Goal: Task Accomplishment & Management: Manage account settings

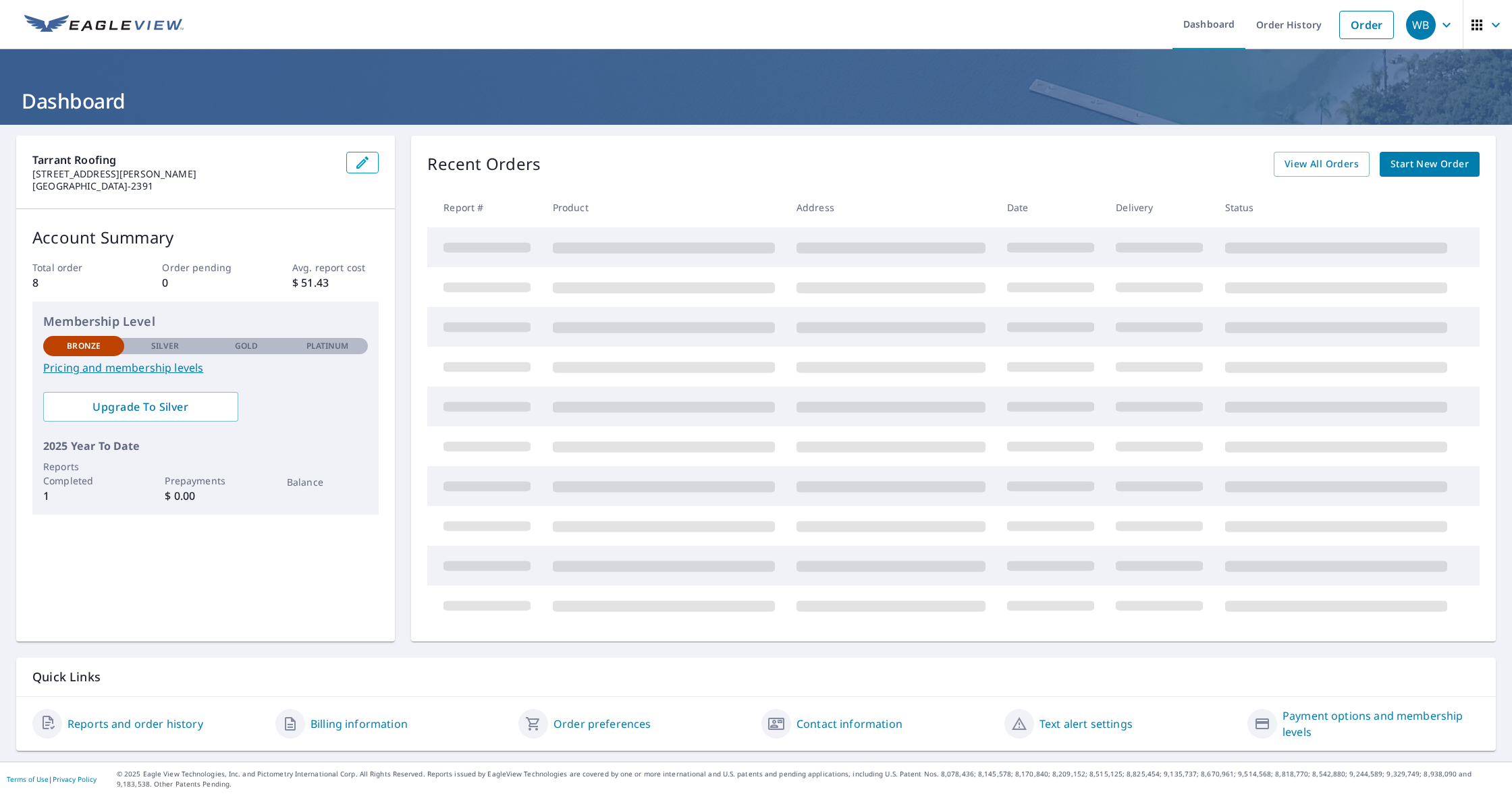
click at [365, 165] on icon "button" at bounding box center [362, 163] width 16 height 16
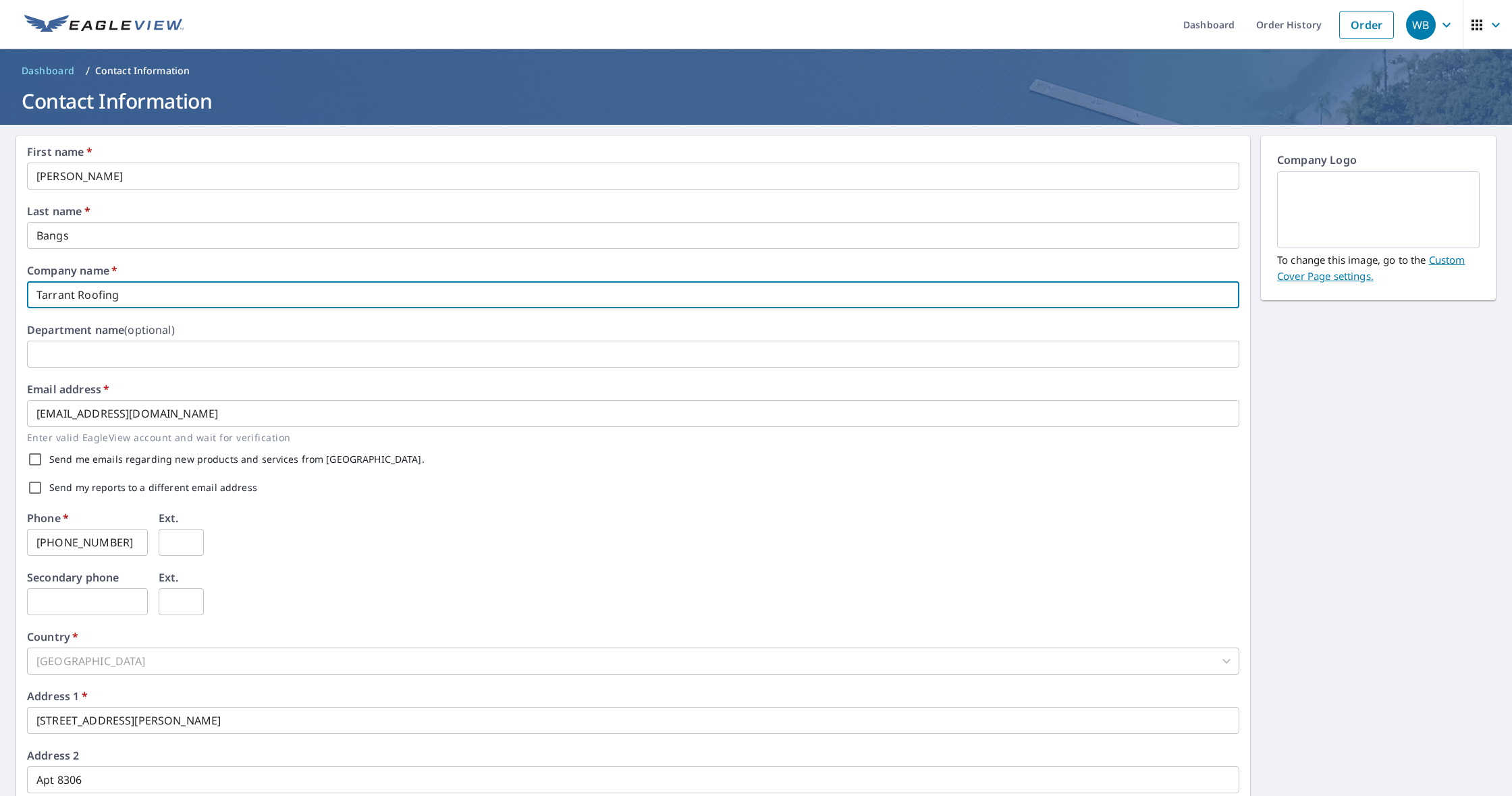
drag, startPoint x: 126, startPoint y: 295, endPoint x: 33, endPoint y: 293, distance: 93.0
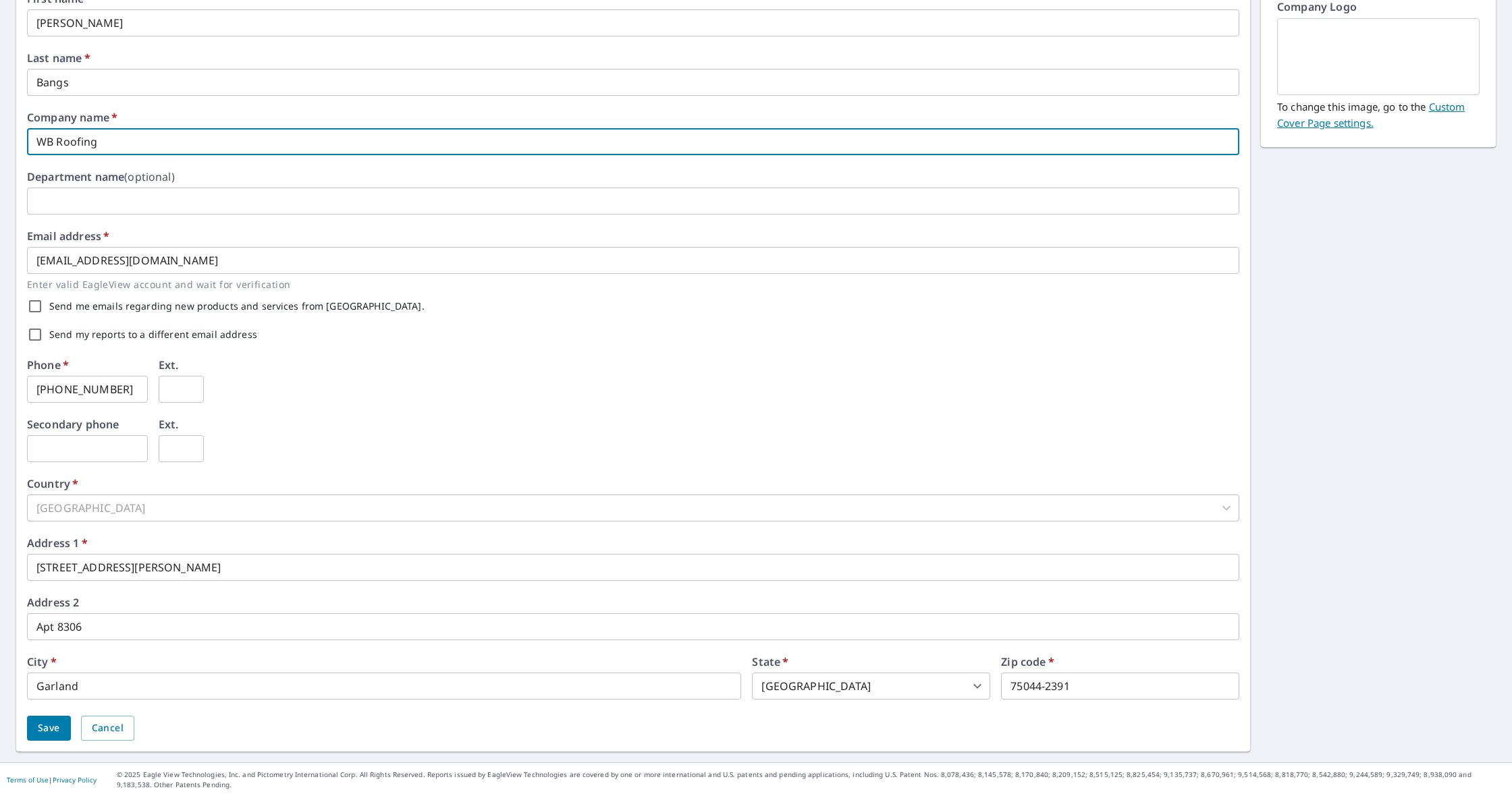
type input "WB Roofing"
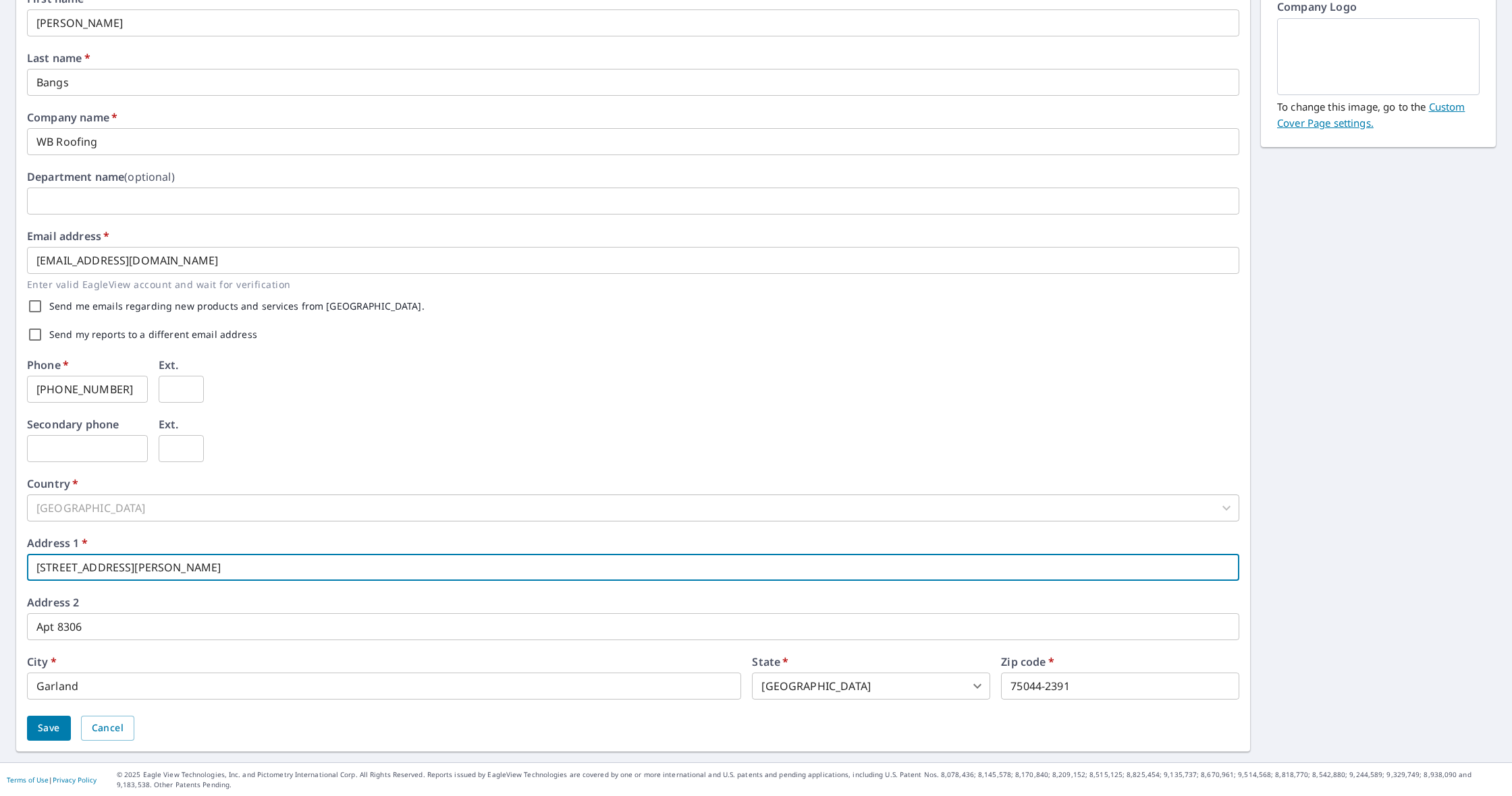
drag, startPoint x: 148, startPoint y: 573, endPoint x: 30, endPoint y: 562, distance: 118.5
type input "[STREET_ADDRESS][PERSON_NAME]"
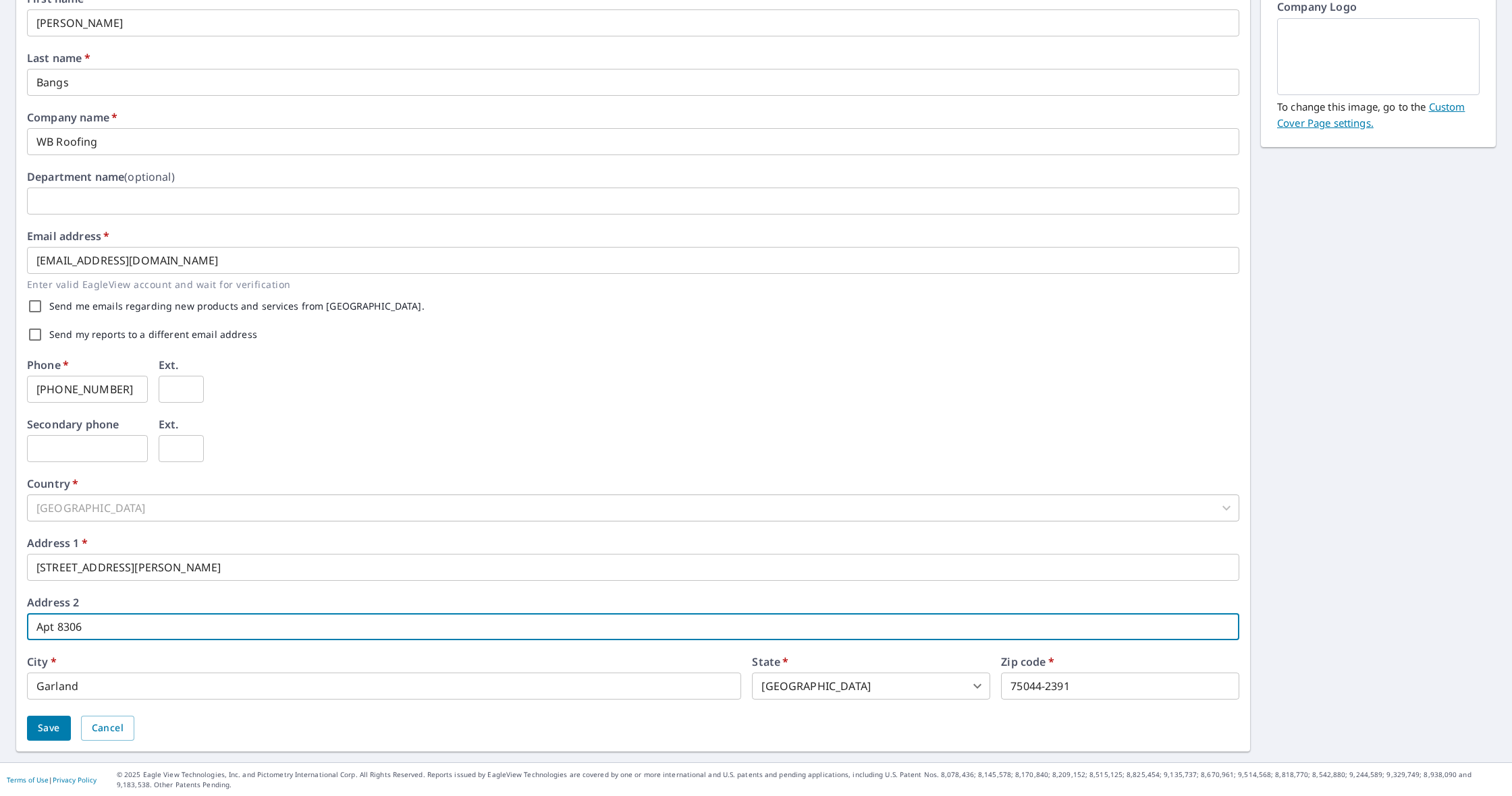
drag, startPoint x: 90, startPoint y: 625, endPoint x: 10, endPoint y: 618, distance: 80.3
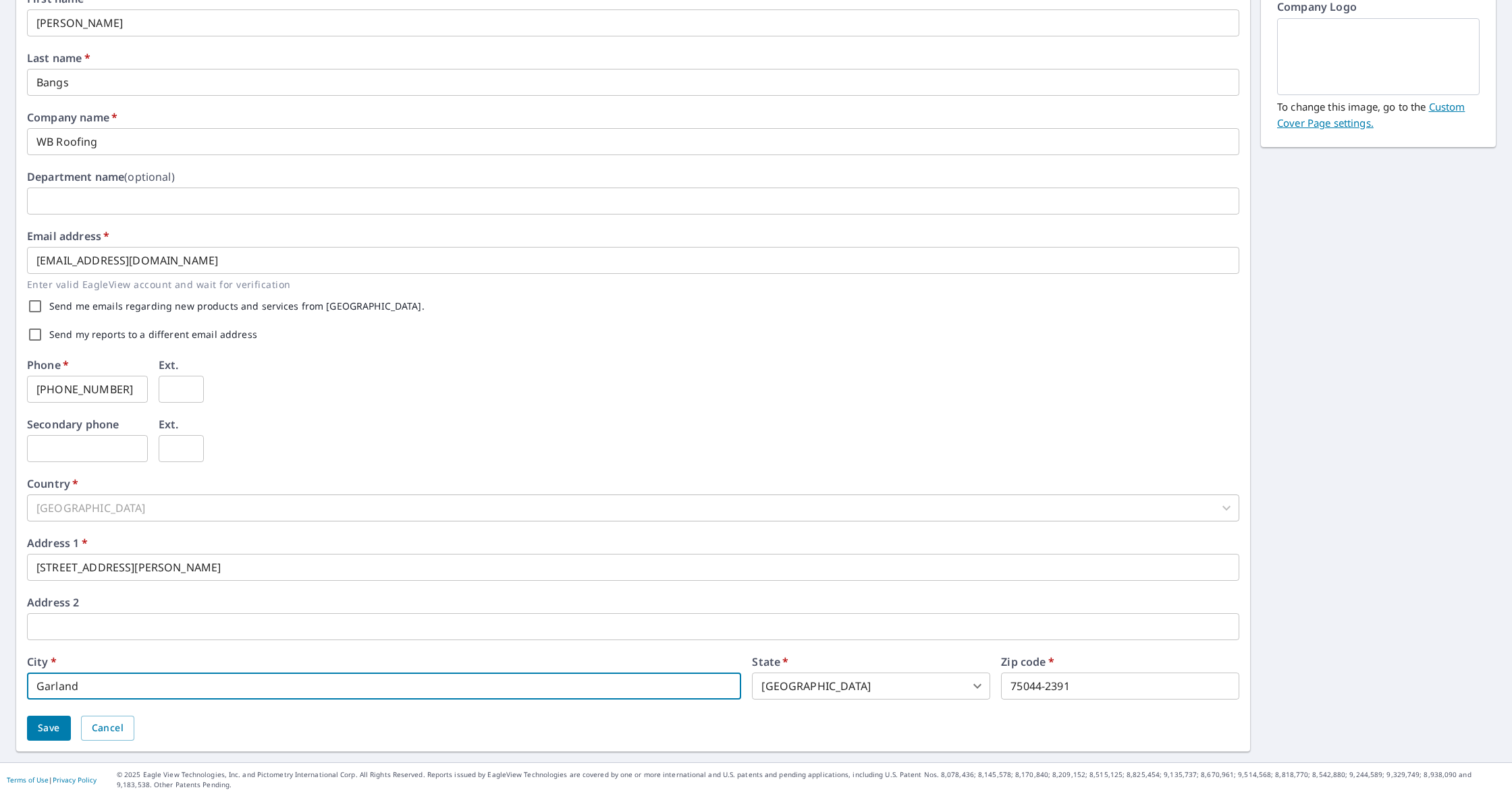
drag, startPoint x: 89, startPoint y: 685, endPoint x: 8, endPoint y: 683, distance: 81.0
type input "[GEOGRAPHIC_DATA]"
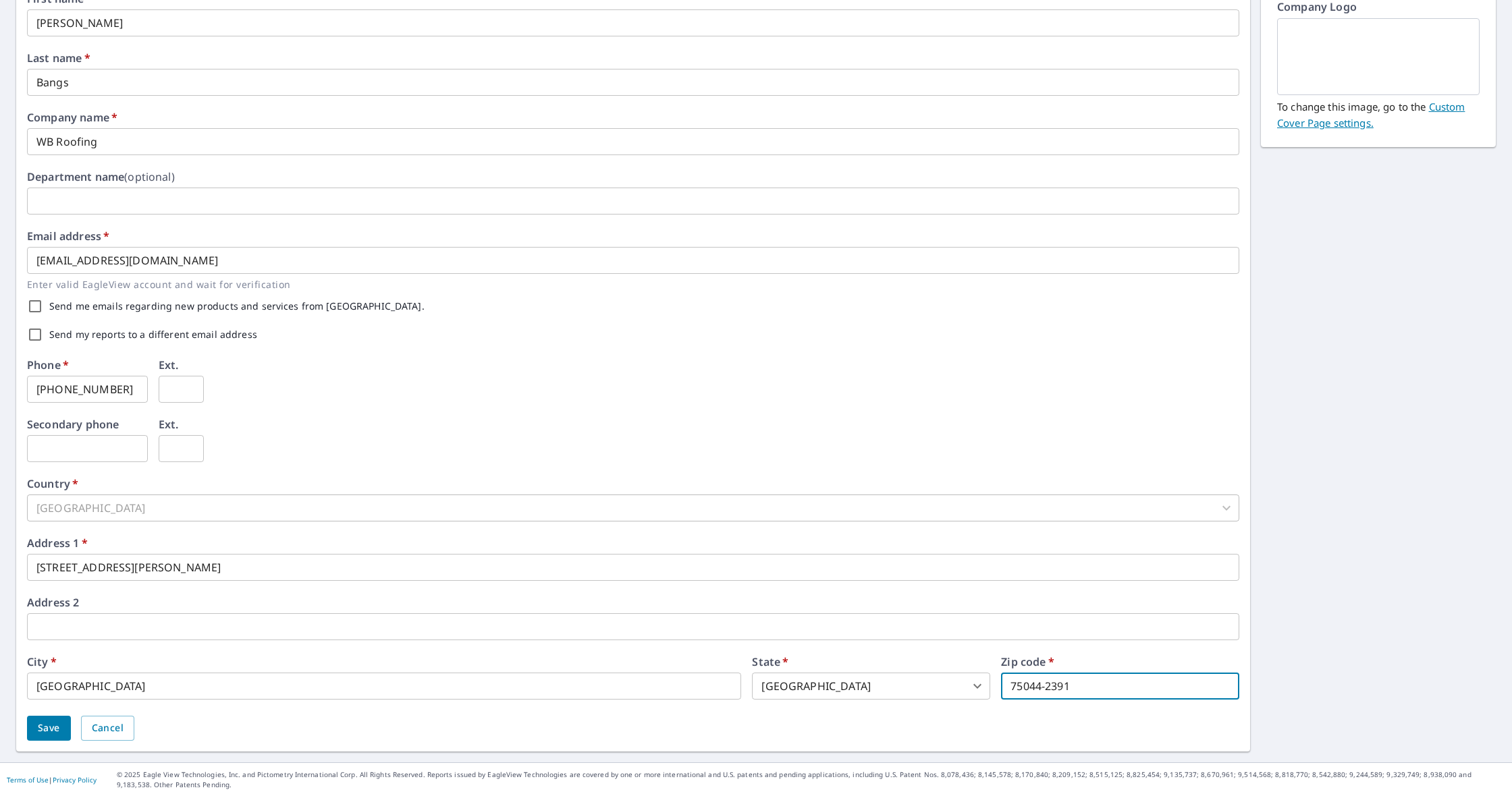
drag, startPoint x: 1021, startPoint y: 684, endPoint x: 963, endPoint y: 685, distance: 58.0
type input "75442"
click at [49, 727] on span "Save" at bounding box center [49, 728] width 22 height 17
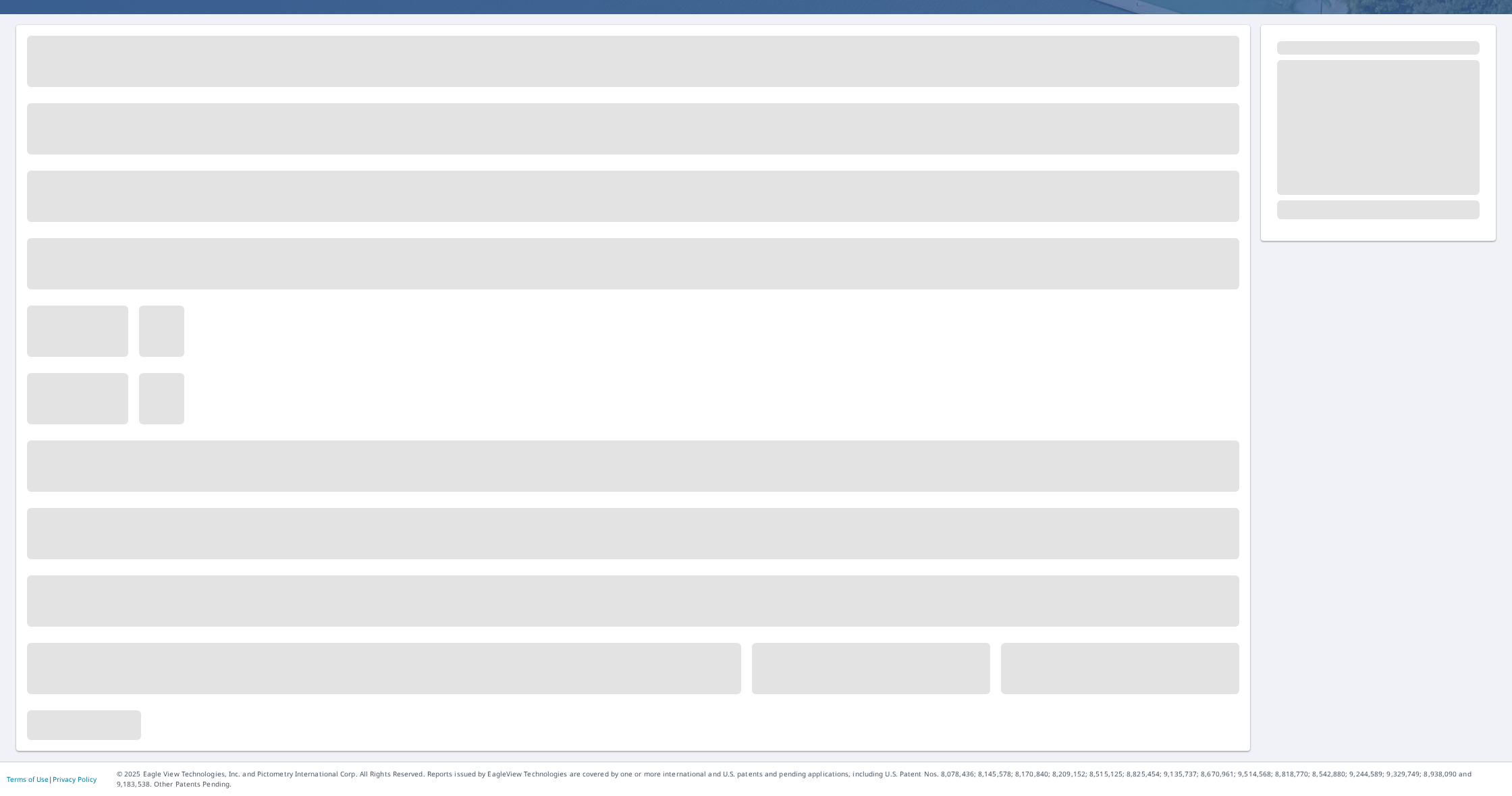
scroll to position [111, 0]
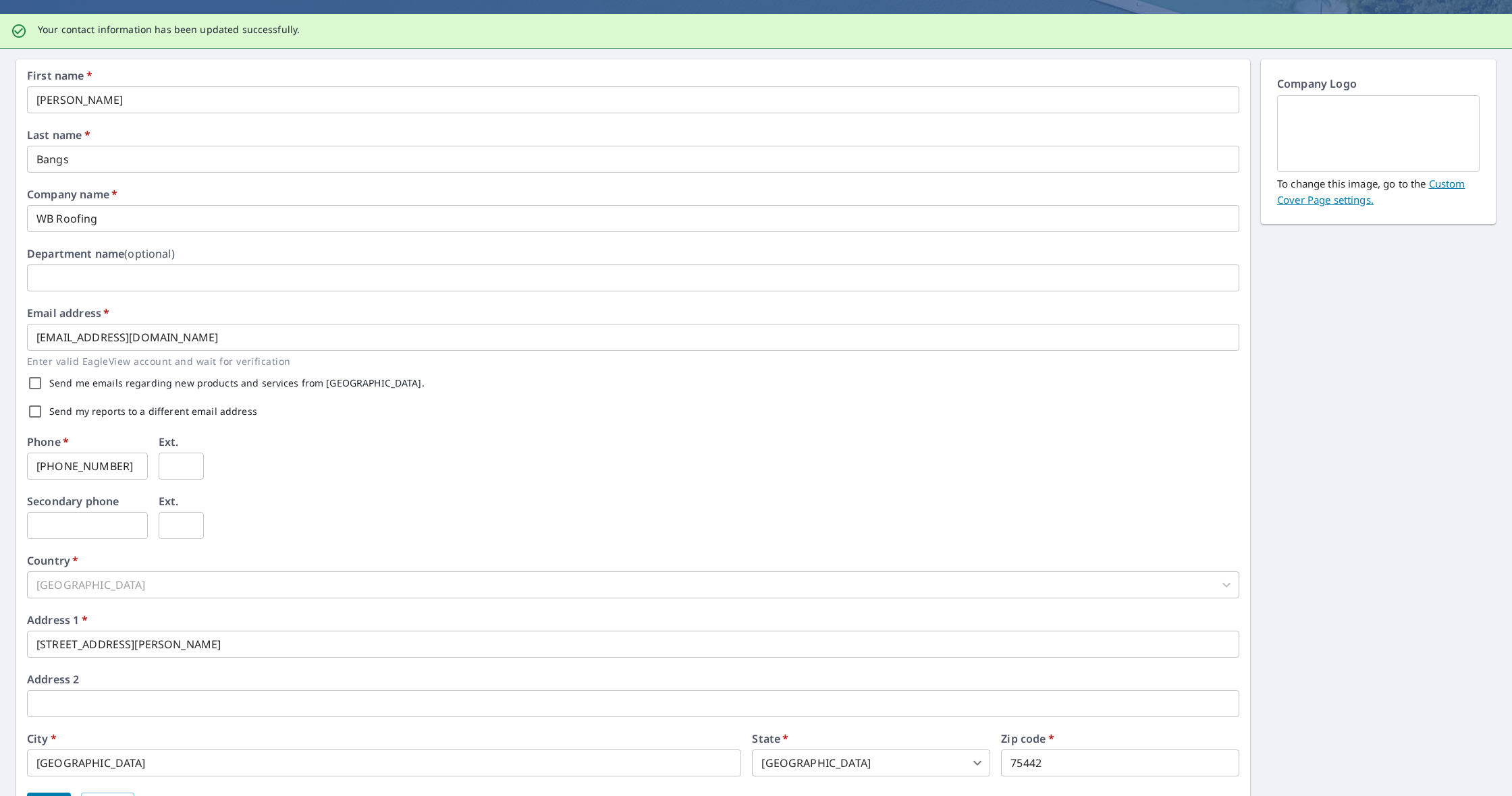
click at [1451, 186] on link "Custom Cover Page settings." at bounding box center [1370, 192] width 188 height 30
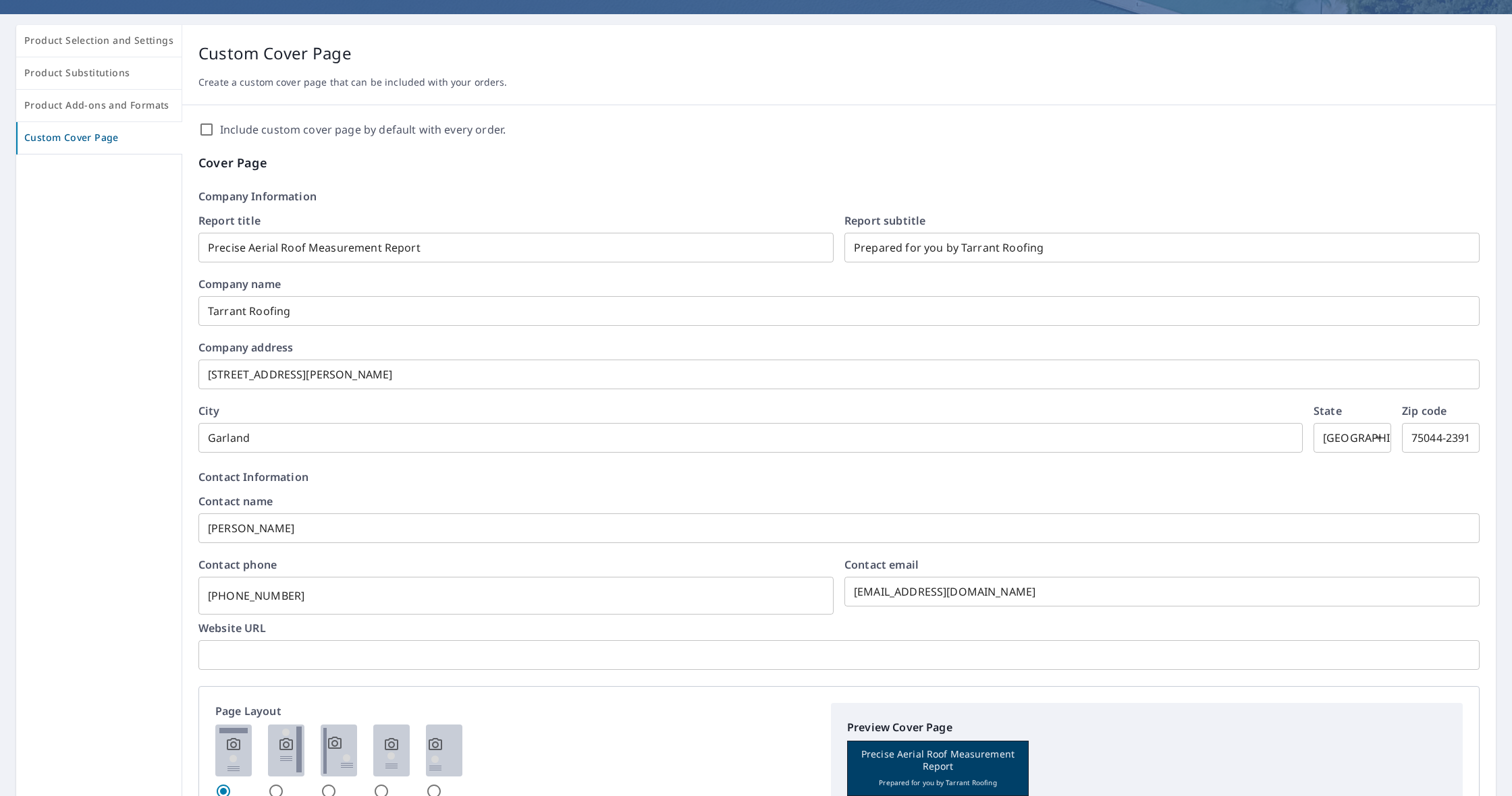
click at [203, 129] on input "Include custom cover page by default with every order." at bounding box center [206, 129] width 16 height 16
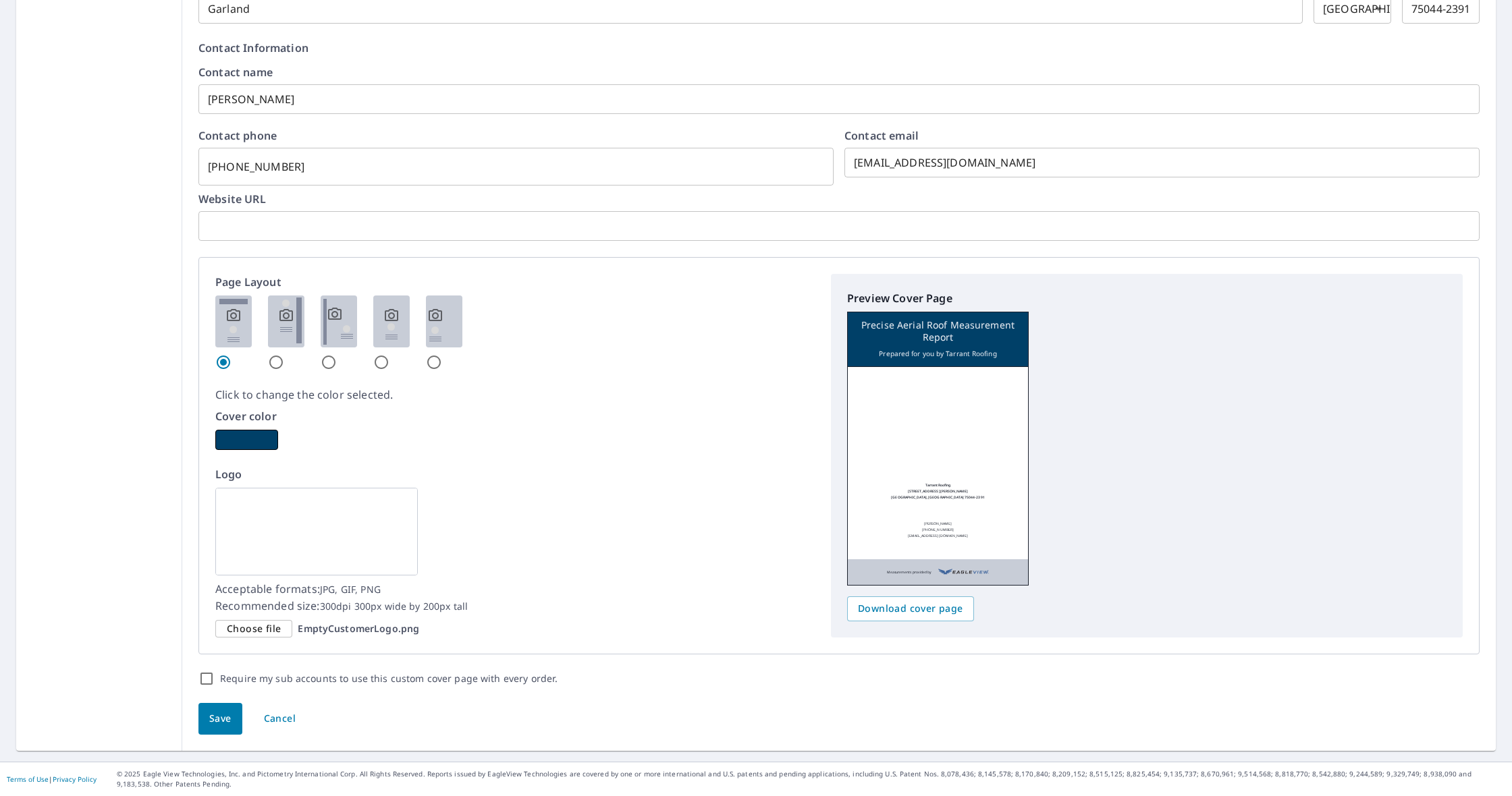
scroll to position [539, 0]
click at [265, 628] on span "Choose file" at bounding box center [253, 630] width 54 height 17
click at [0, 0] on input "Choose file EmptyCustomerLogo.png" at bounding box center [0, 0] width 0 height 0
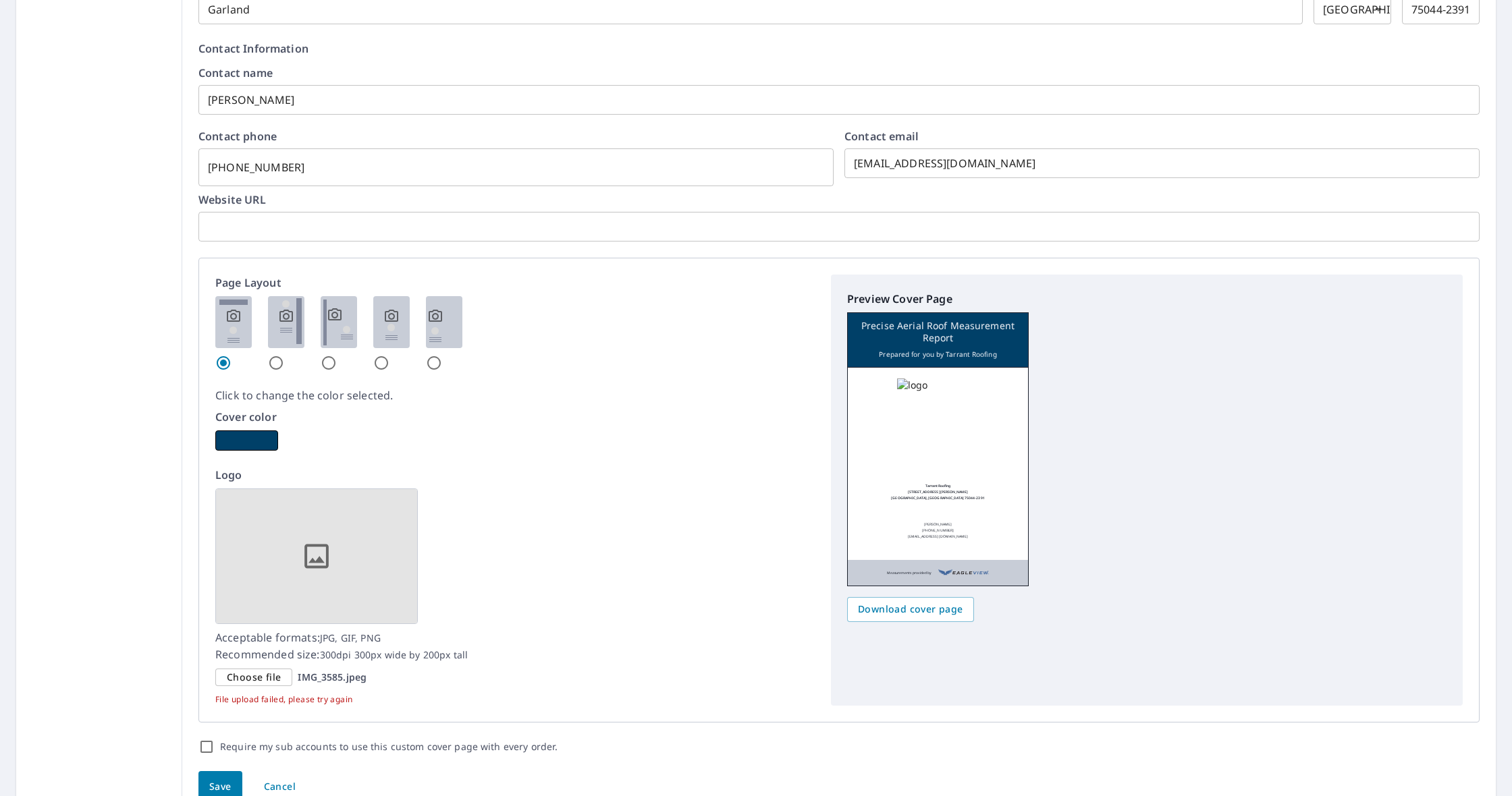
scroll to position [540, 0]
click at [269, 678] on span "Choose file" at bounding box center [253, 677] width 54 height 17
click at [0, 0] on input "Choose file IMG_3585.jpeg" at bounding box center [0, 0] width 0 height 0
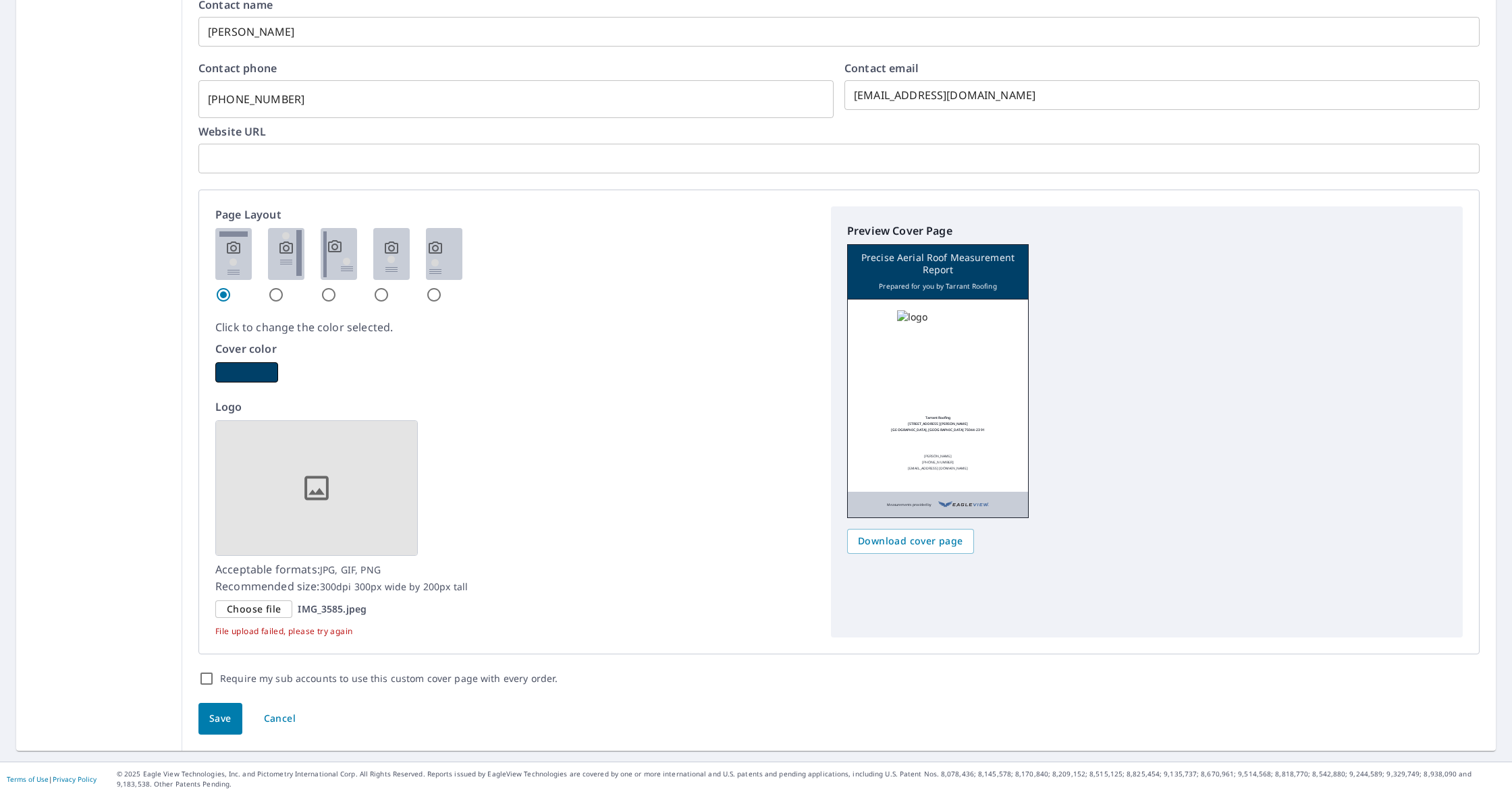
scroll to position [607, 0]
click at [220, 716] on span "Save" at bounding box center [219, 719] width 22 height 17
checkbox input "true"
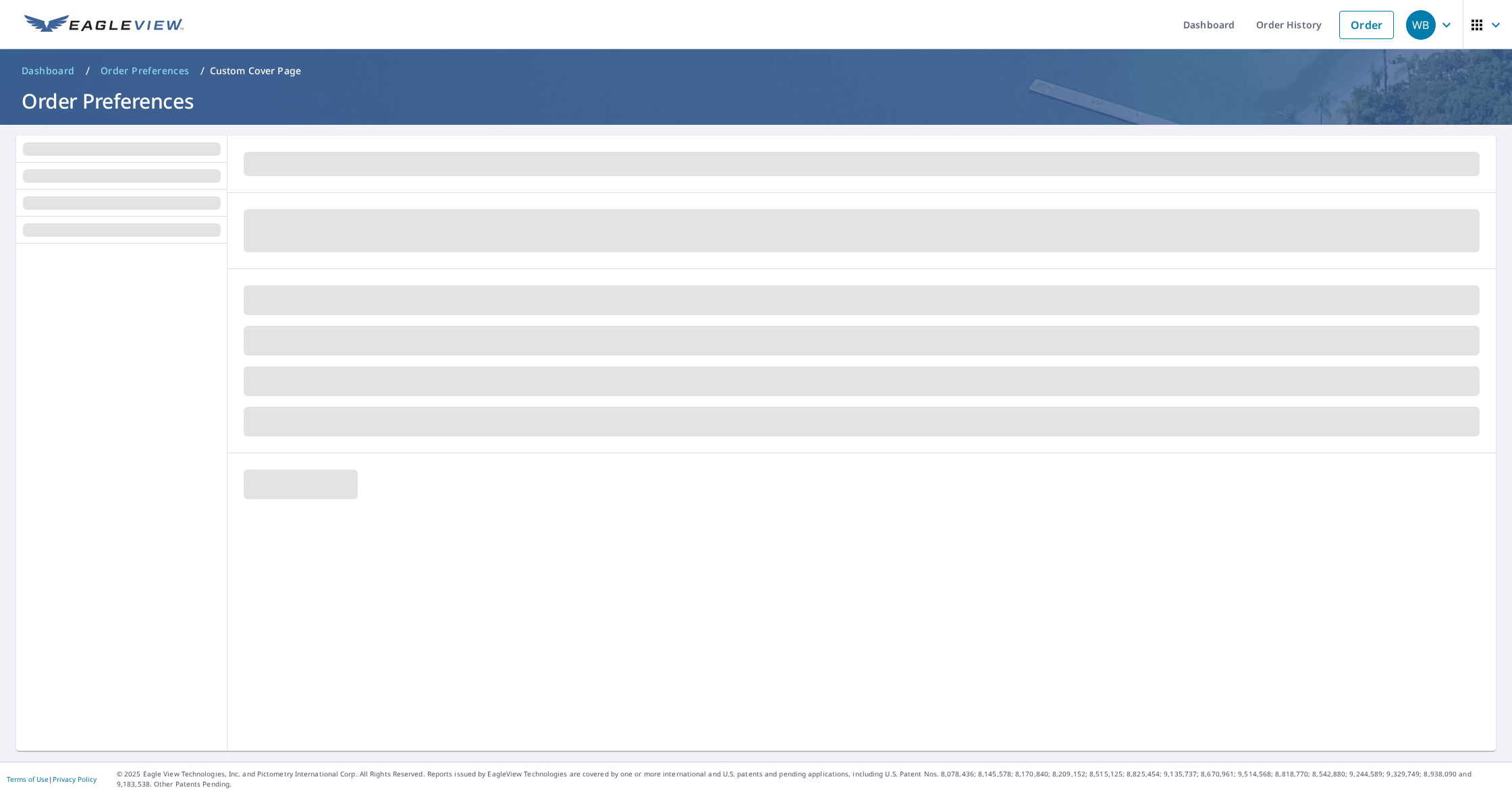
scroll to position [0, 0]
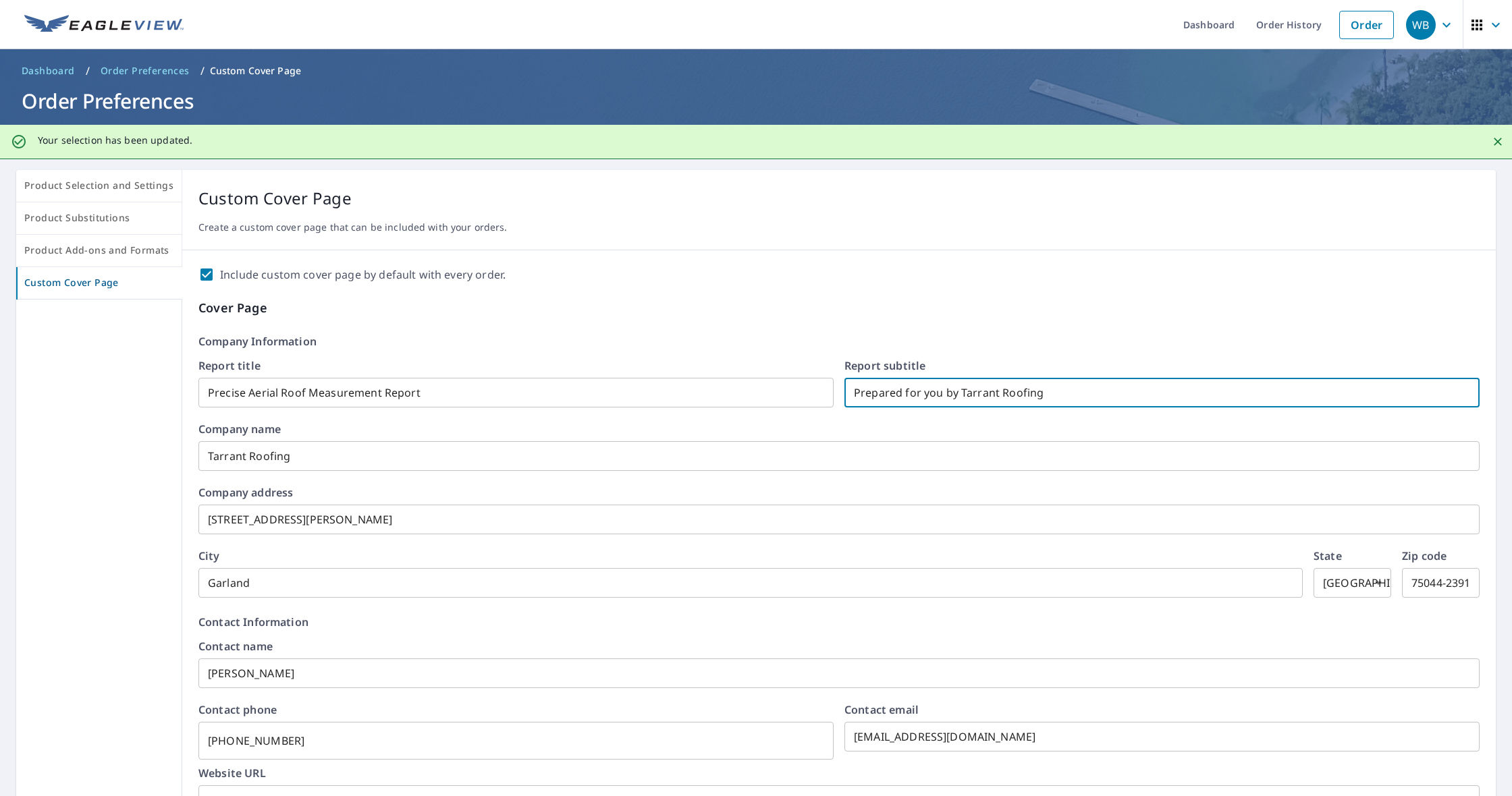
drag, startPoint x: 1047, startPoint y: 395, endPoint x: 957, endPoint y: 398, distance: 90.0
click at [957, 398] on input "Prepared for you by Tarrant Roofing" at bounding box center [1162, 393] width 635 height 38
checkbox input "true"
type input "Prepared for you by W"
checkbox input "true"
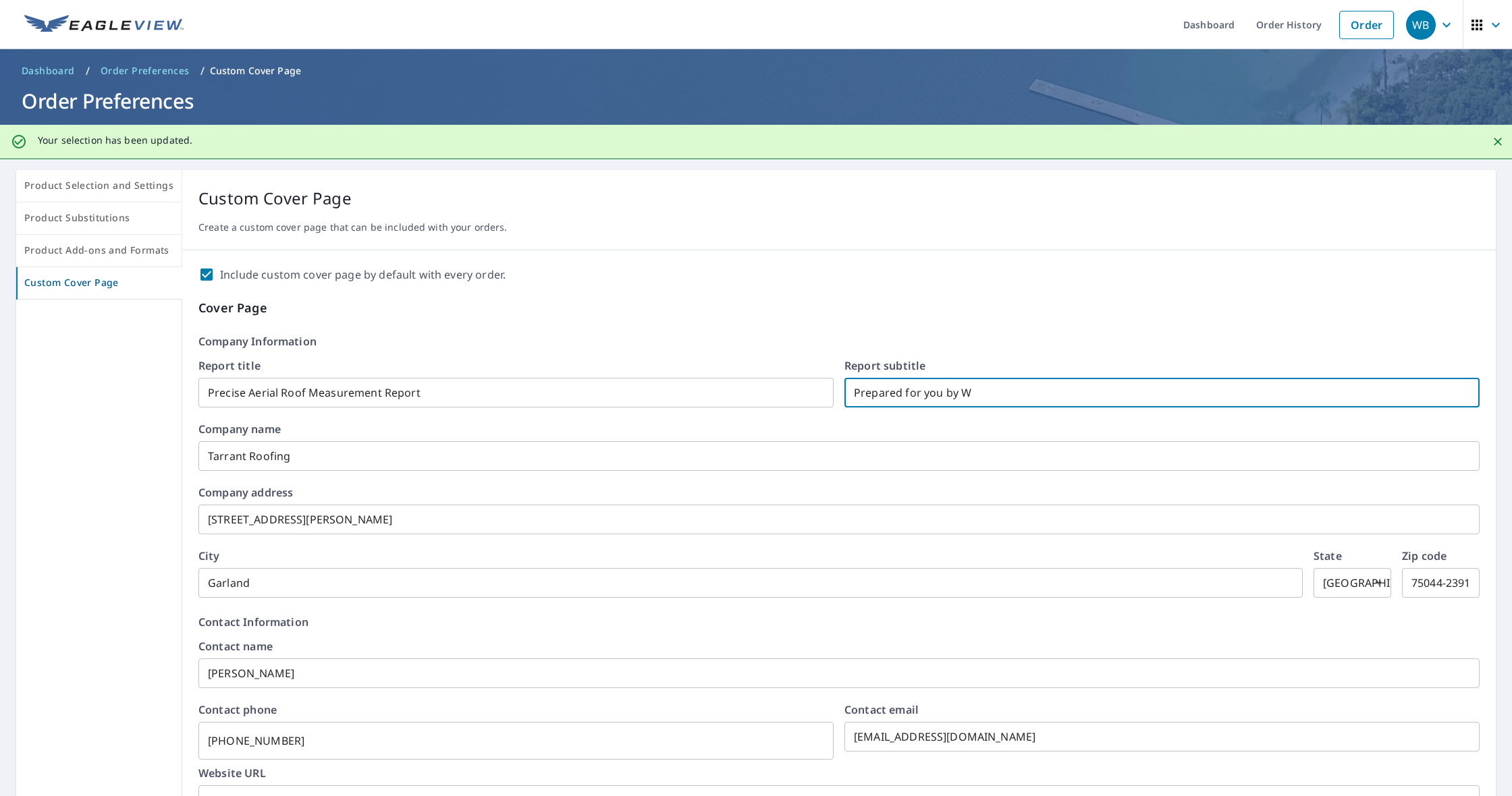
type input "Prepared for you by WB"
checkbox input "true"
type input "Prepared for you by WB"
checkbox input "true"
type input "Prepared for you by WB R"
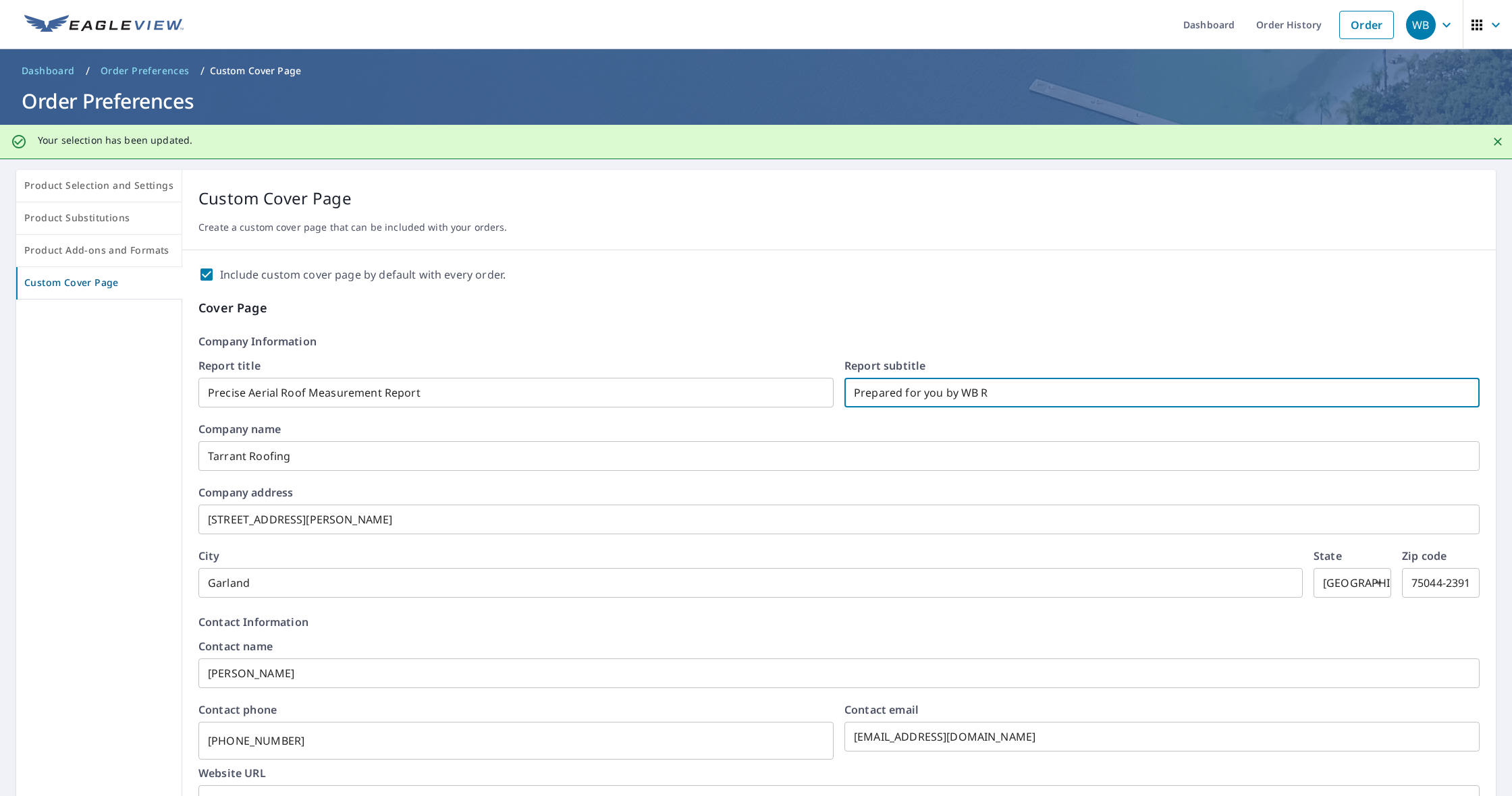
checkbox input "true"
type input "Prepared for you by WB Ro"
checkbox input "true"
type input "Prepared for you by WB Roo"
checkbox input "true"
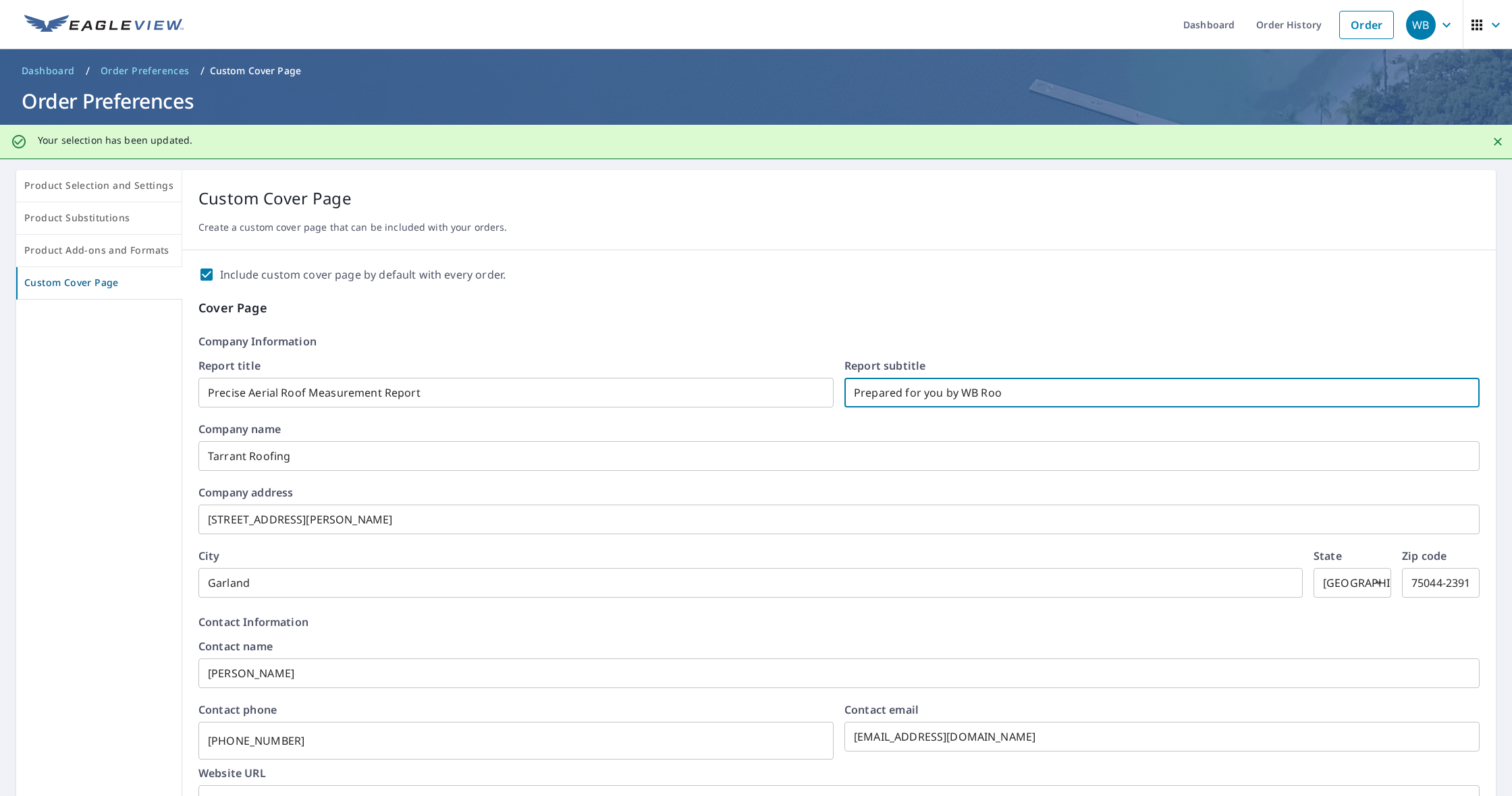
type input "Prepared for you by WB Roof"
checkbox input "true"
type input "Prepared for you by WB Roofi"
checkbox input "true"
type input "Prepared for you by WB Roofin"
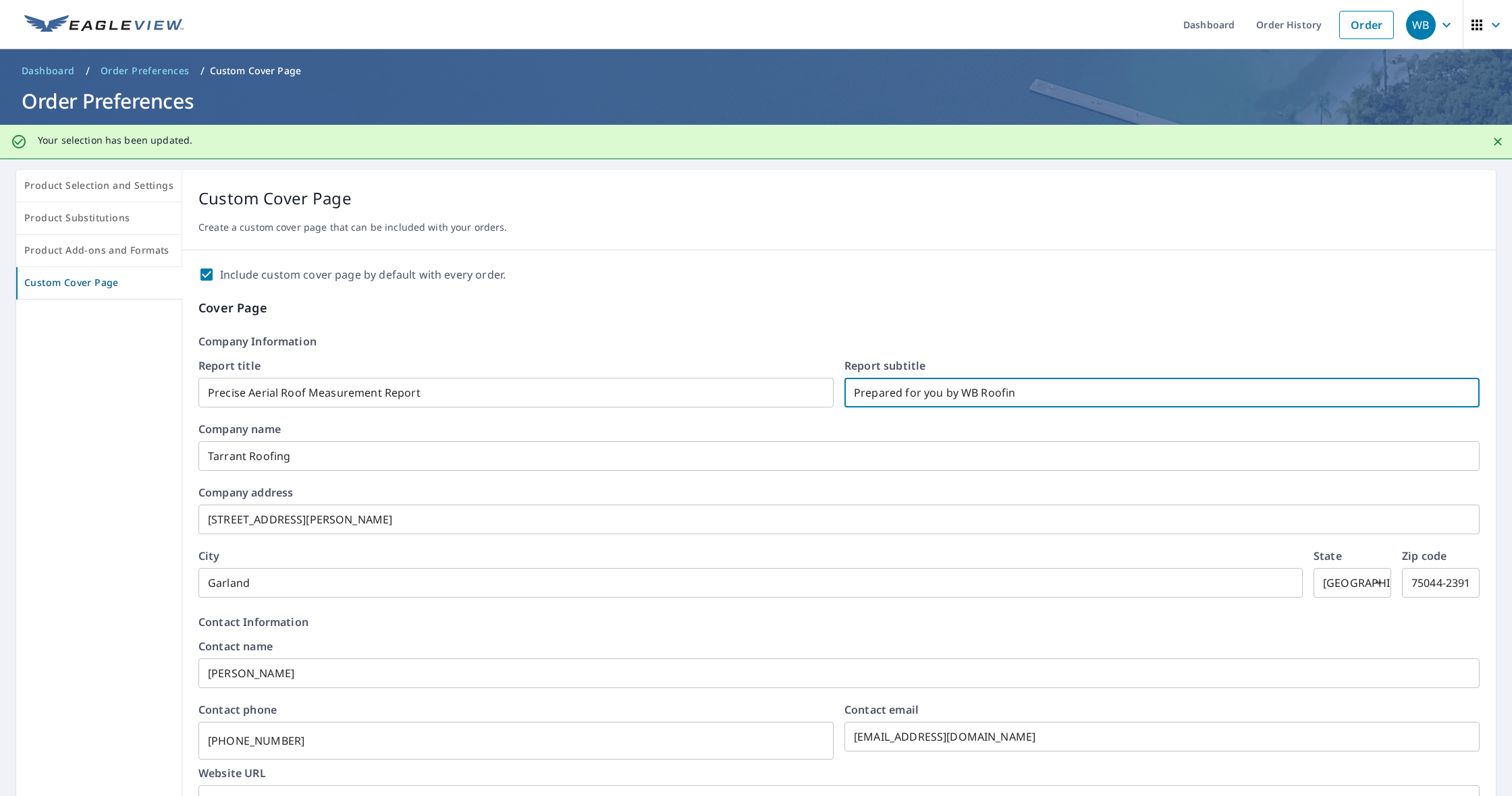
checkbox input "true"
type input "Prepared for you by WB Roofing"
checkbox input "true"
type input "Prepared for you by WB Roofing,"
checkbox input "true"
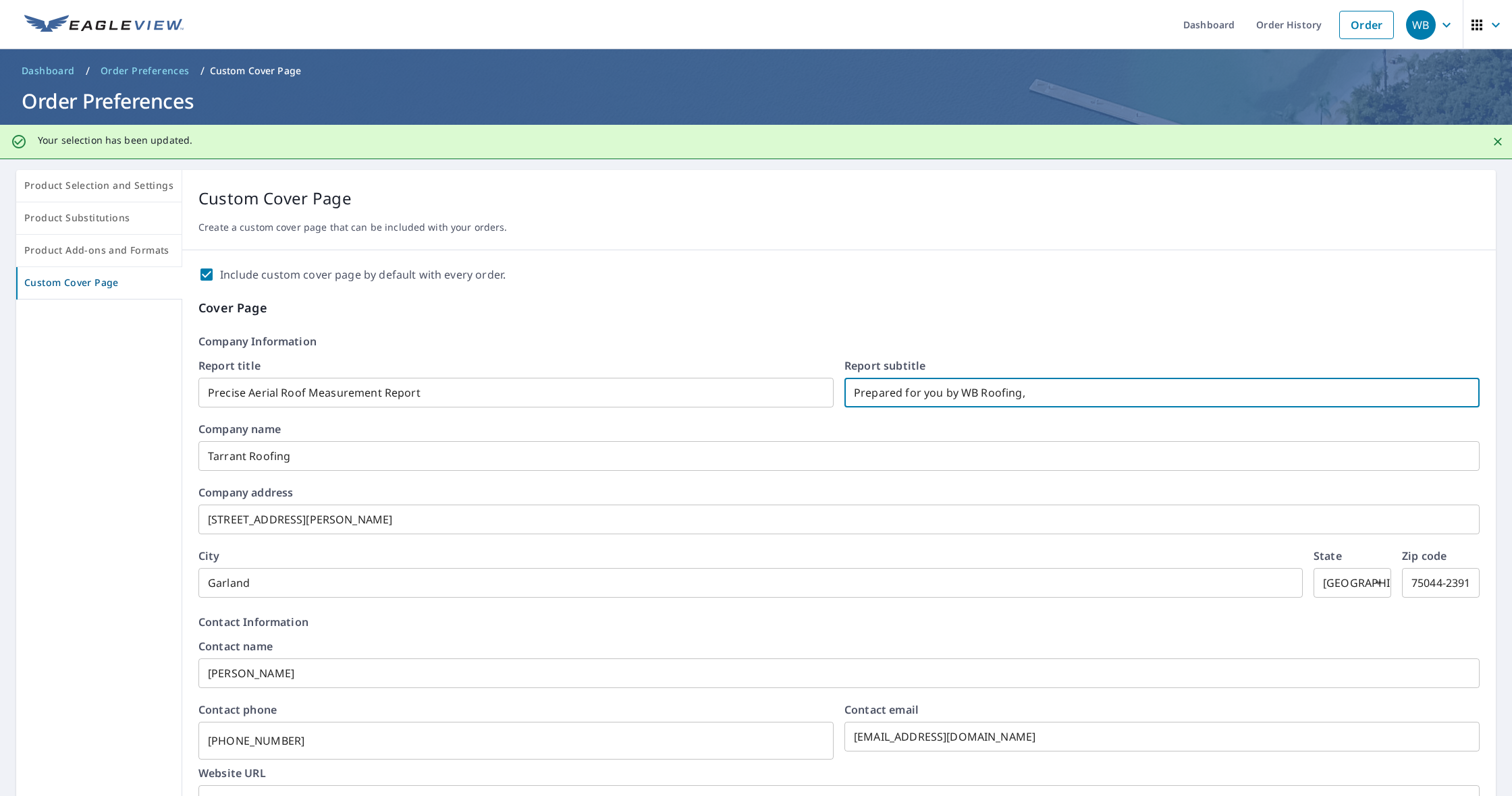
type input "Prepared for you by WB Roofing,"
checkbox input "true"
type input "Prepared for you by WB Roofing, L"
checkbox input "true"
type input "Prepared for you by WB Roofing, LL"
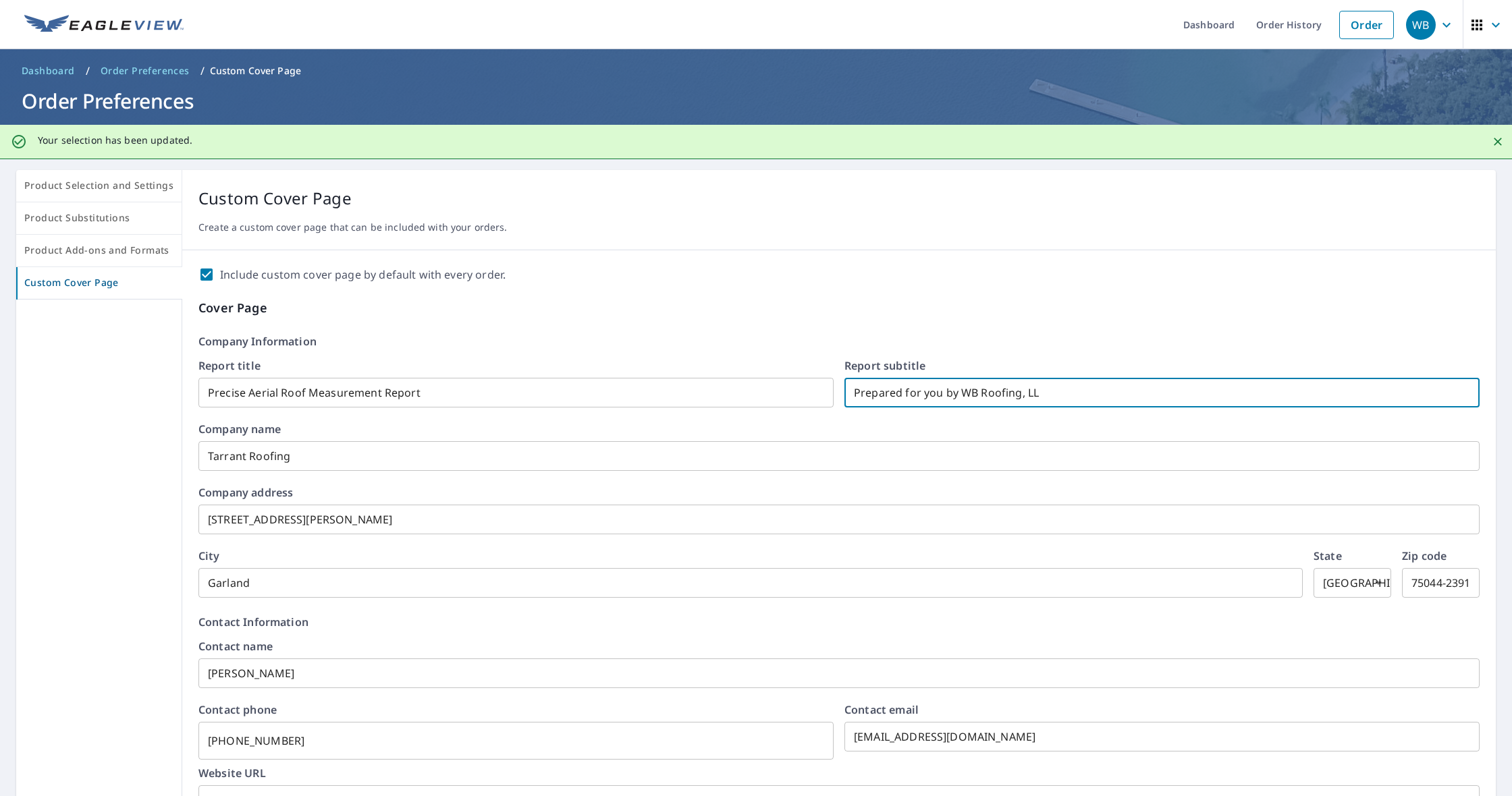
checkbox input "true"
type input "Prepared for you by WB Roofing, LLC"
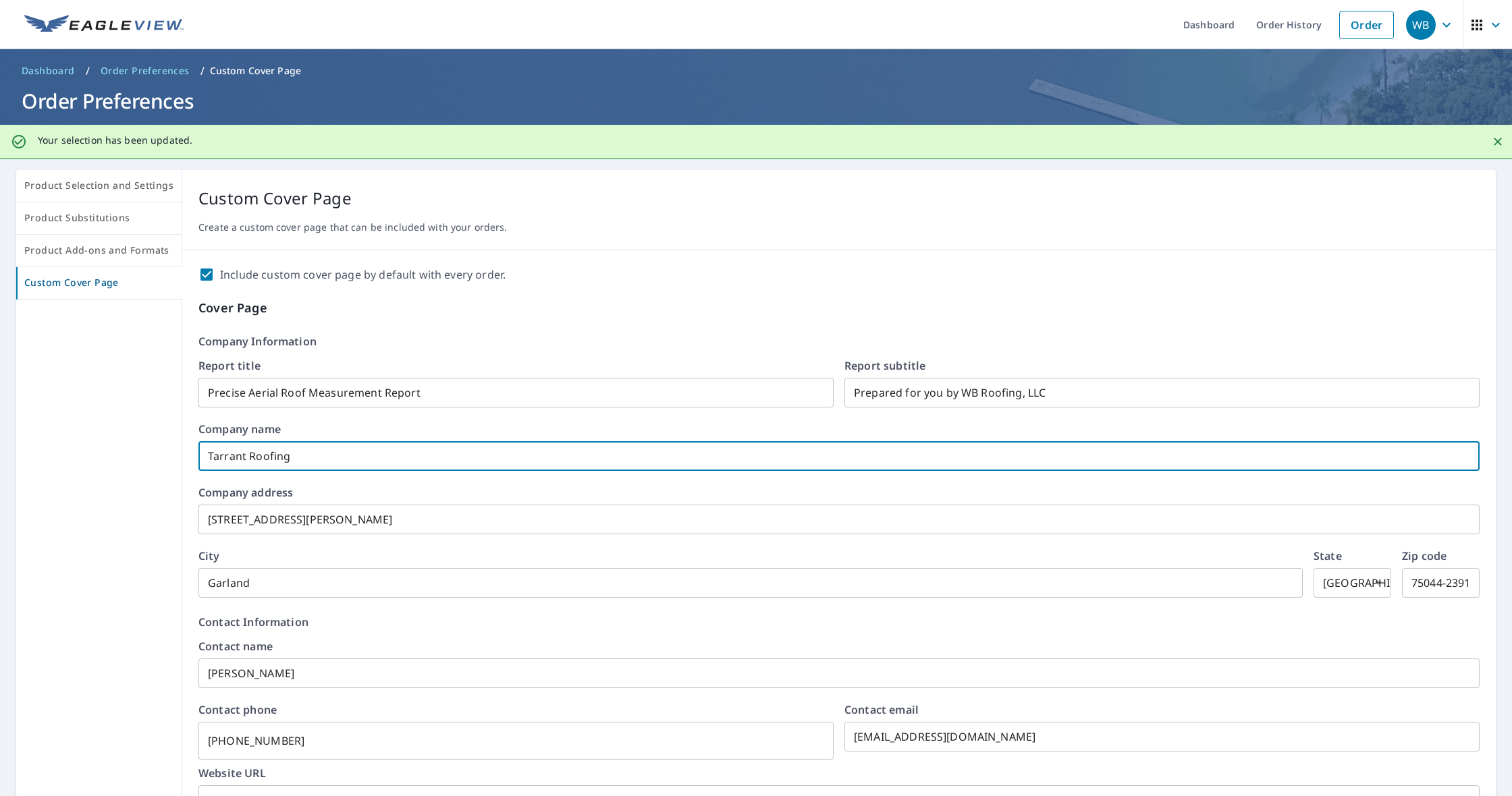
drag, startPoint x: 269, startPoint y: 461, endPoint x: 197, endPoint y: 459, distance: 72.0
checkbox input "true"
type input "W"
checkbox input "true"
type input "WB"
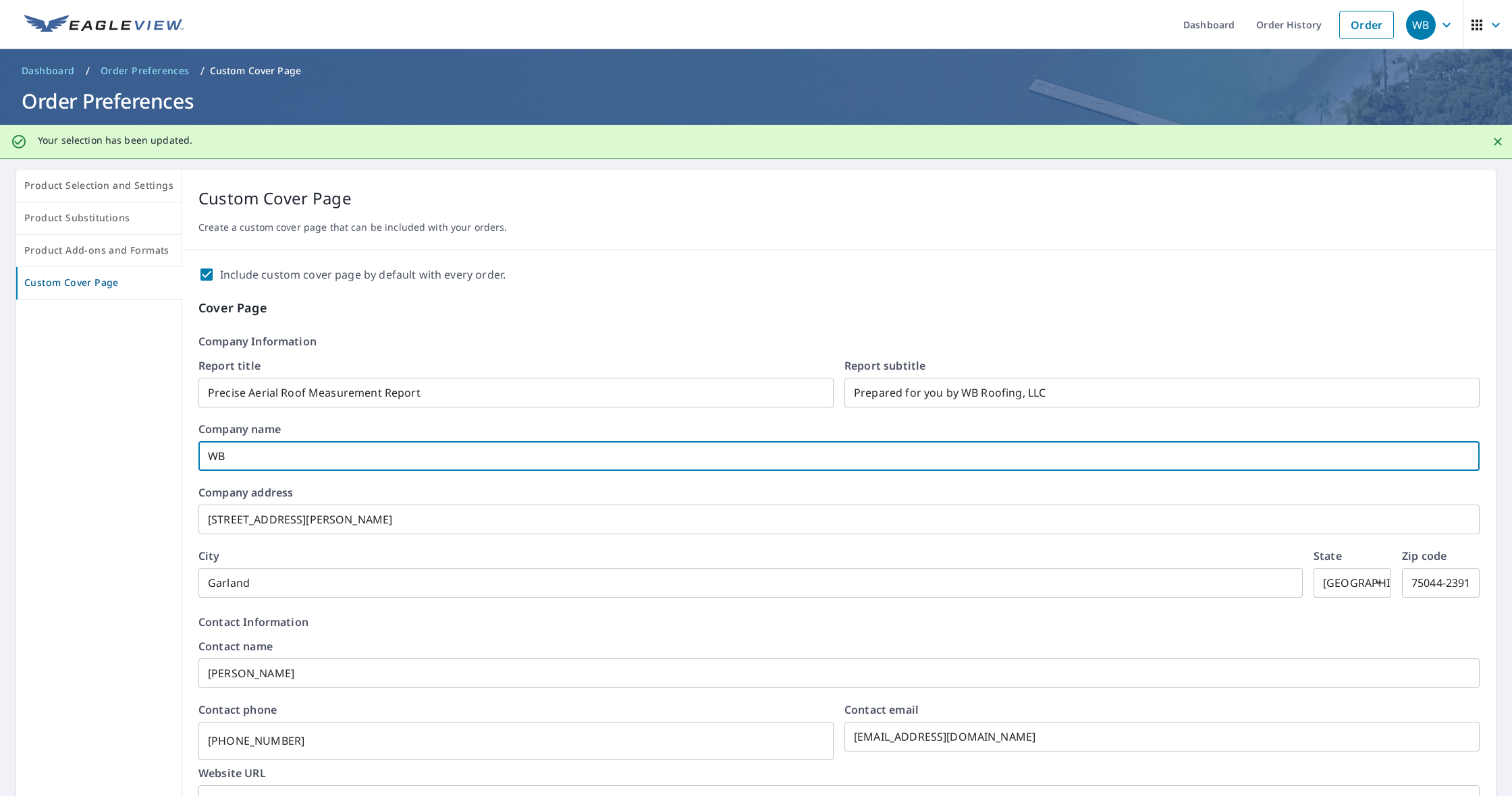
checkbox input "true"
type input "WB"
checkbox input "true"
type input "WB R"
checkbox input "true"
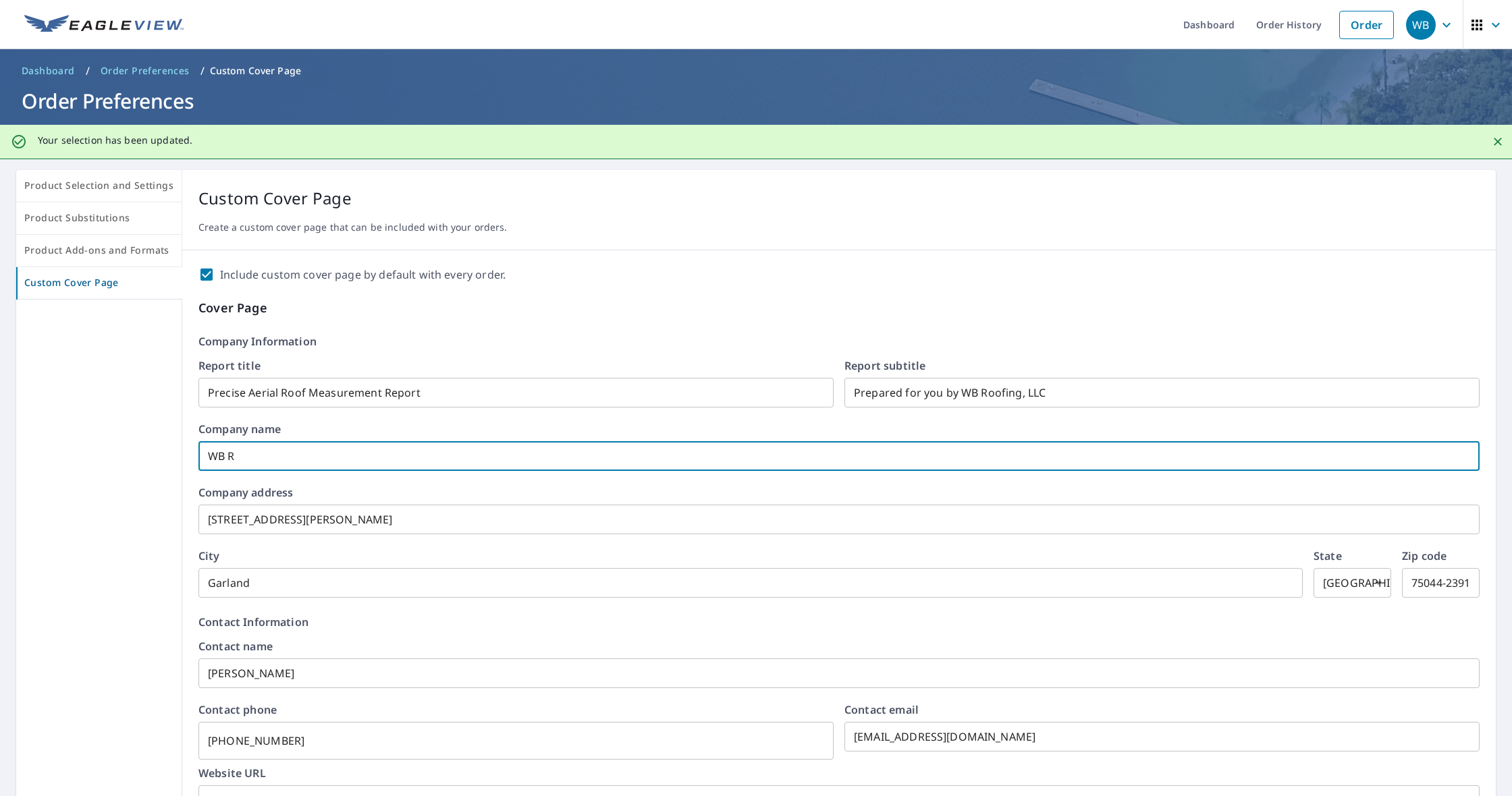
type input "WB Ri"
checkbox input "true"
type input "WB Rii"
checkbox input "true"
type input "WB Rii="
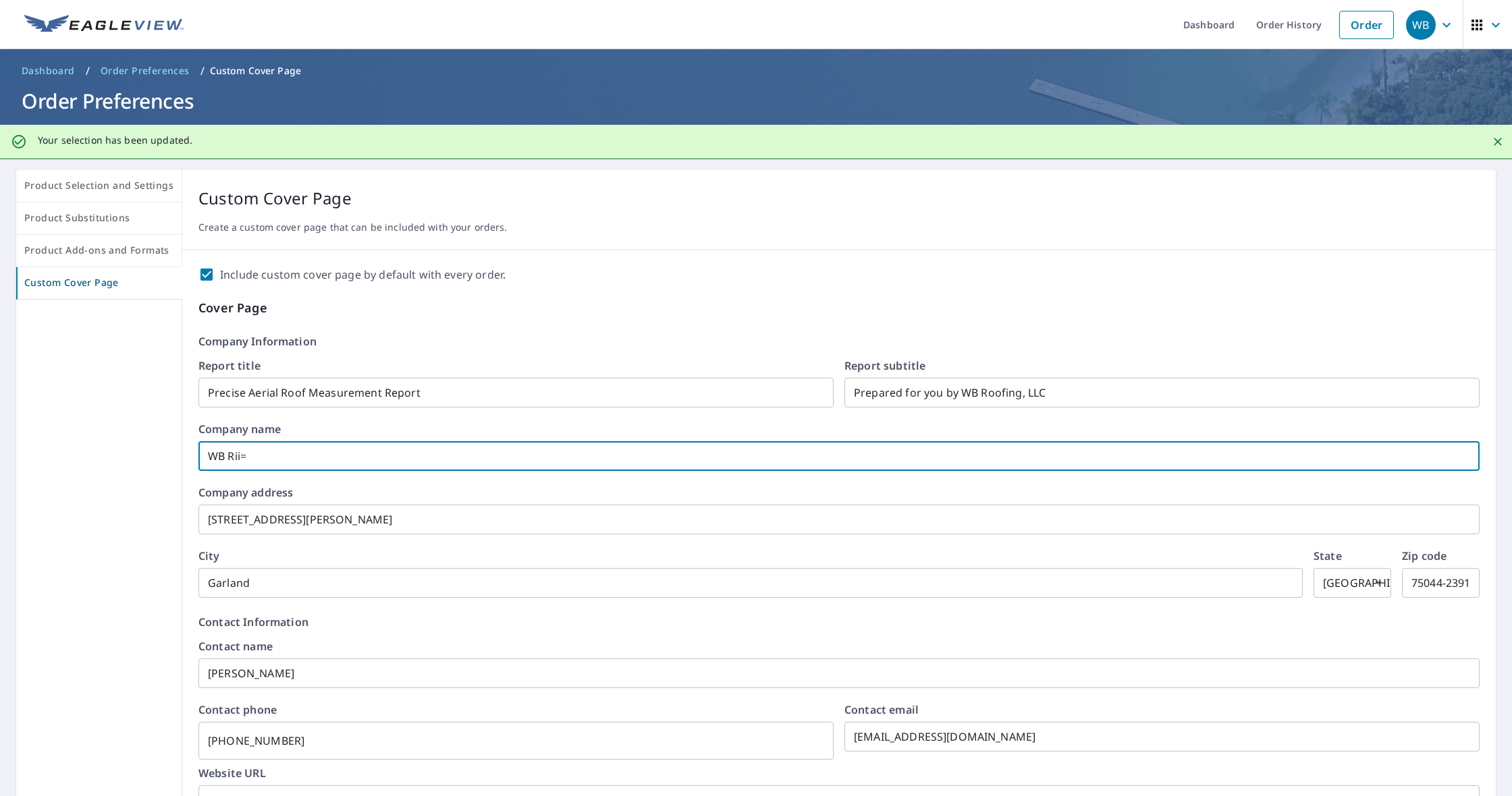
checkbox input "true"
type input "WB Rii=="
checkbox input "true"
type input "WB Rii="
checkbox input "true"
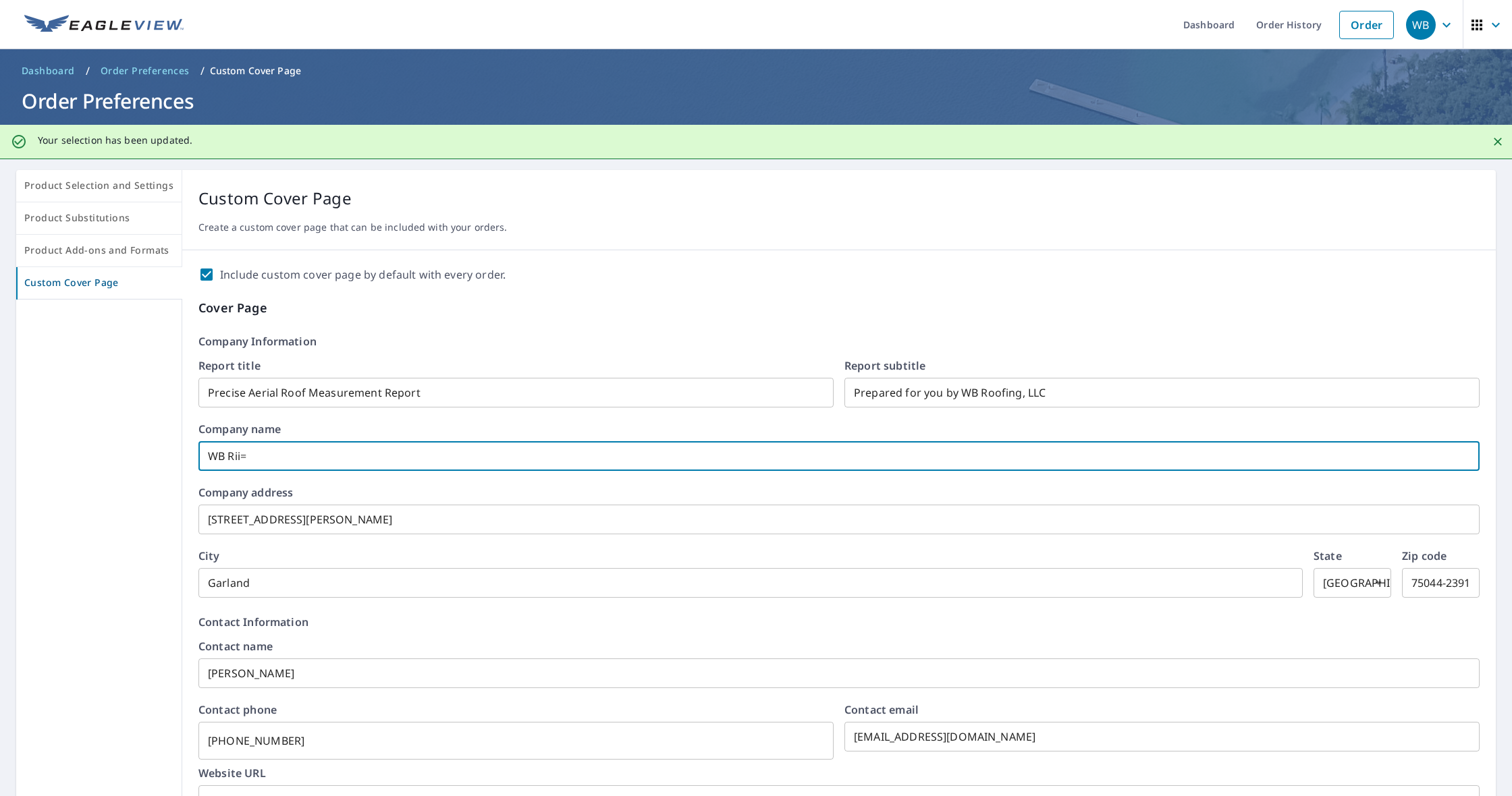
type input "WB Rii"
checkbox input "true"
type input "WB Ri"
checkbox input "true"
type input "WB R"
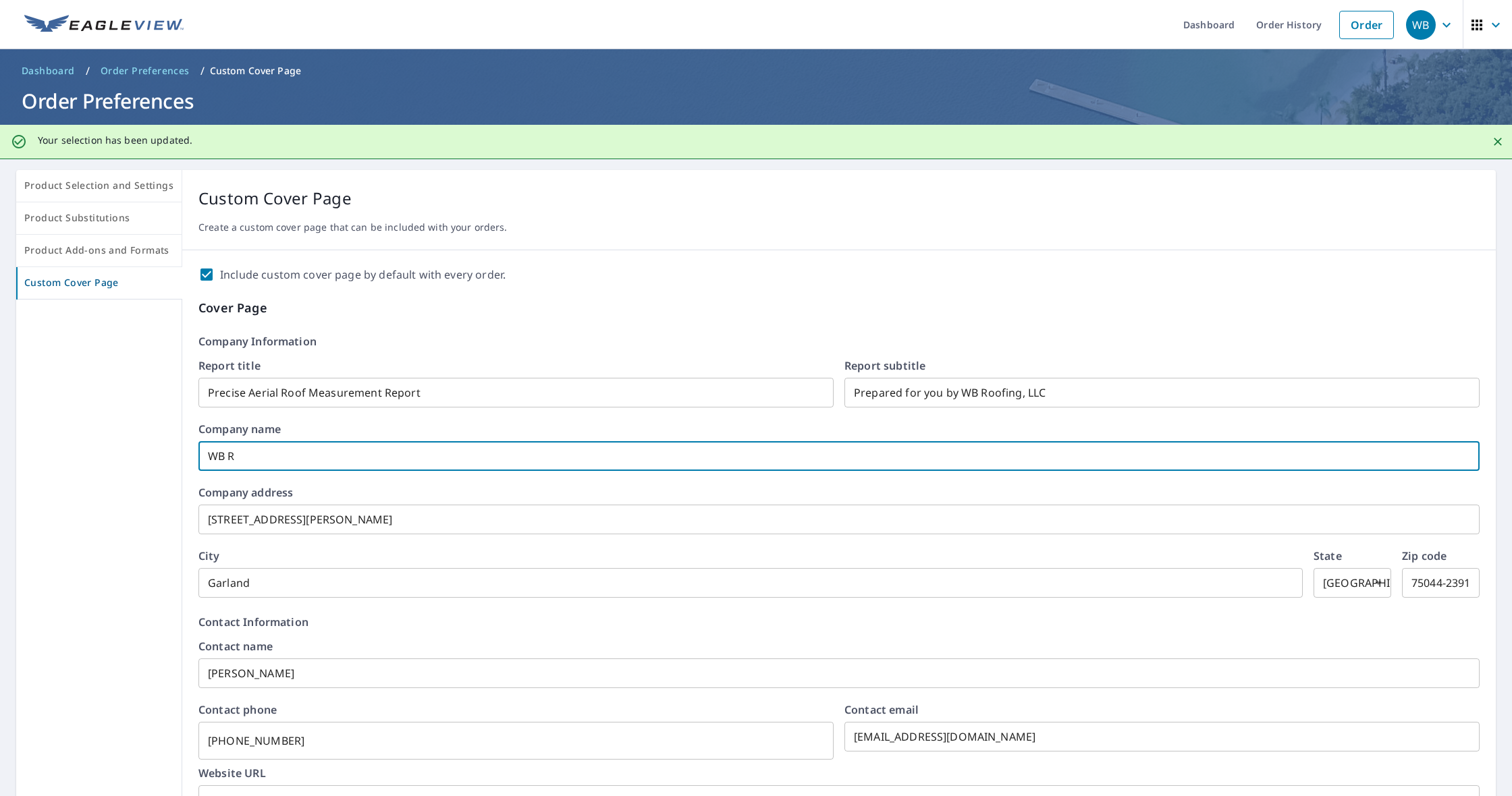
checkbox input "true"
type input "WB"
checkbox input "true"
type input "WB R"
checkbox input "true"
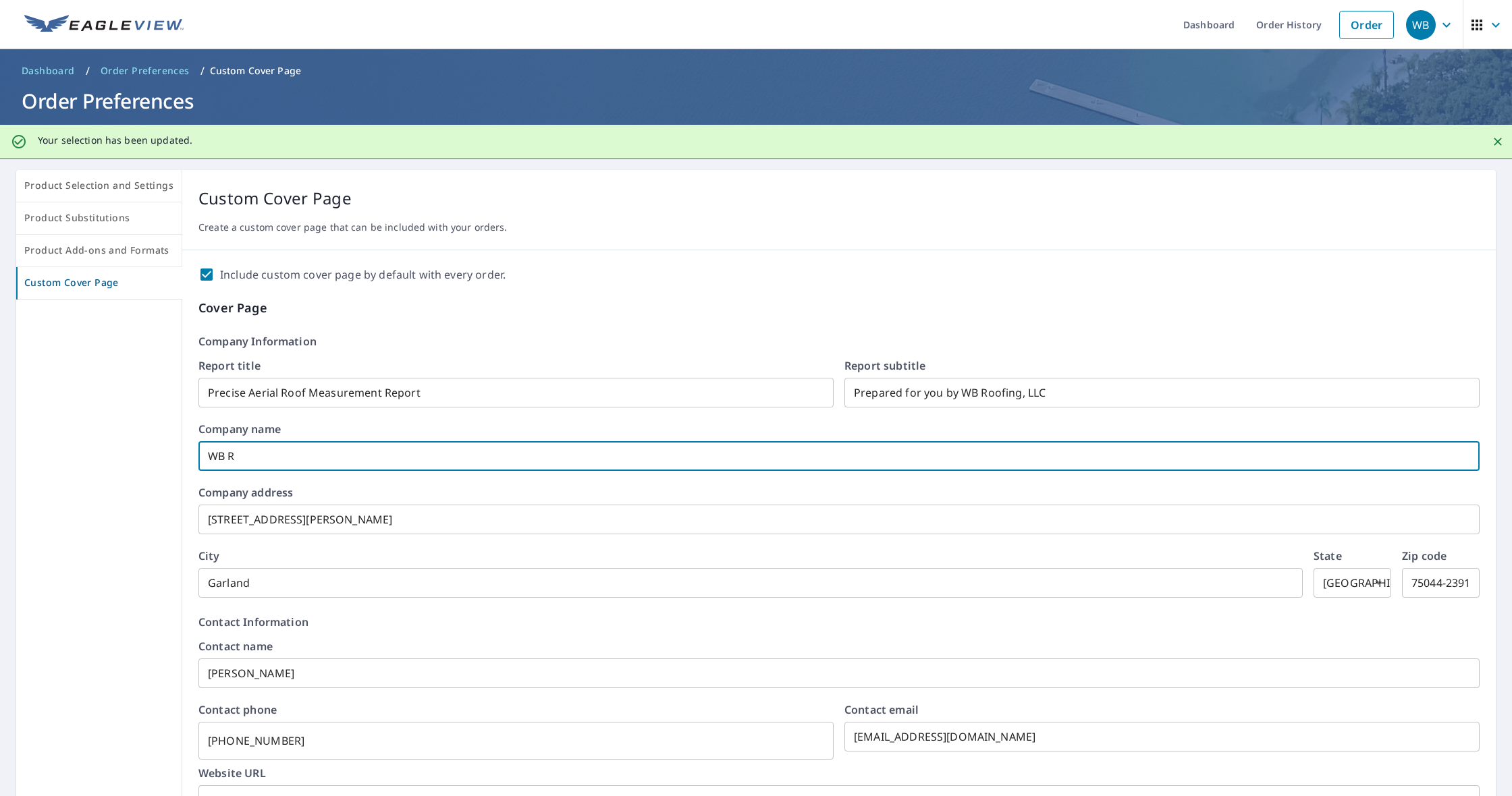
type input "WB Ro"
checkbox input "true"
type input "WB Roo"
checkbox input "true"
type input "WB Roof"
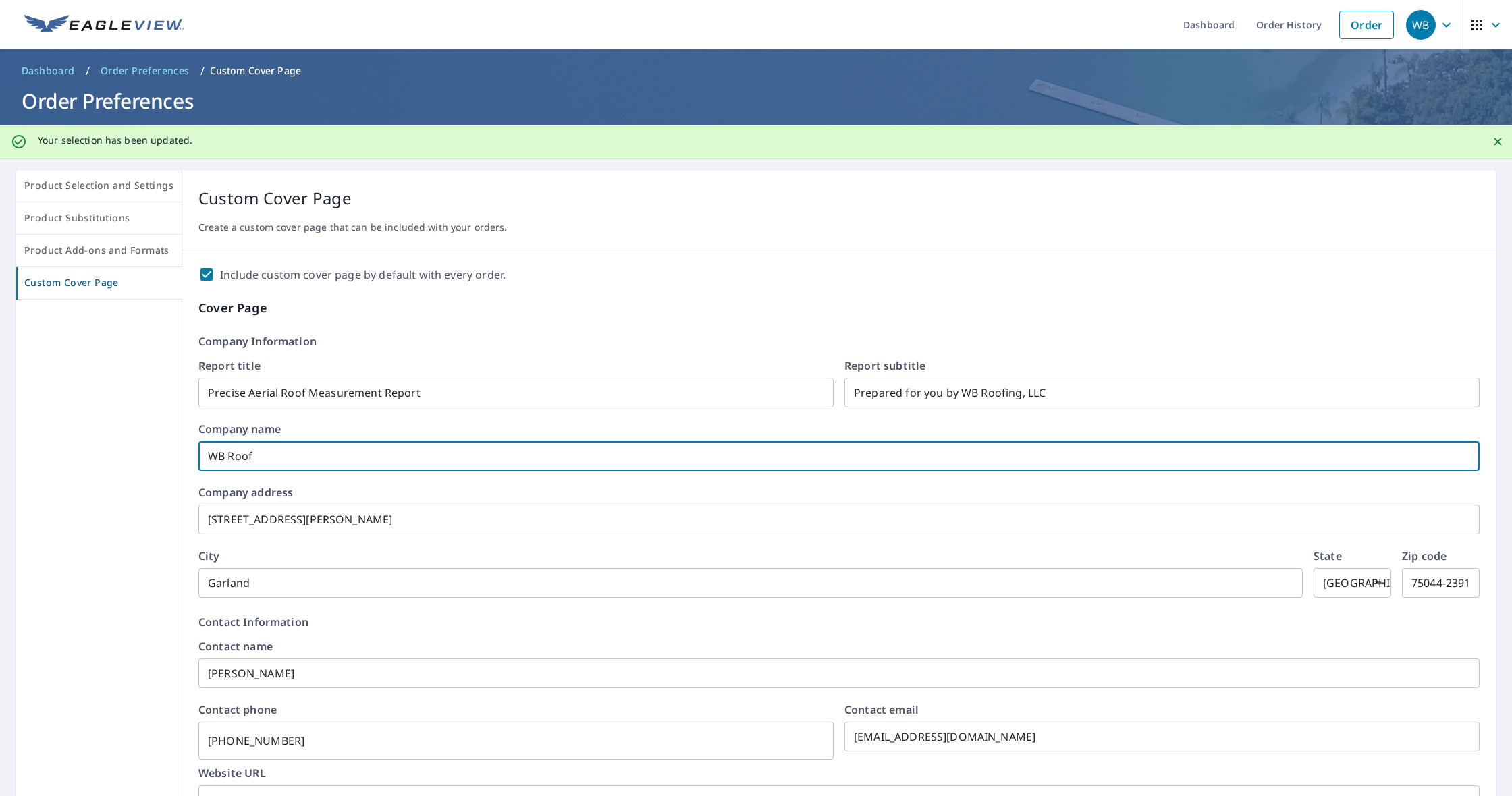
checkbox input "true"
type input "WB Roofi"
checkbox input "true"
type input "WB Roofin"
checkbox input "true"
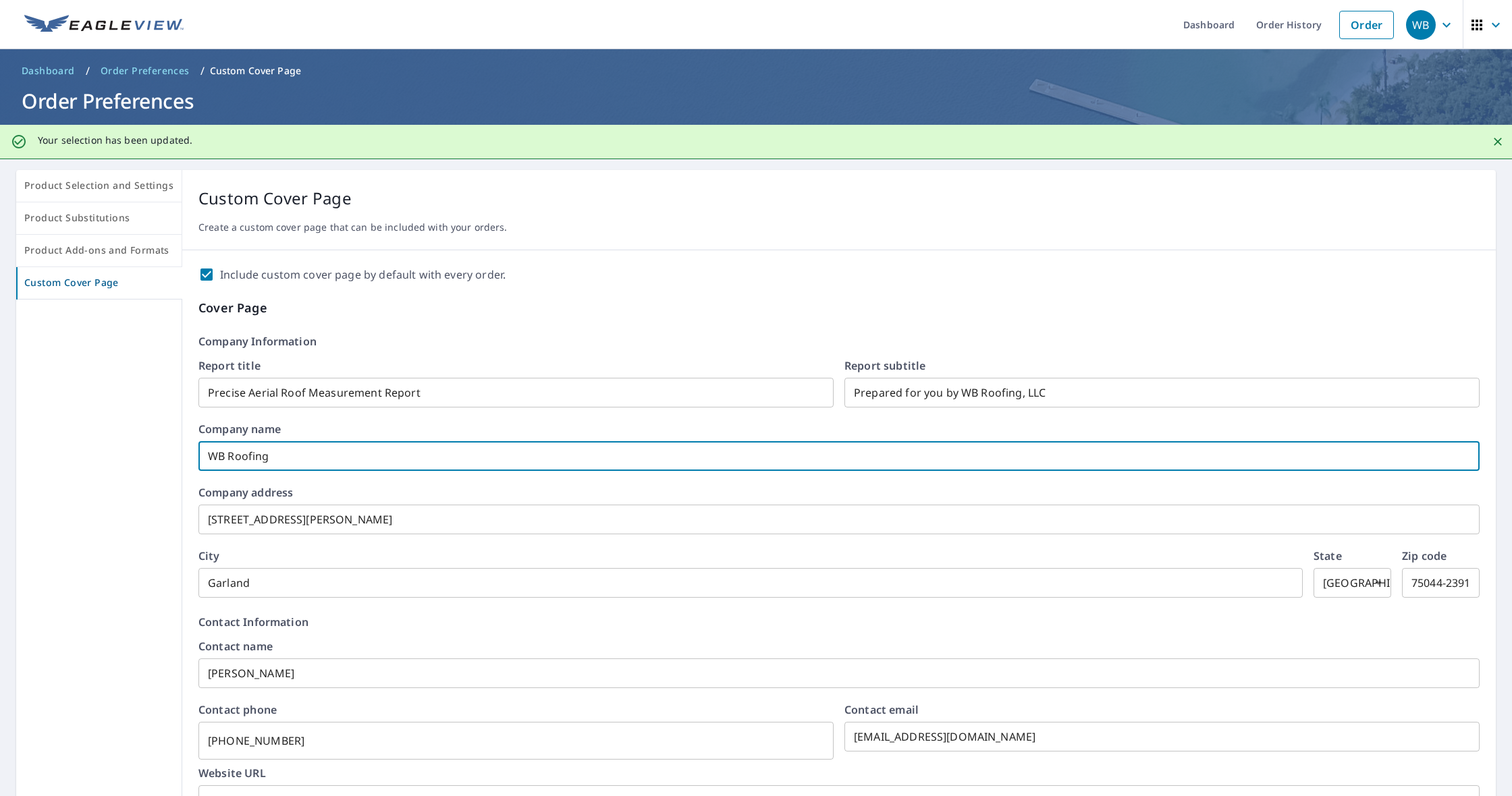
type input "WB Roofing"
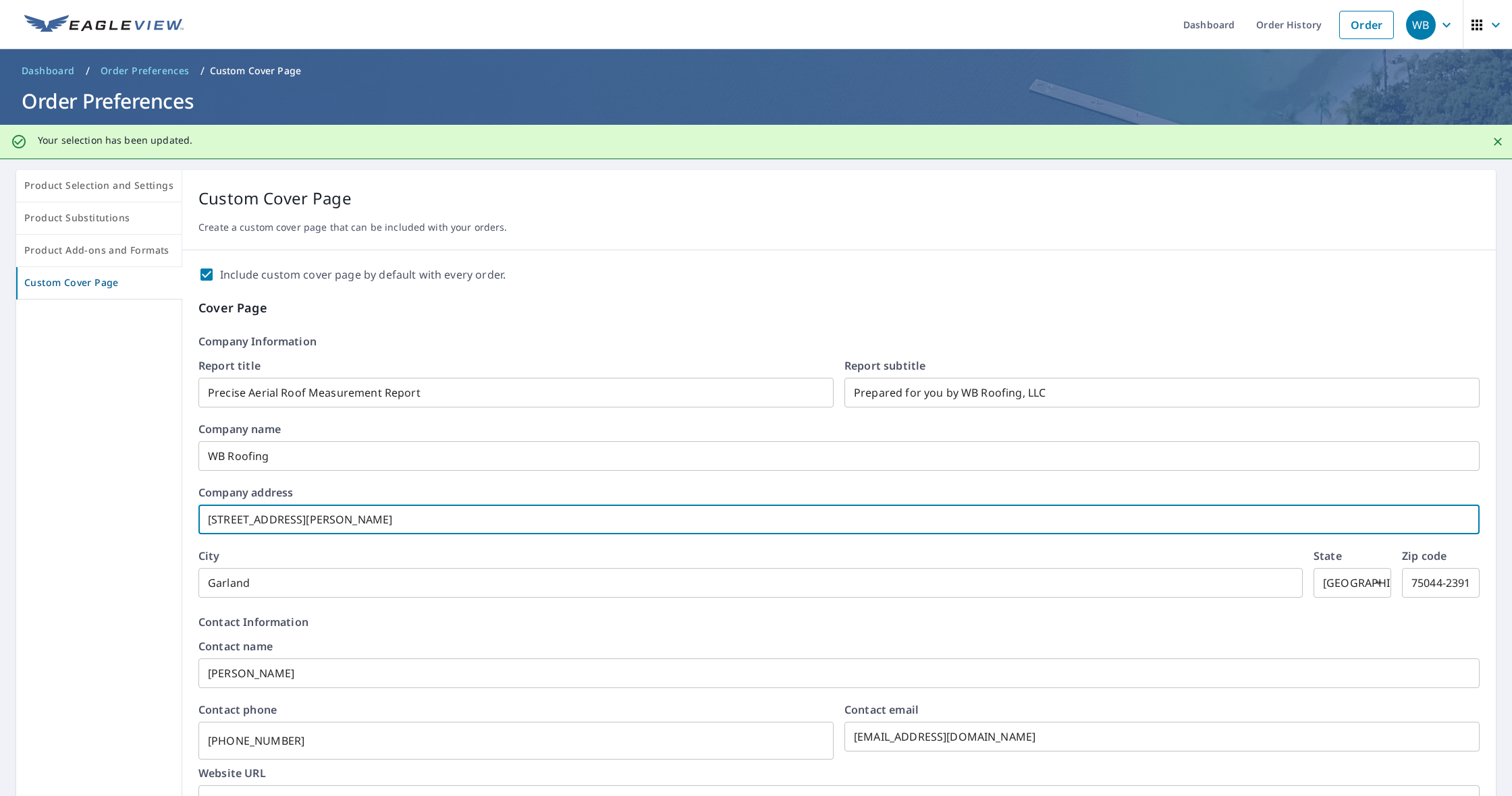
drag, startPoint x: 314, startPoint y: 520, endPoint x: 189, endPoint y: 514, distance: 125.1
checkbox input "true"
type input "3"
checkbox input "true"
type input "35"
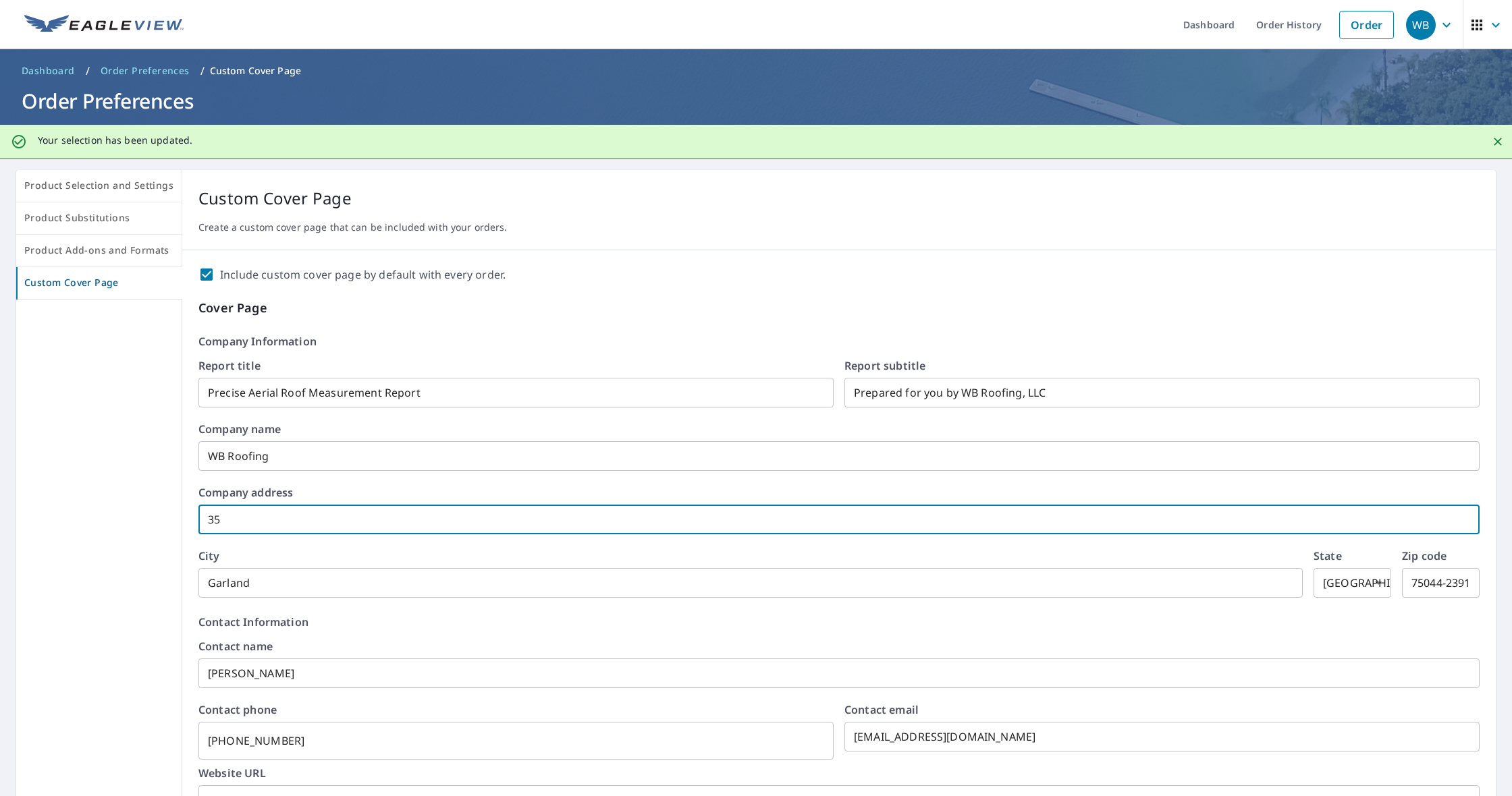
checkbox input "true"
type input "356"
checkbox input "true"
type input "35"
checkbox input "true"
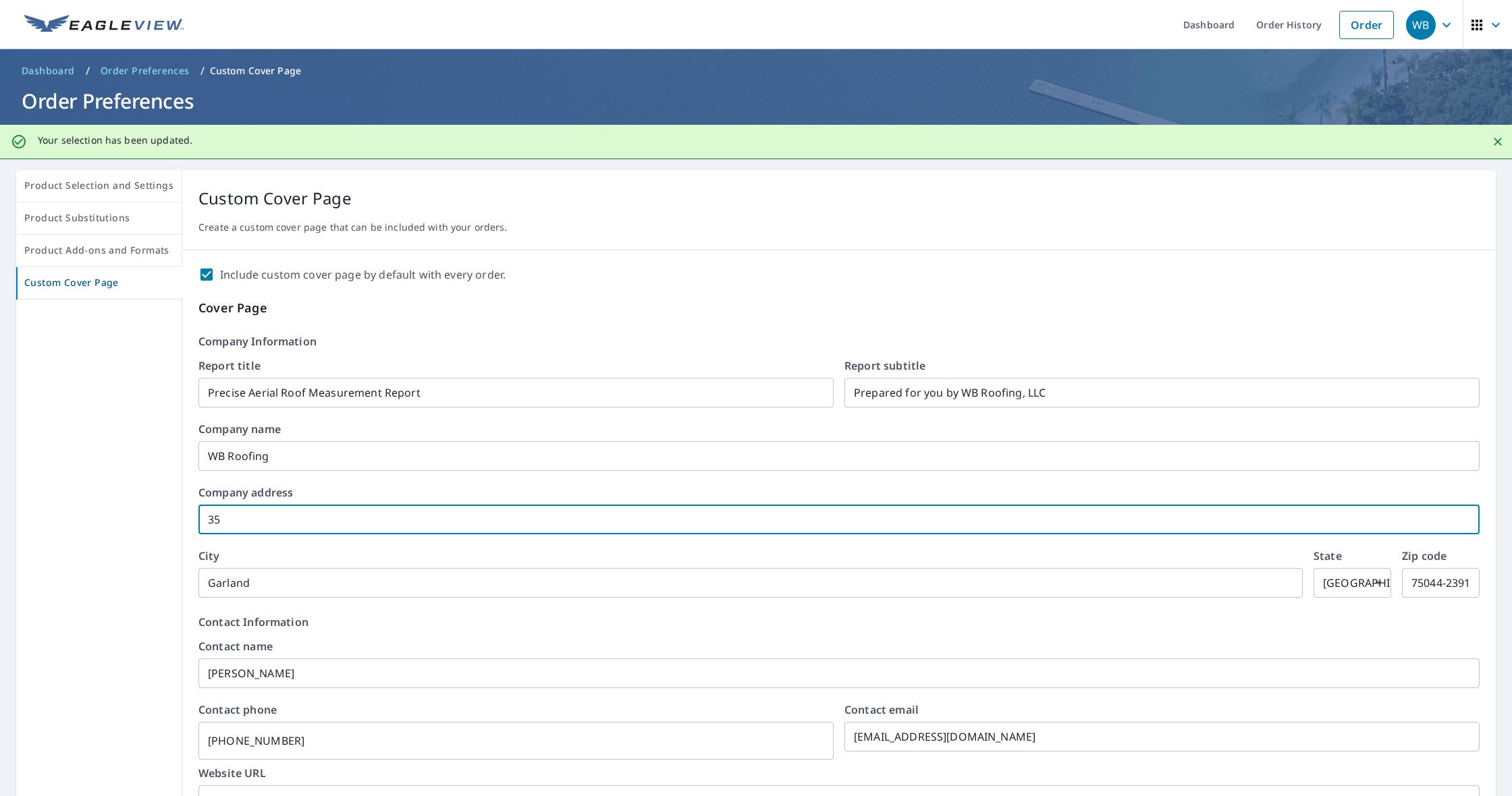
type input "356"
checkbox input "true"
type input "3561"
checkbox input "true"
type input "35611"
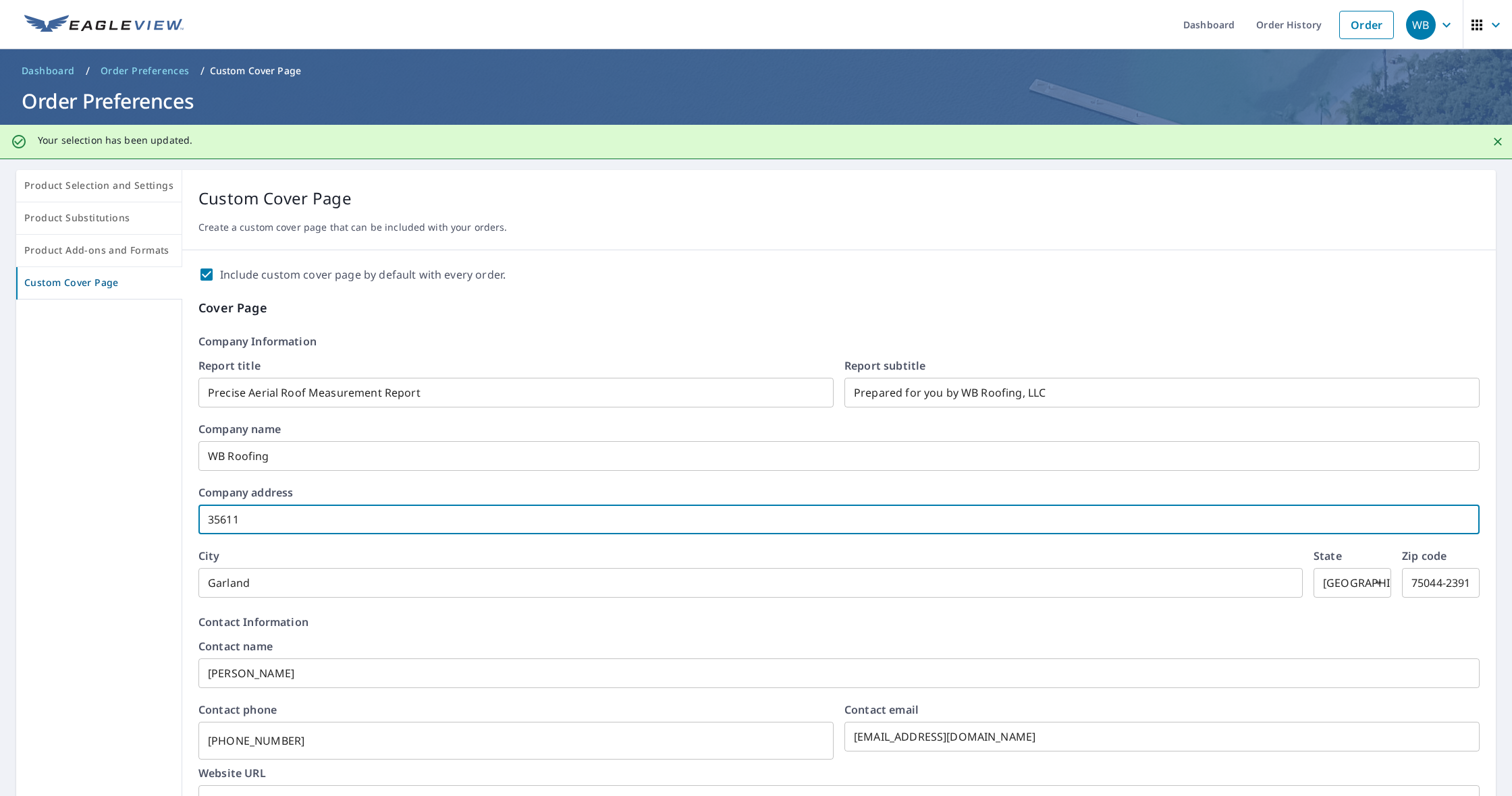
checkbox input "true"
type input "3561"
checkbox input "true"
type input "356"
checkbox input "true"
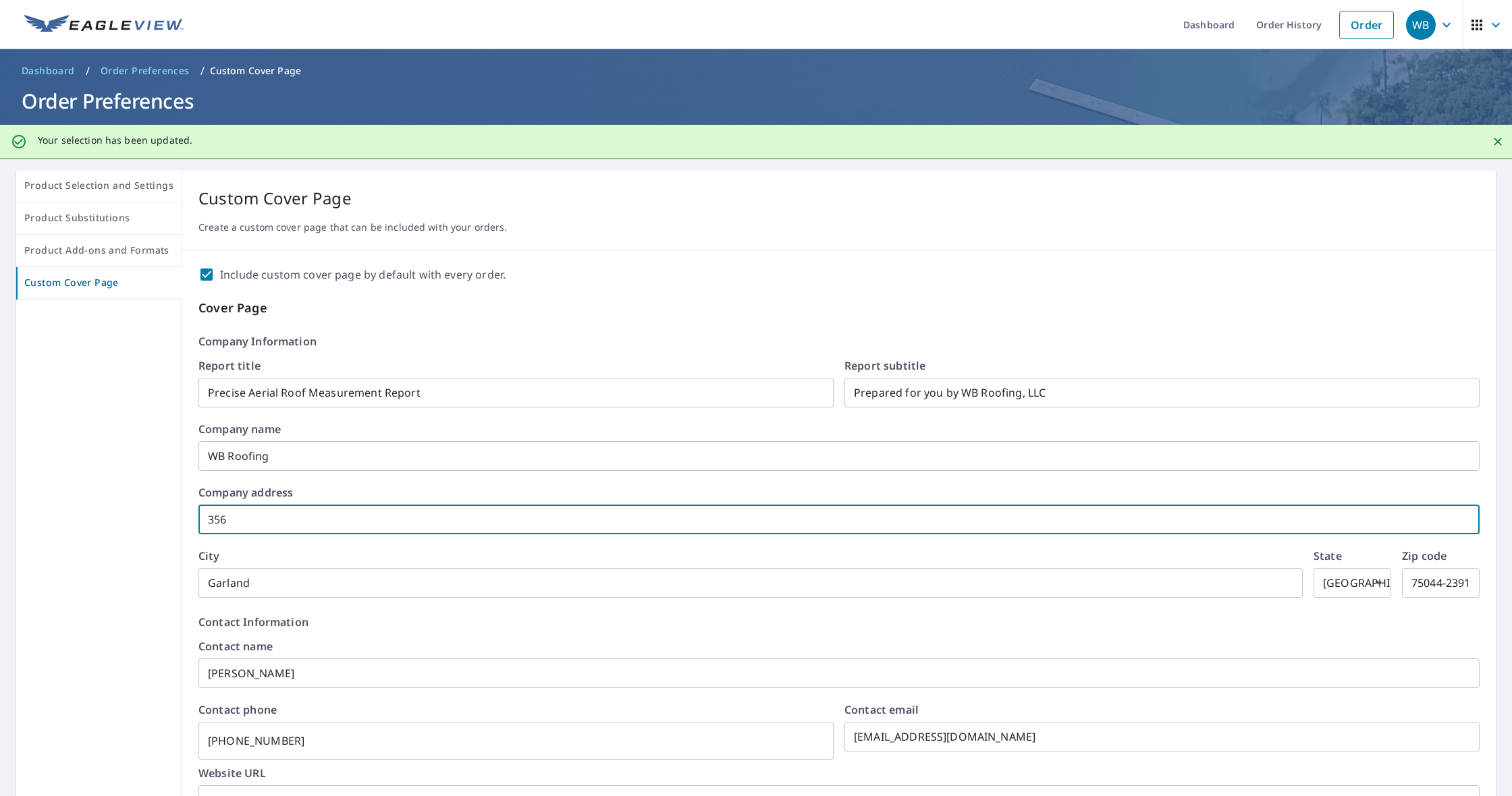
type input "35"
checkbox input "true"
type input "3"
checkbox input "true"
type input "36"
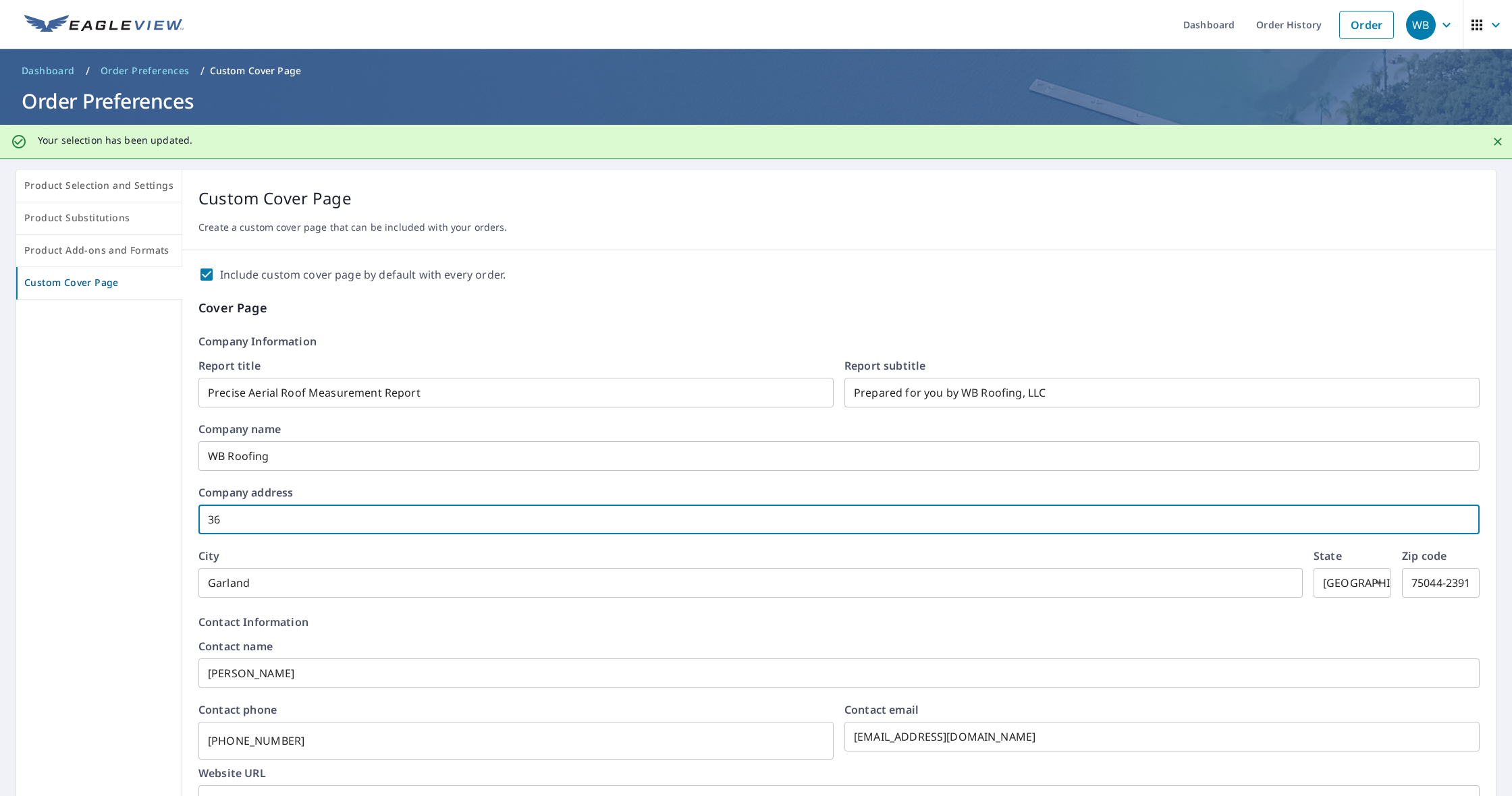
checkbox input "true"
type input "361"
checkbox input "true"
type input "3611"
checkbox input "true"
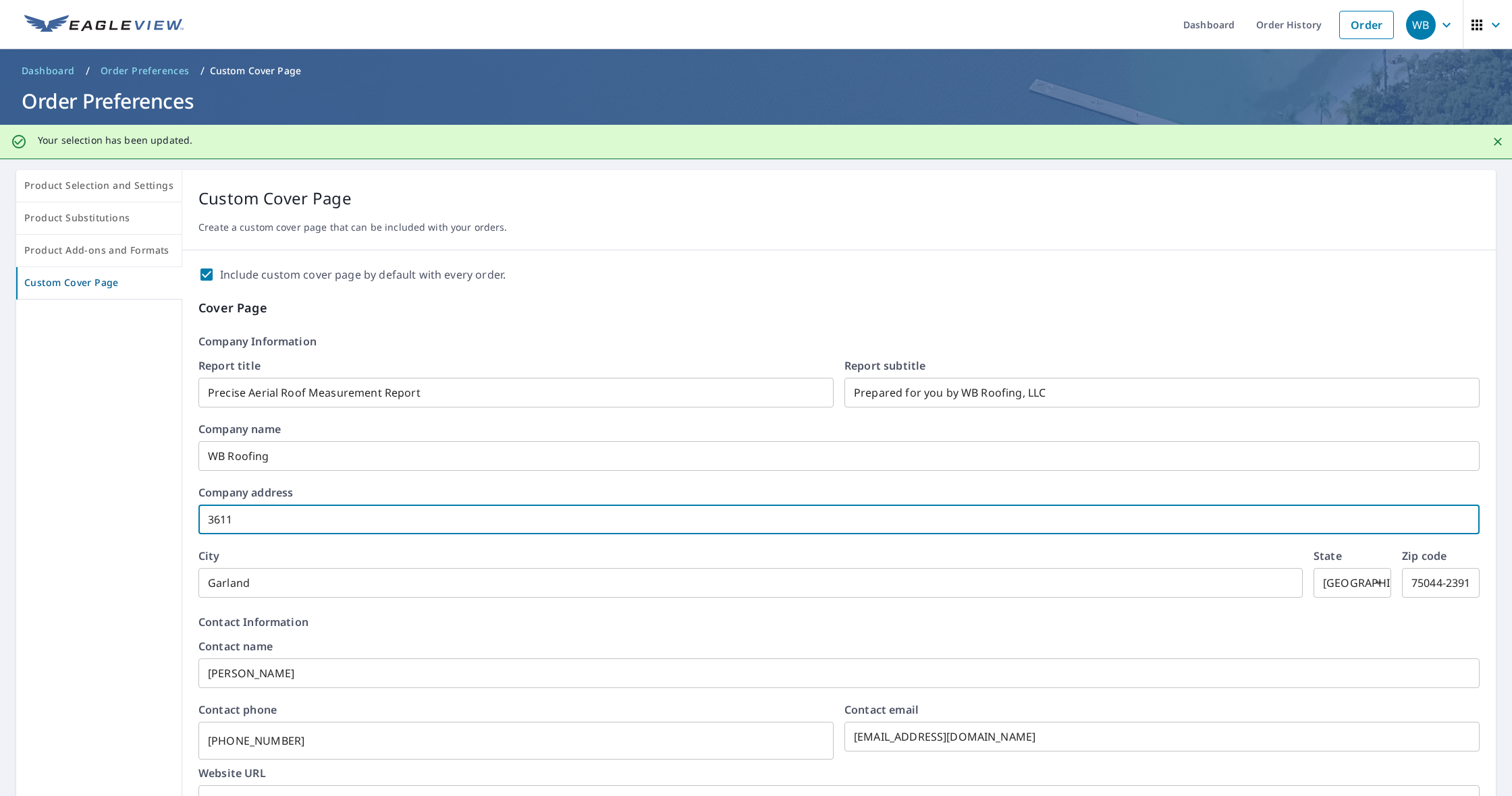
type input "3611"
checkbox input "true"
type input "3611 R"
checkbox input "true"
type input "3611 Ra"
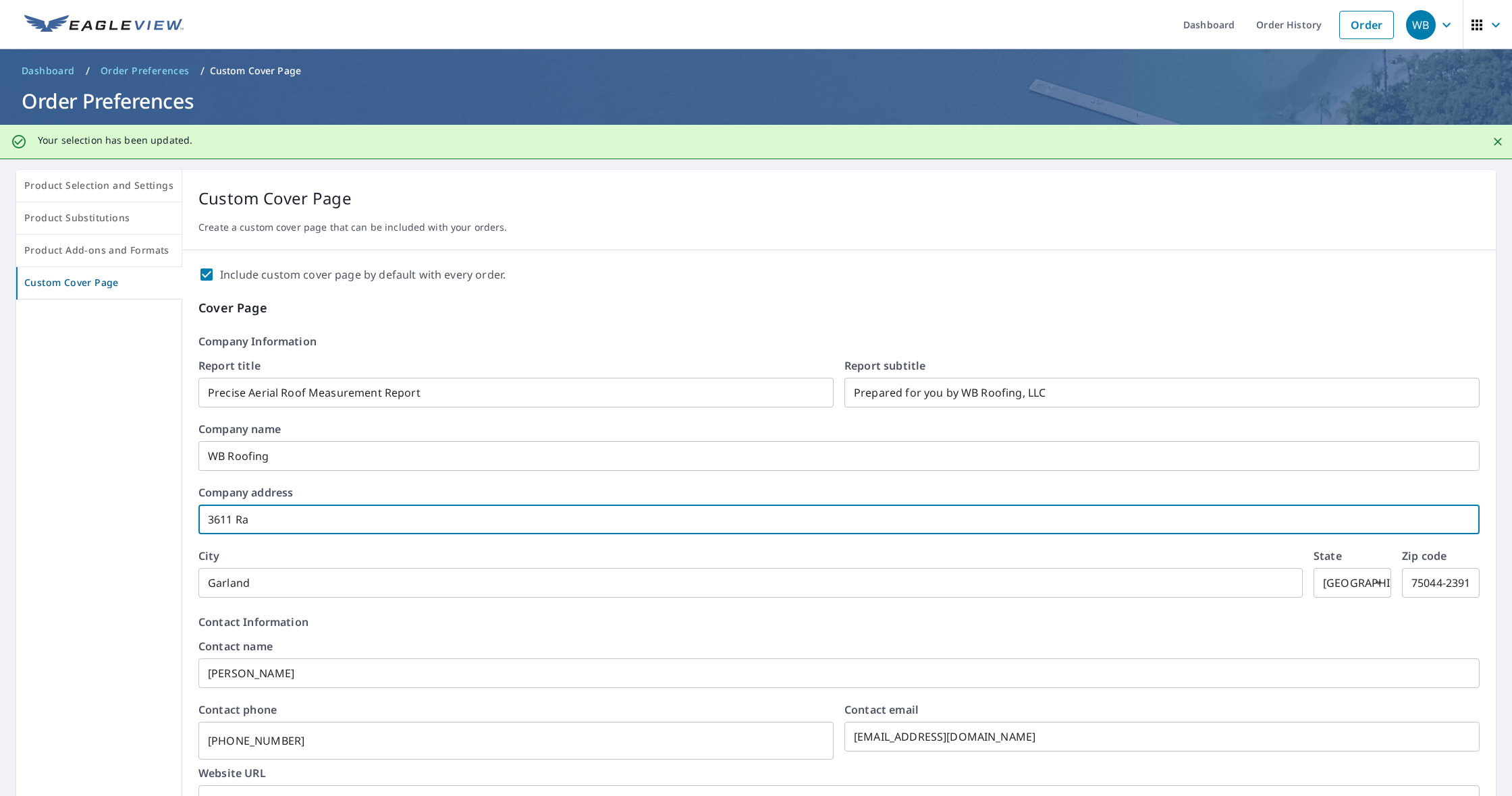
checkbox input "true"
type input "3611 Ray"
checkbox input "true"
type input "3611 Ray"
checkbox input "true"
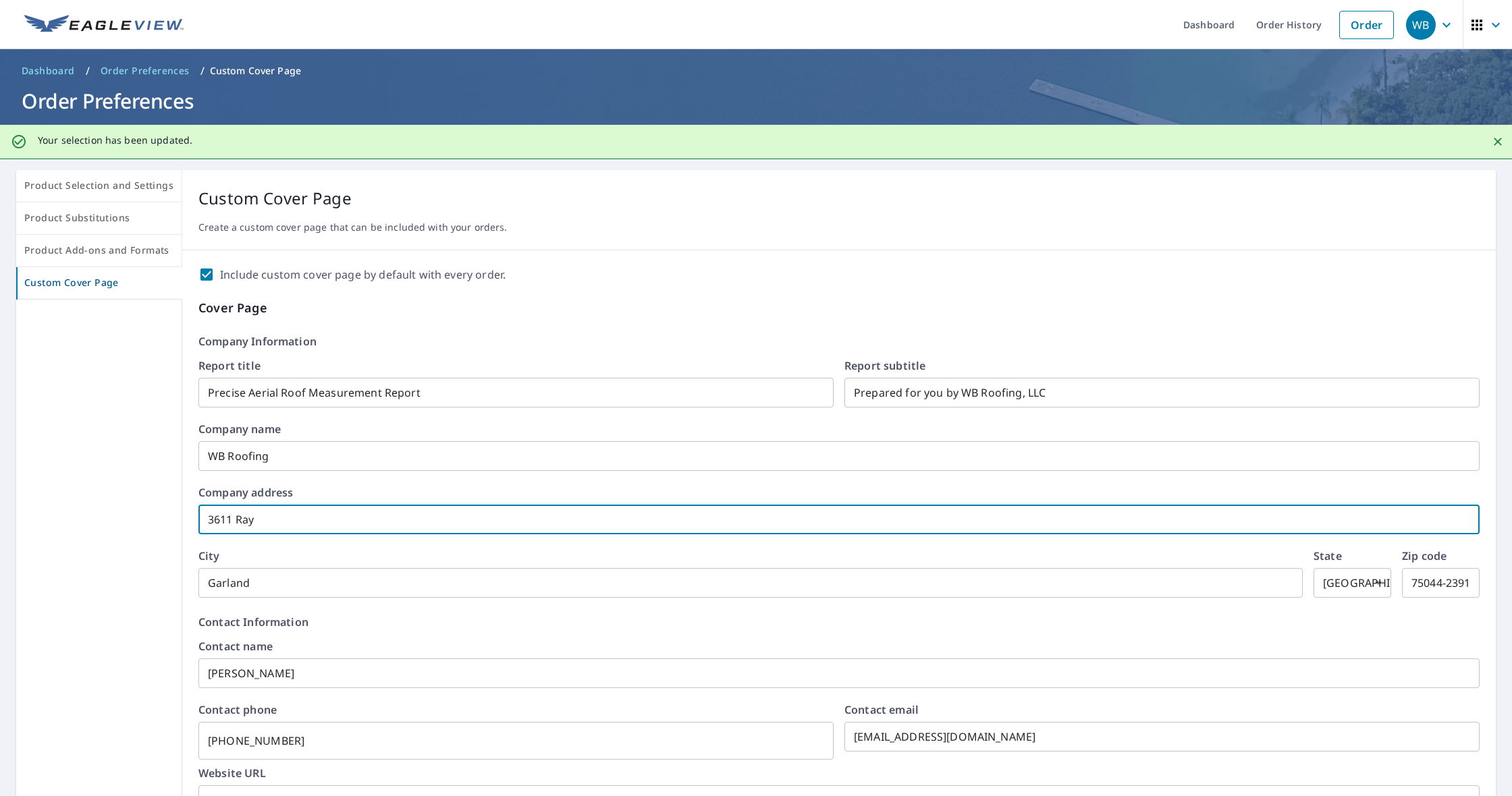
type input "3611 [PERSON_NAME]"
checkbox input "true"
type input "3611 [PERSON_NAME]"
checkbox input "true"
type input "3611 [PERSON_NAME]"
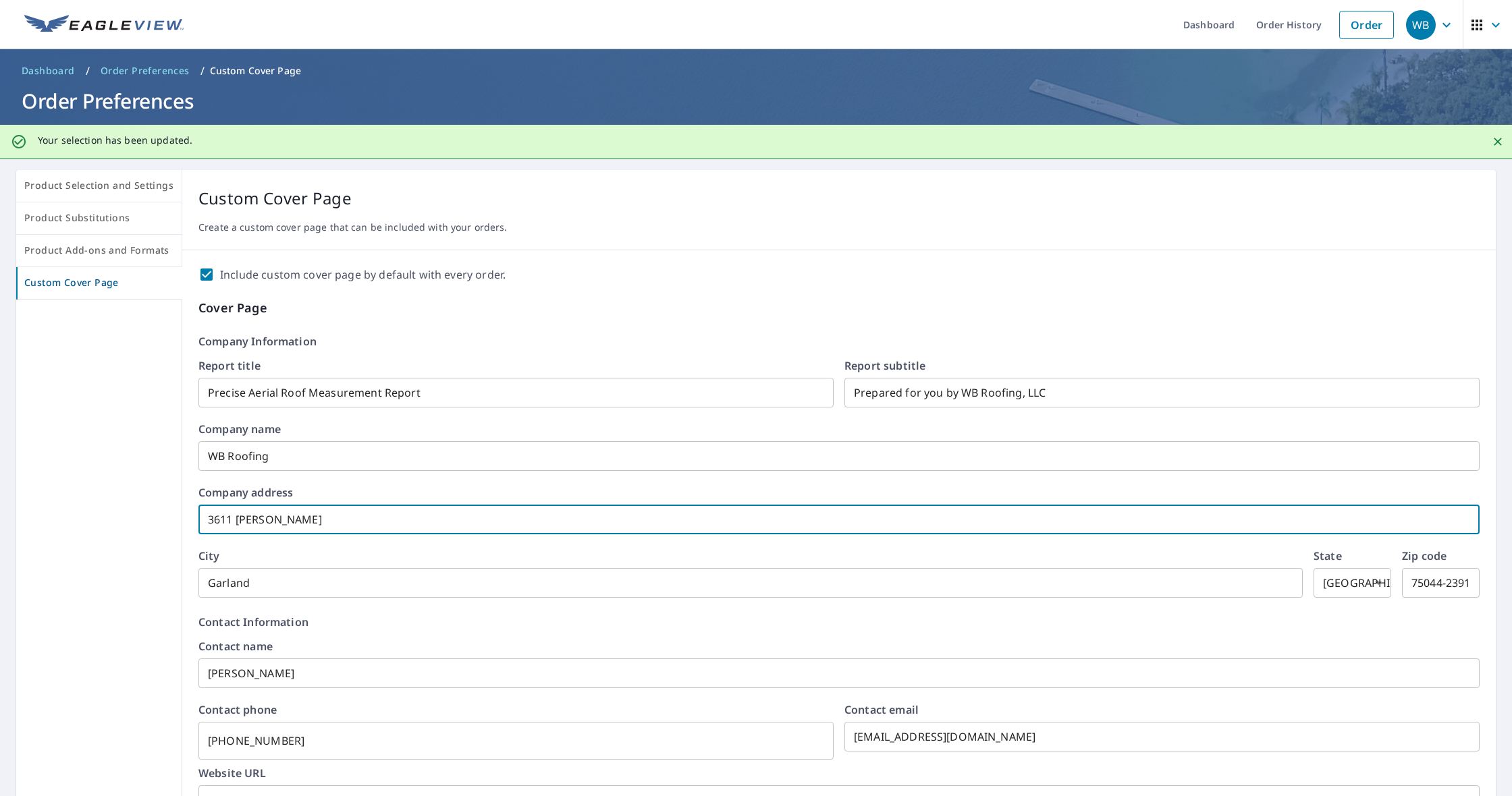
checkbox input "true"
type input "3611 [PERSON_NAME]"
checkbox input "true"
type input "3611 [PERSON_NAME]"
checkbox input "true"
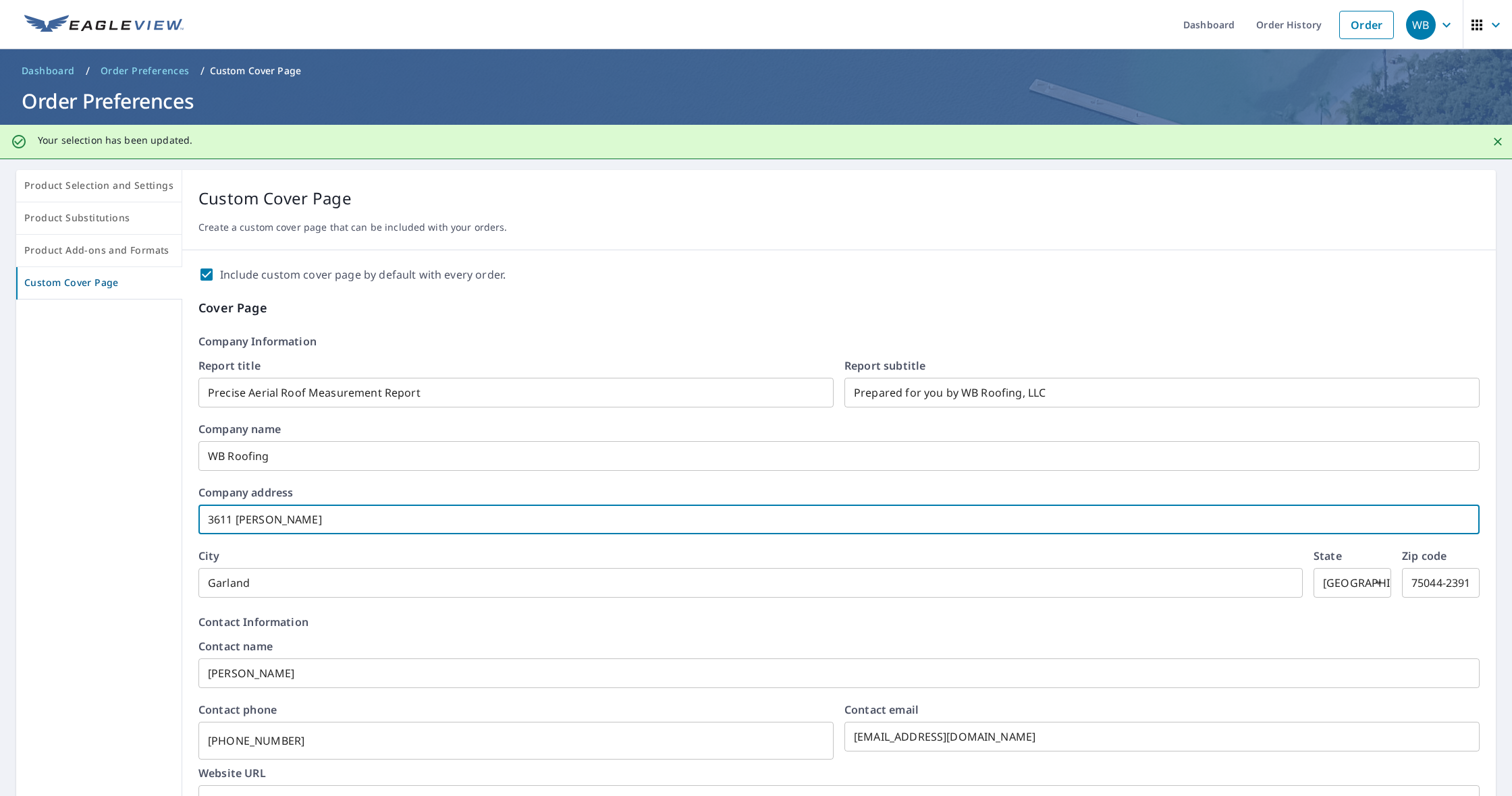
type input "3611 [PERSON_NAME]"
checkbox input "true"
type input "3611 [PERSON_NAME]"
checkbox input "true"
type input "3611 [PERSON_NAME]"
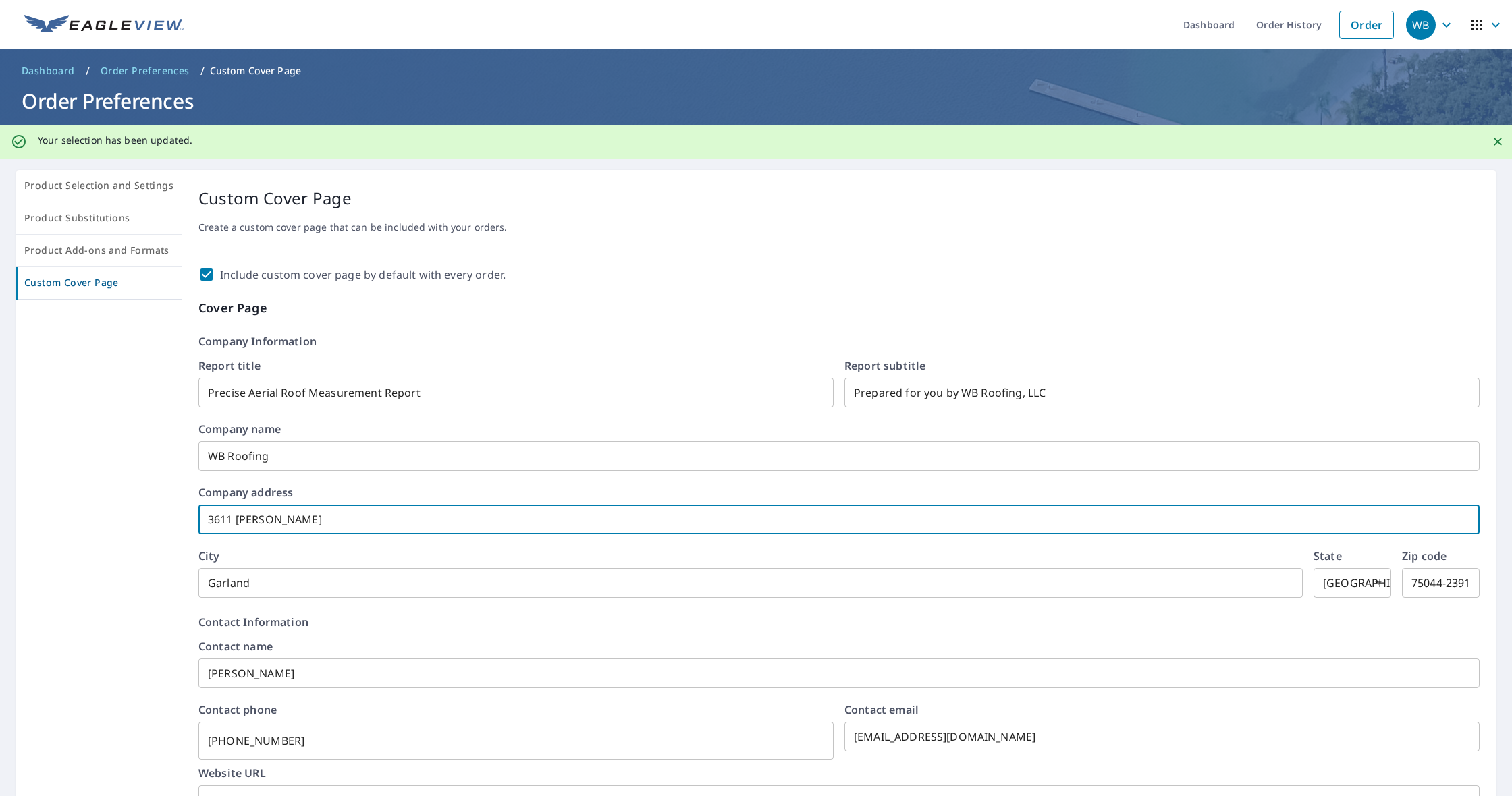
checkbox input "true"
type input "3611 [PERSON_NAME] D"
checkbox input "true"
type input "[STREET_ADDRESS][PERSON_NAME]"
checkbox input "true"
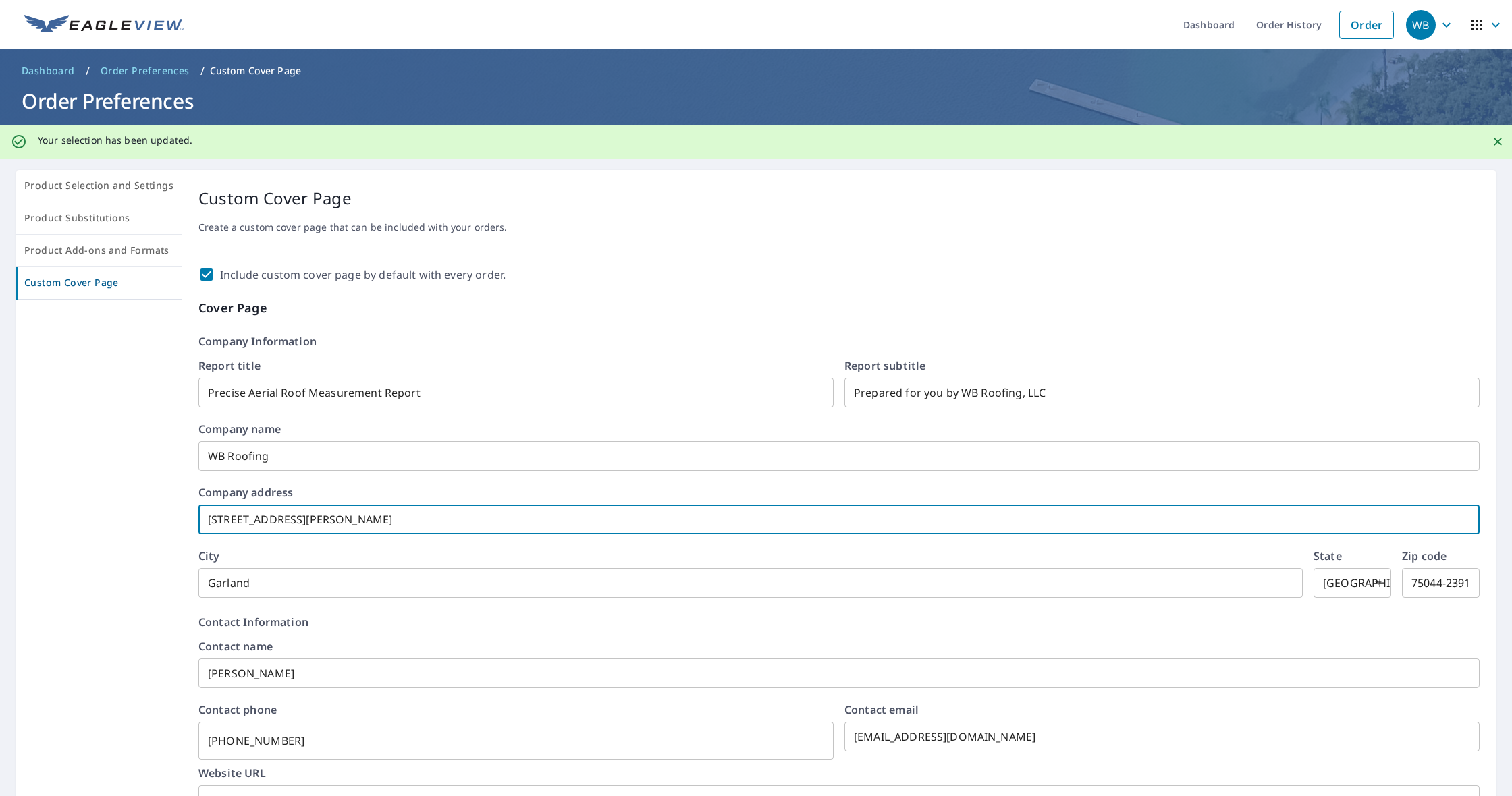
type input "[STREET_ADDRESS][PERSON_NAME]"
checkbox input "true"
type input "3611 [PERSON_NAME] Driv"
checkbox input "true"
type input "[STREET_ADDRESS][PERSON_NAME]"
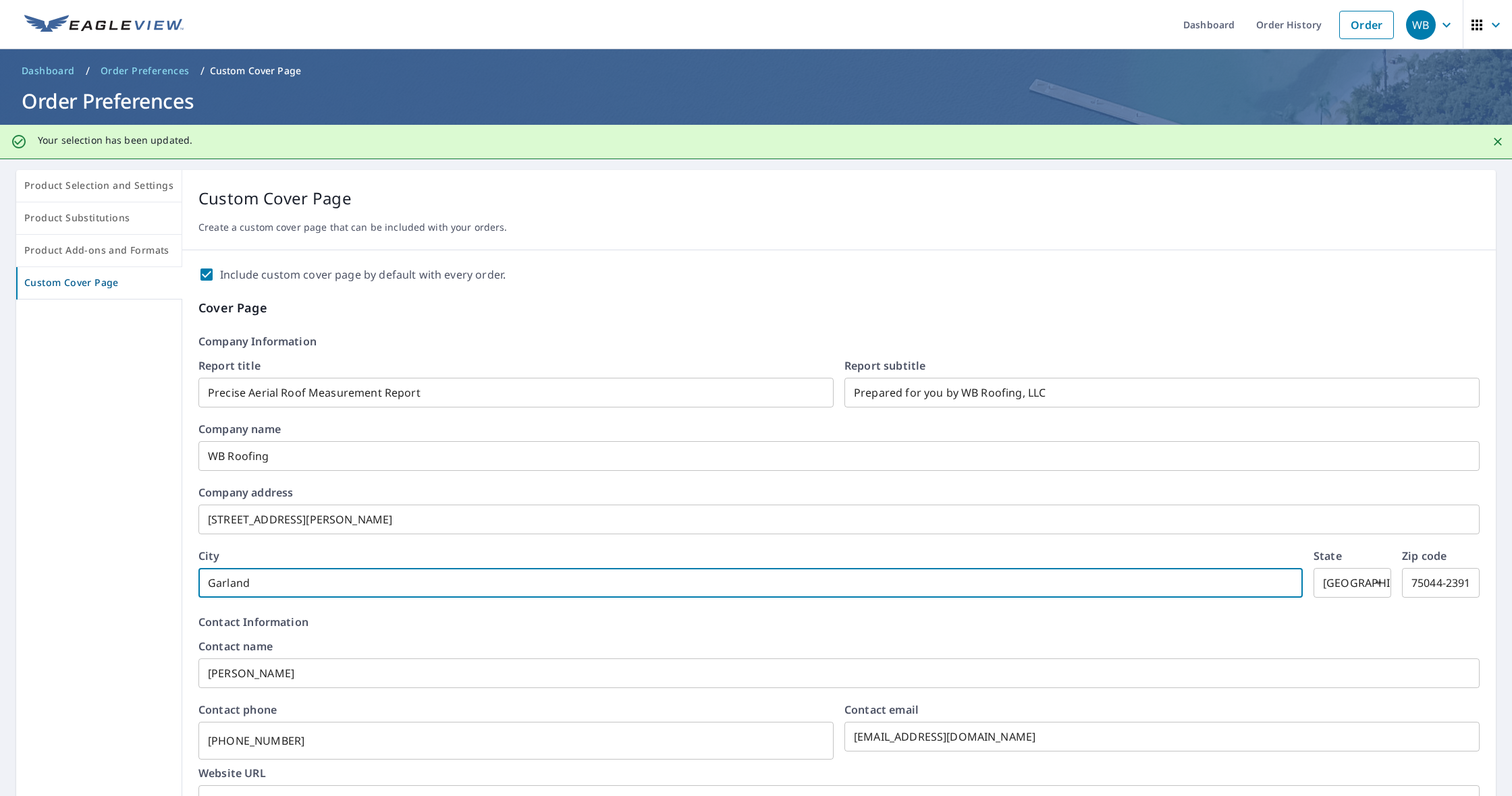
drag, startPoint x: 259, startPoint y: 586, endPoint x: 180, endPoint y: 579, distance: 79.3
checkbox input "true"
type input "F"
checkbox input "true"
type input "FA"
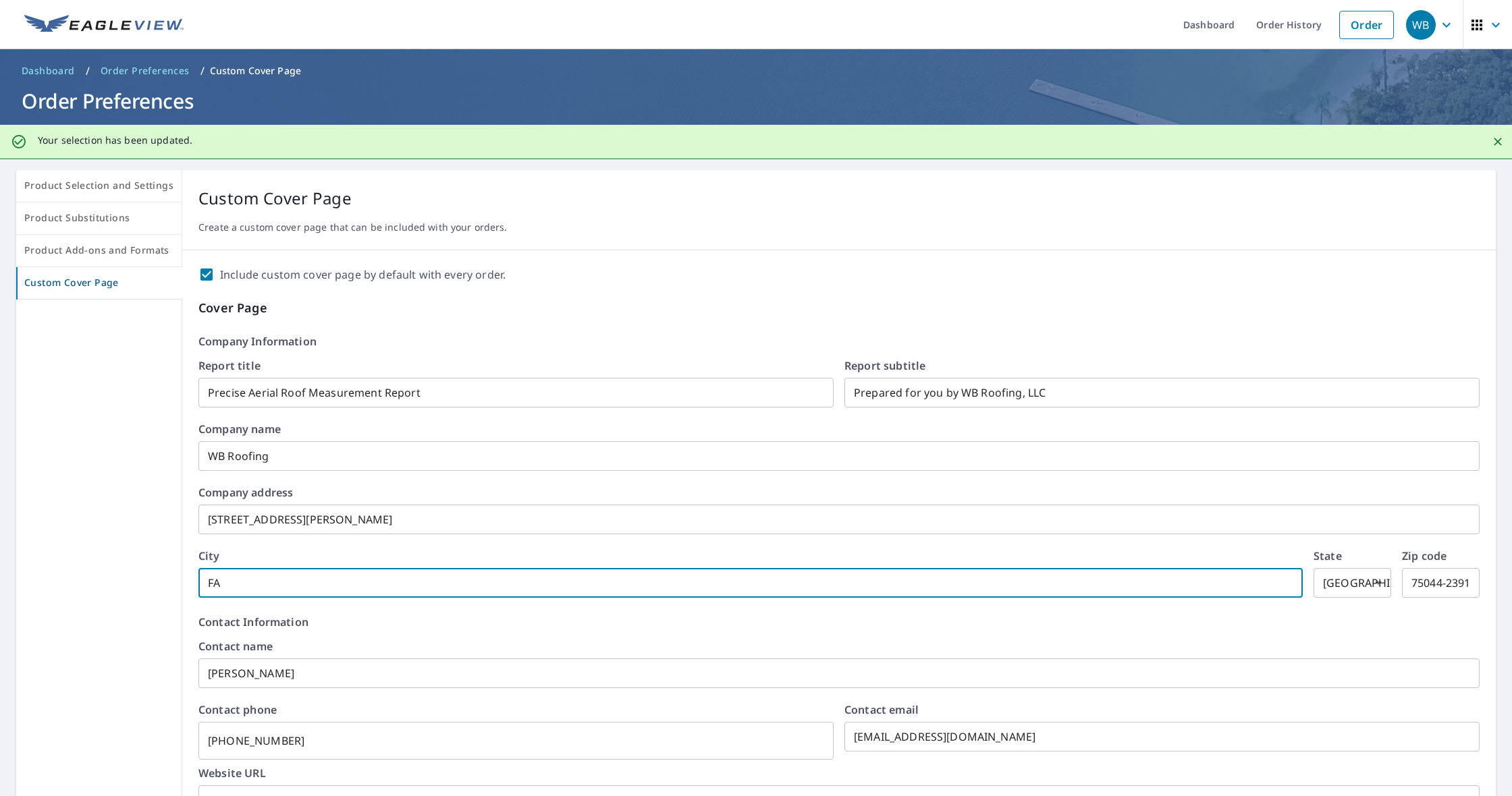
checkbox input "true"
type input "FAr"
checkbox input "true"
type input "FArm"
checkbox input "true"
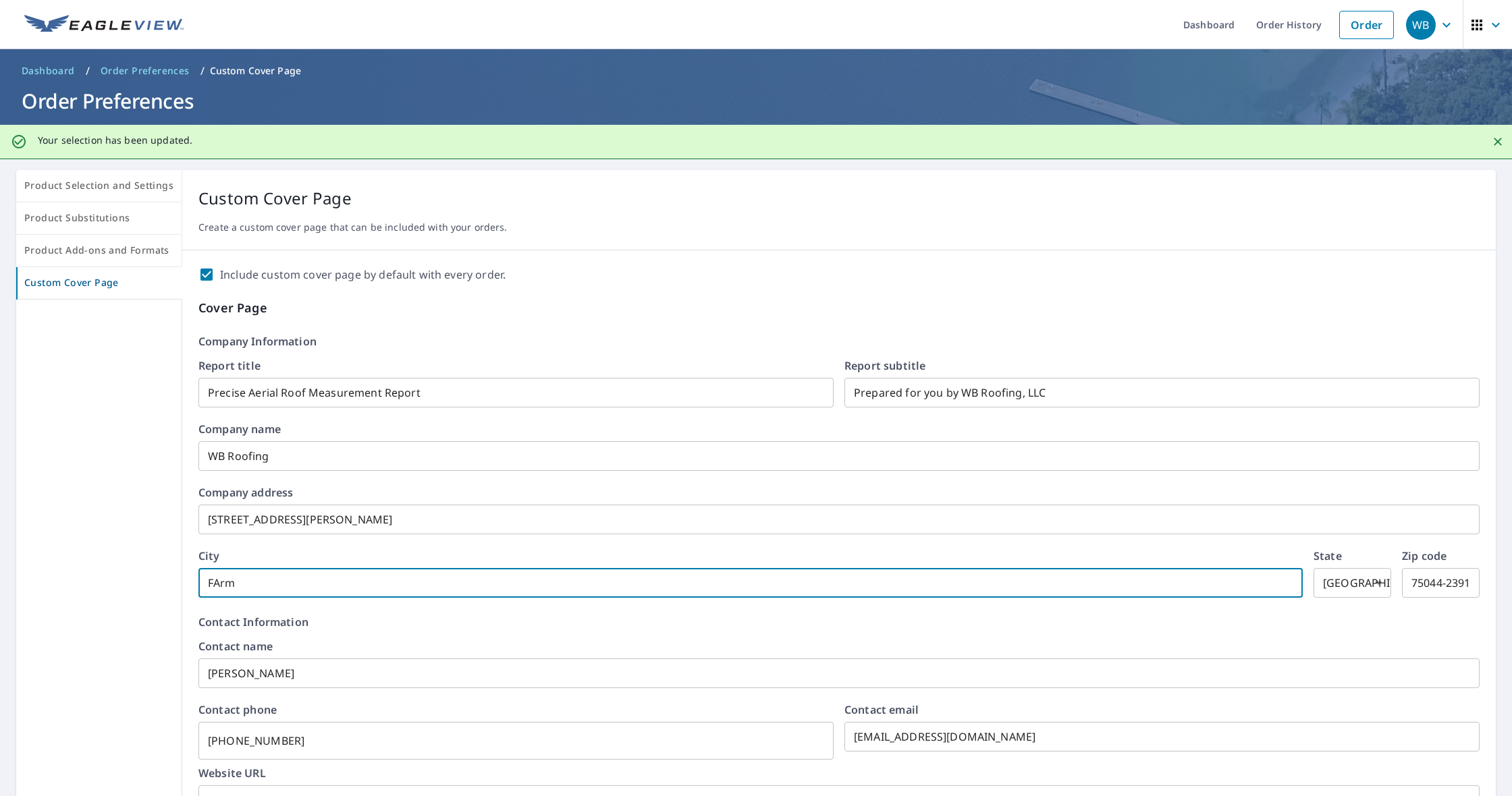
type input "FArme"
checkbox input "true"
type input "FArmer"
checkbox input "true"
type input "FArmers"
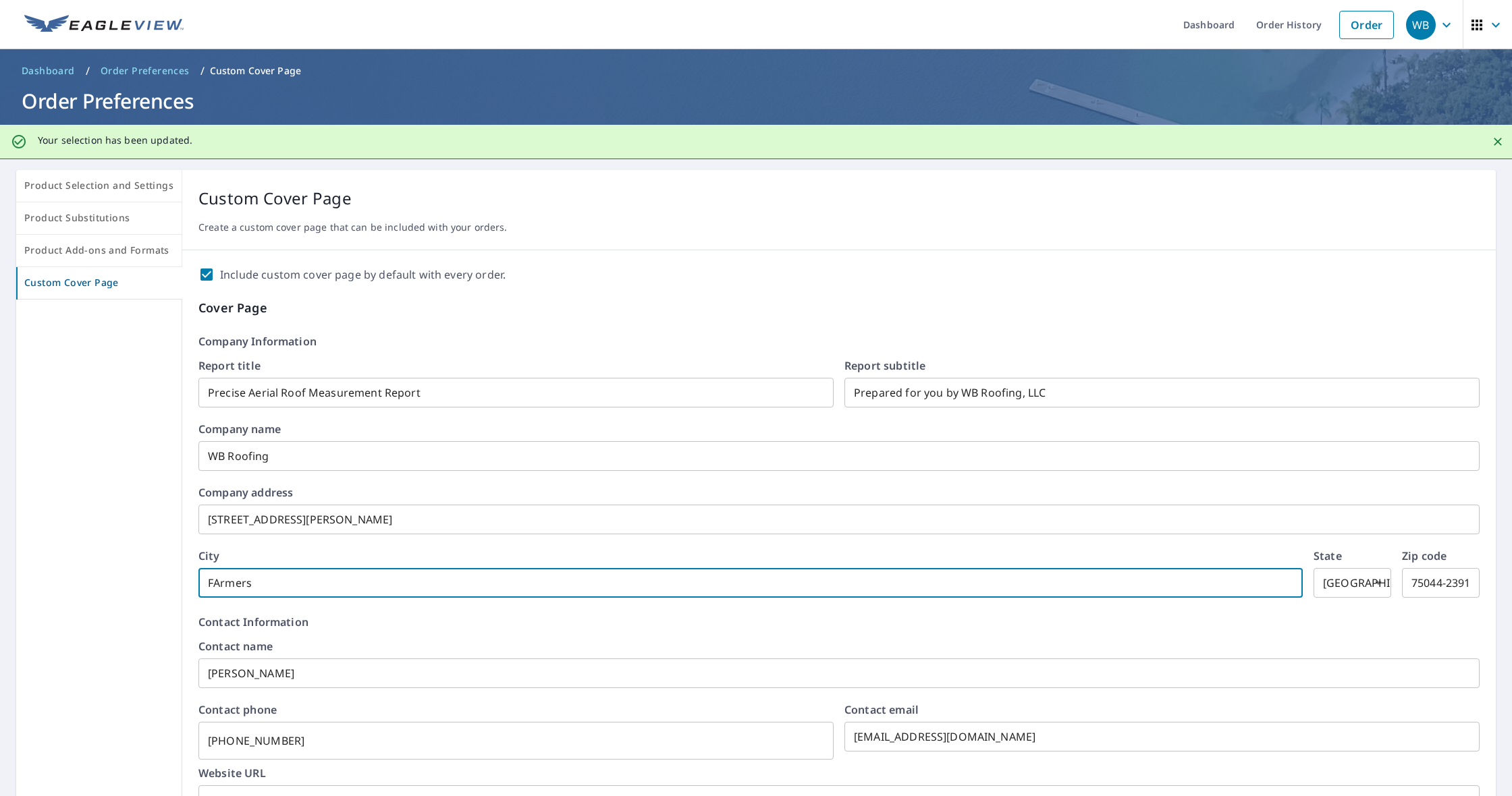
checkbox input "true"
type input "FArmersh"
checkbox input "true"
type input "FArmers"
checkbox input "true"
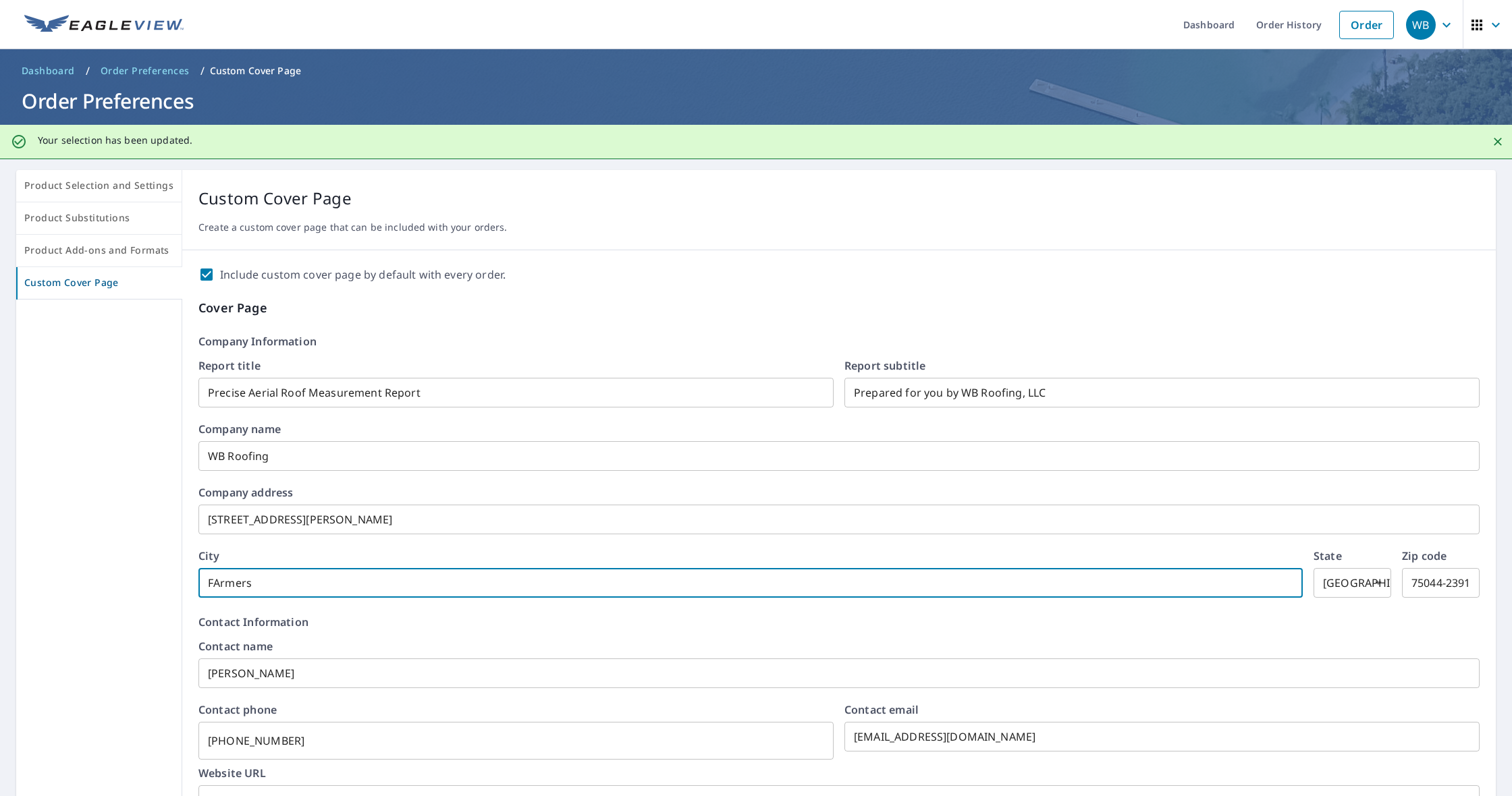
type input "FArmer"
checkbox input "true"
type input "FArme"
checkbox input "true"
type input "FArm"
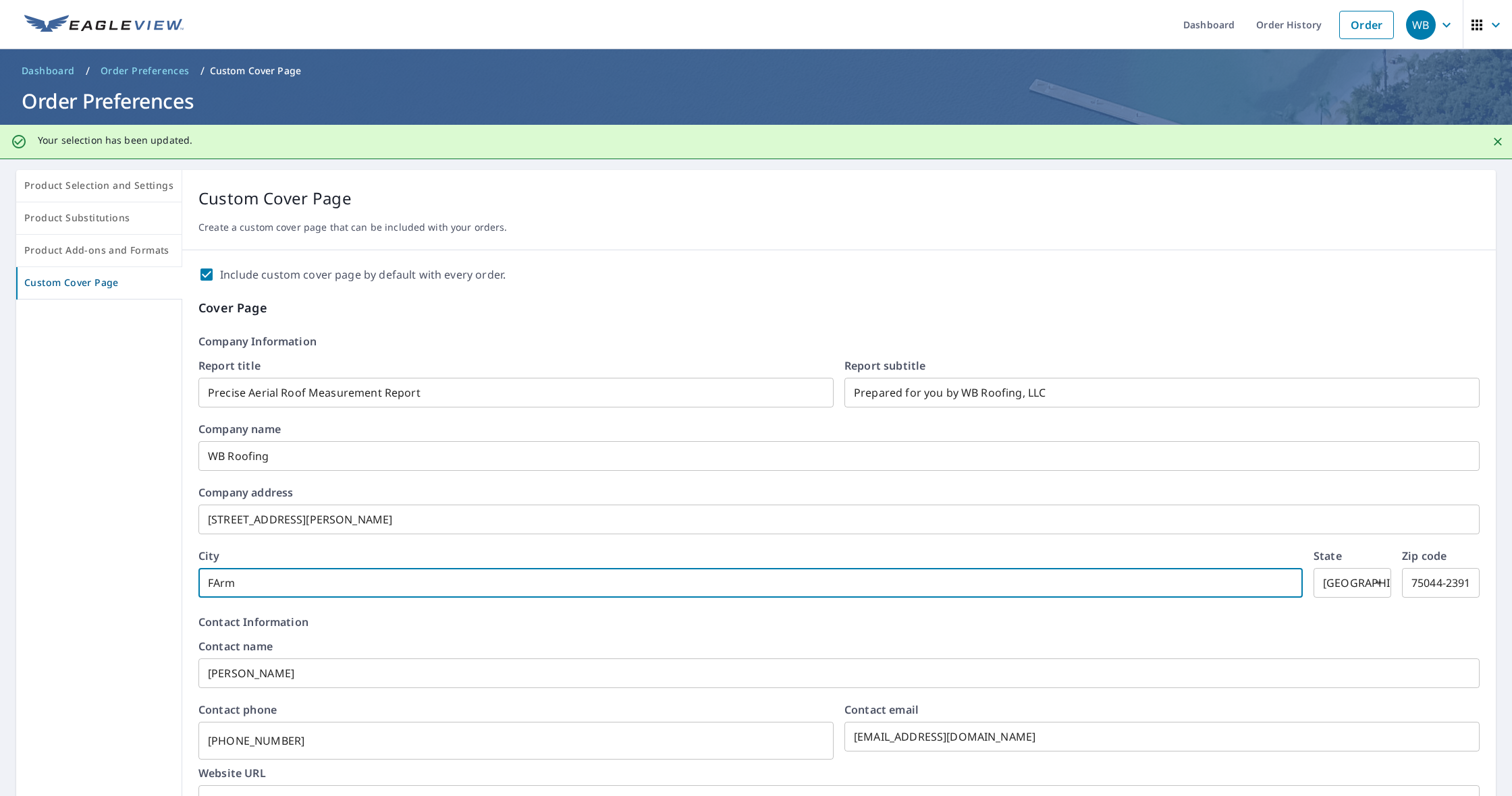
checkbox input "true"
type input "FAr"
checkbox input "true"
type input "FA"
checkbox input "true"
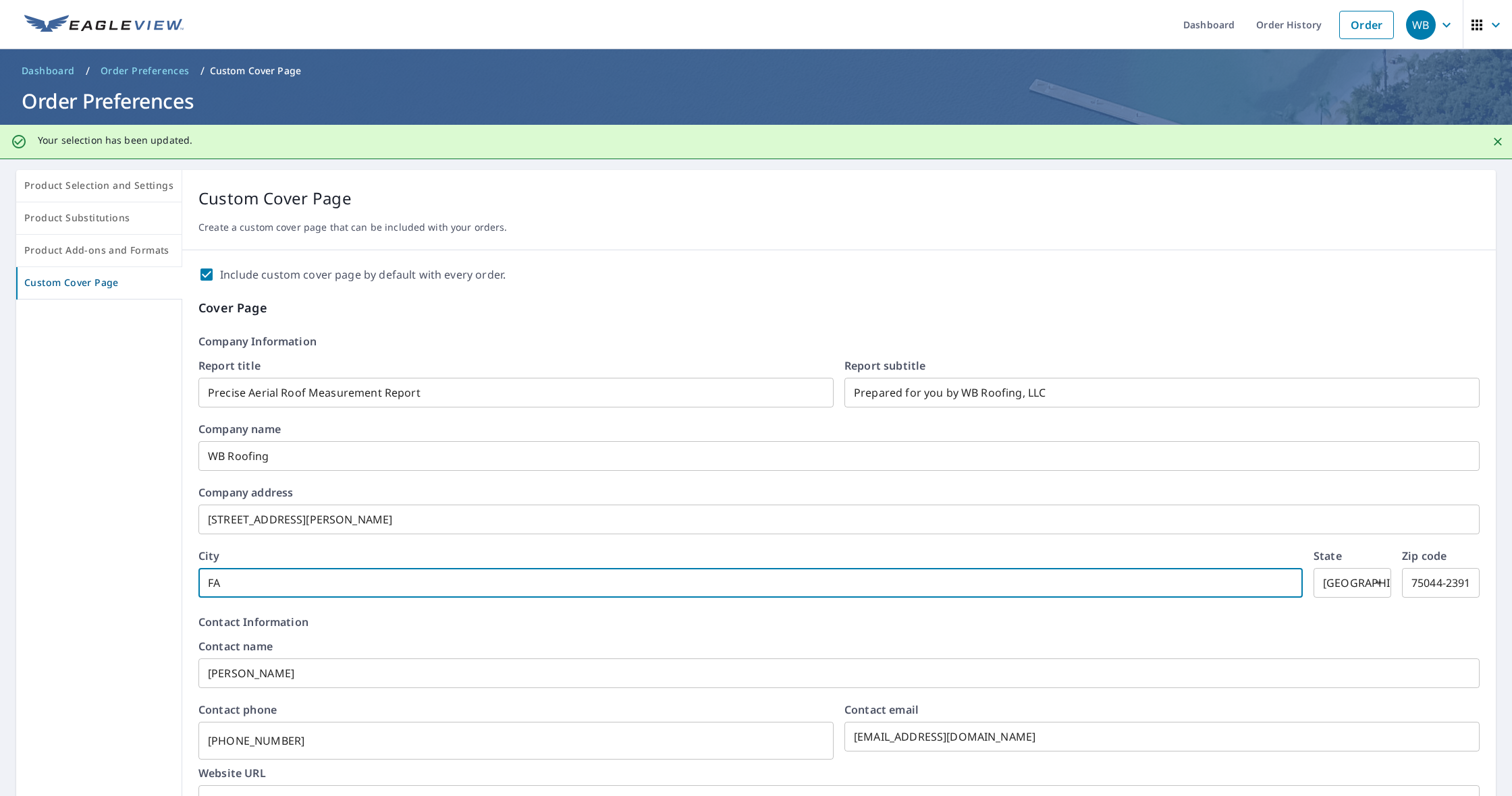
type input "F"
checkbox input "true"
type input "Fa"
checkbox input "true"
type input "Far"
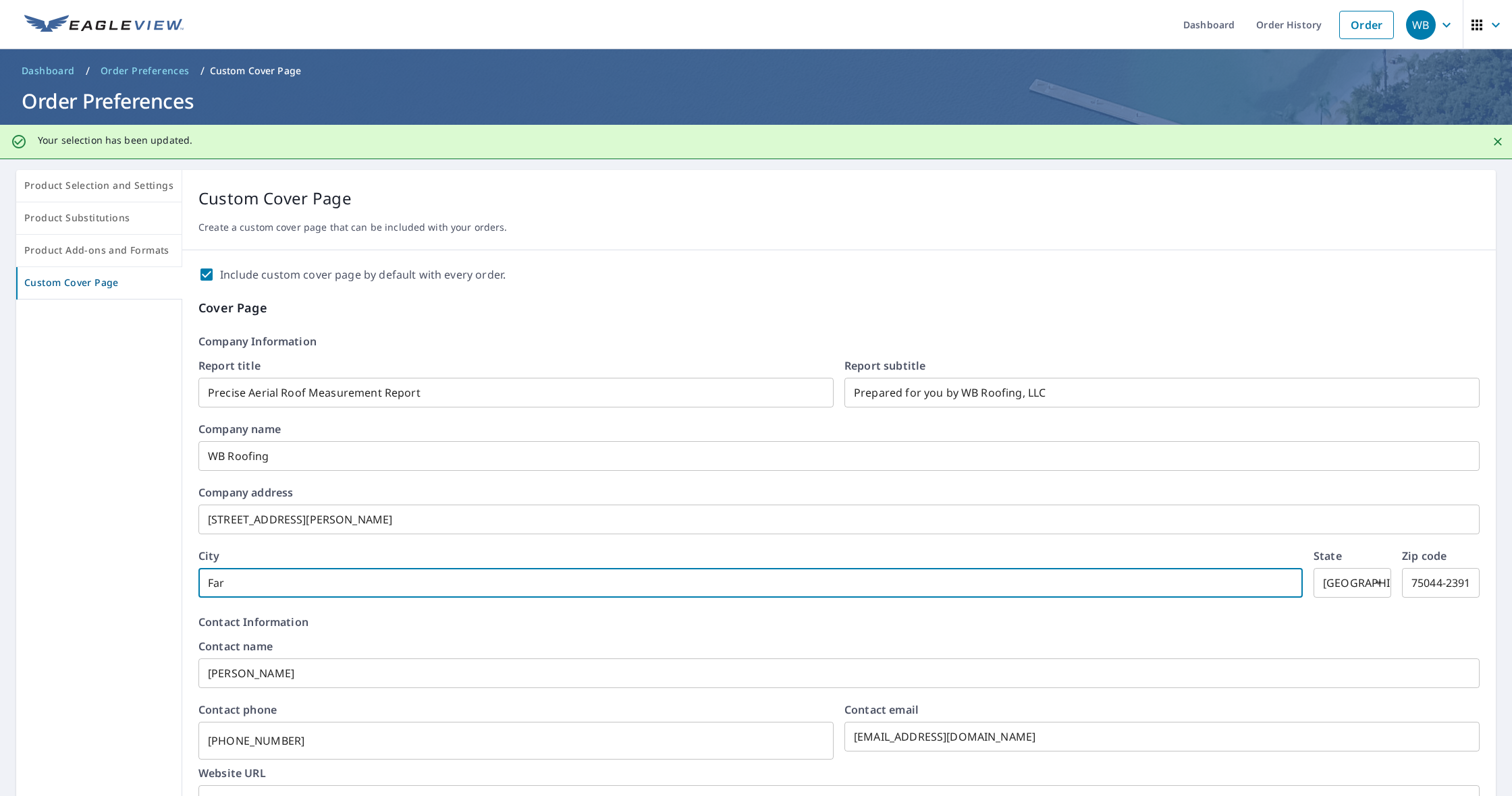
checkbox input "true"
type input "Farm"
checkbox input "true"
type input "Farme"
checkbox input "true"
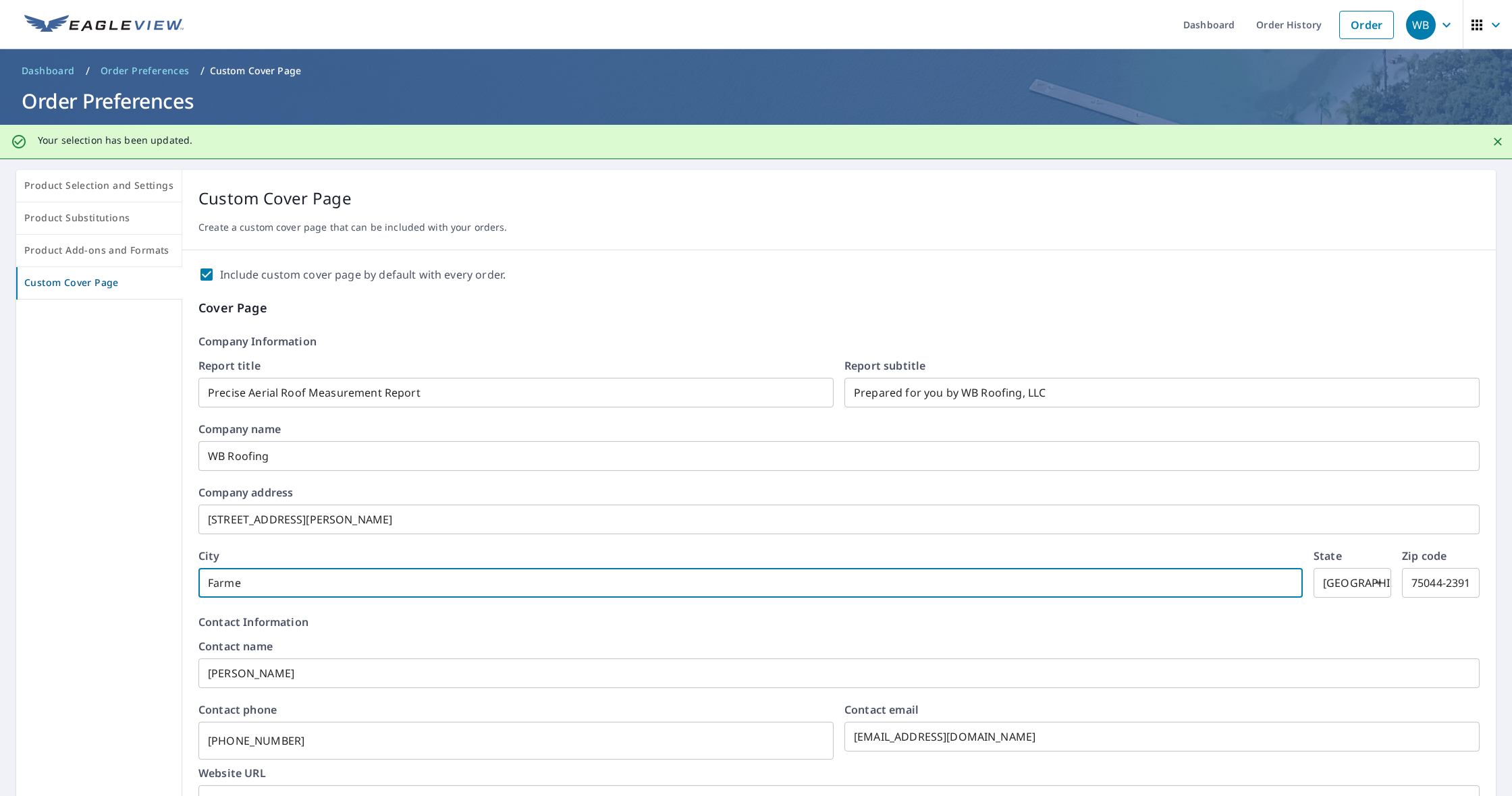
type input "Farmer"
checkbox input "true"
type input "Farmers"
checkbox input "true"
type input "Farmersv"
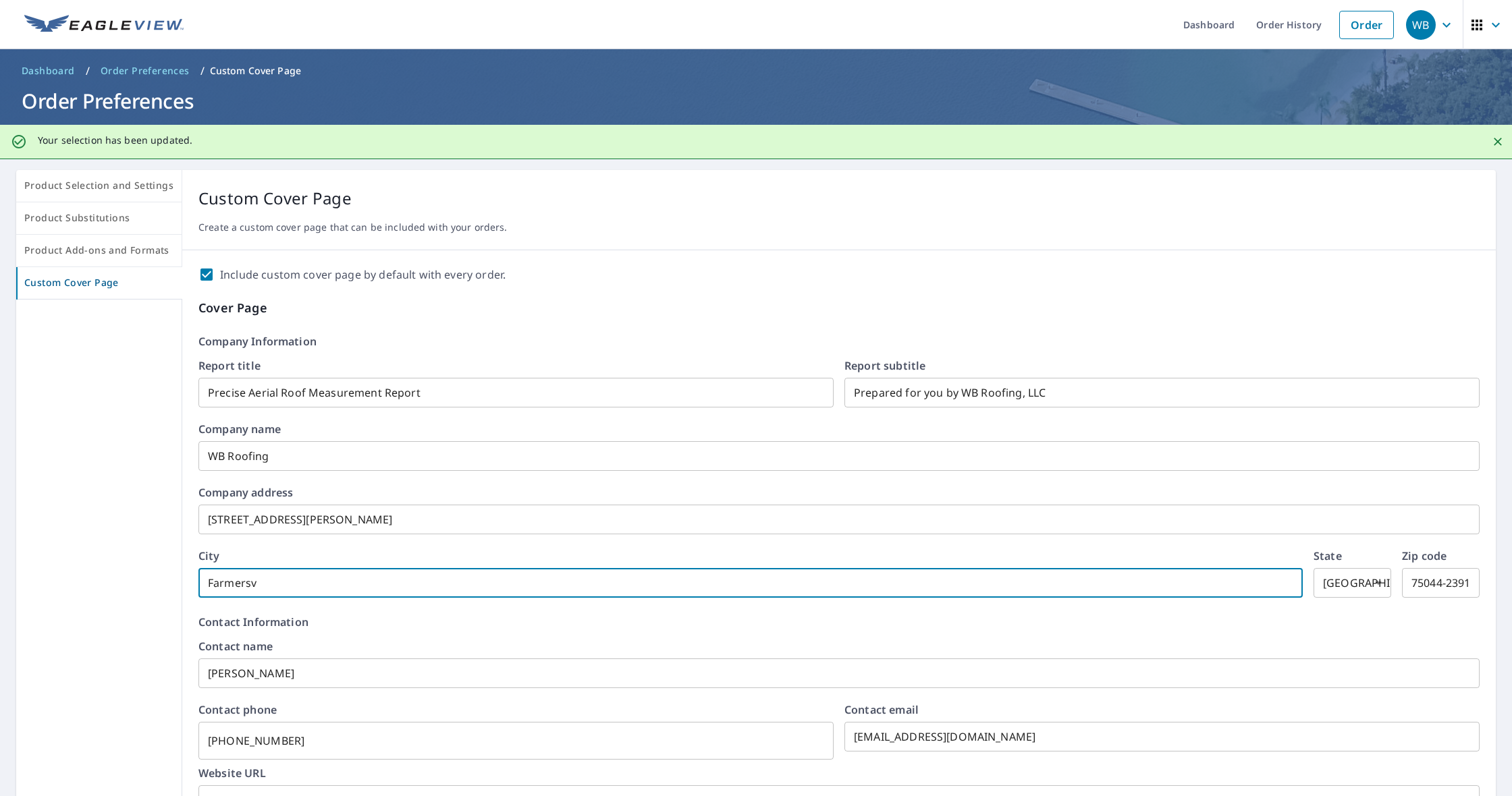
checkbox input "true"
type input "Farmersvi"
checkbox input "true"
type input "Farmersvil"
checkbox input "true"
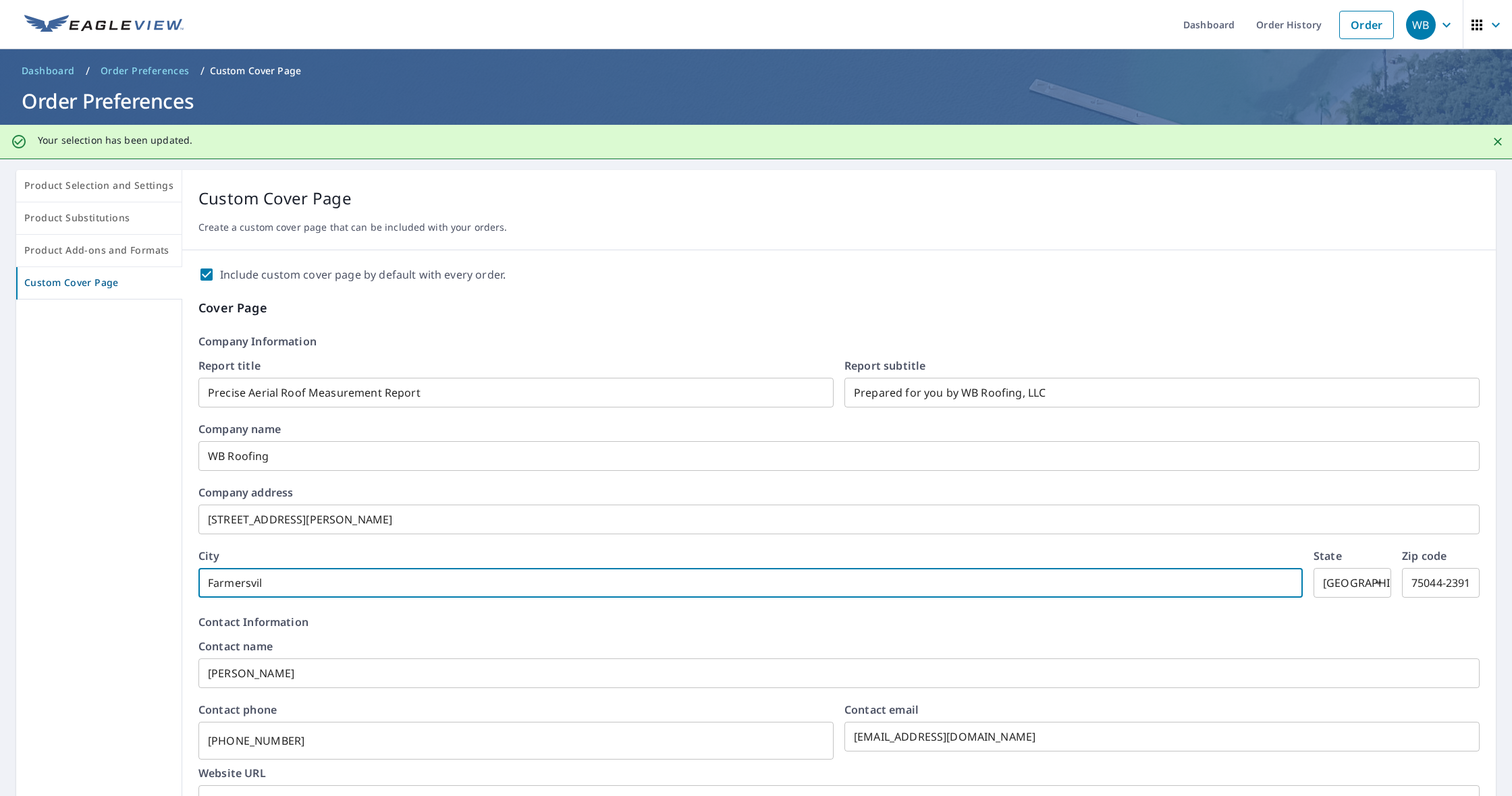
type input "Farmersvill"
checkbox input "true"
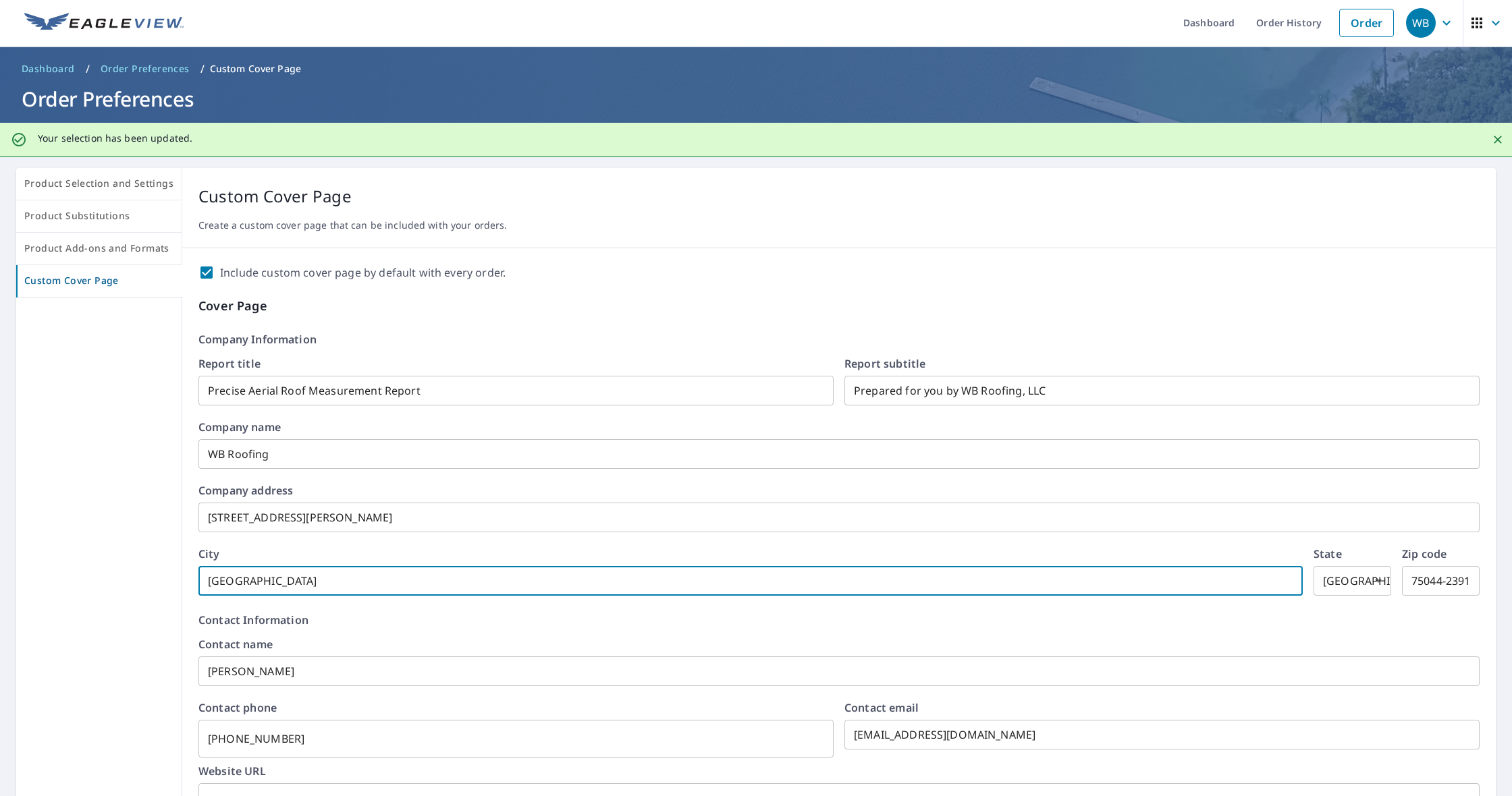
scroll to position [4, 0]
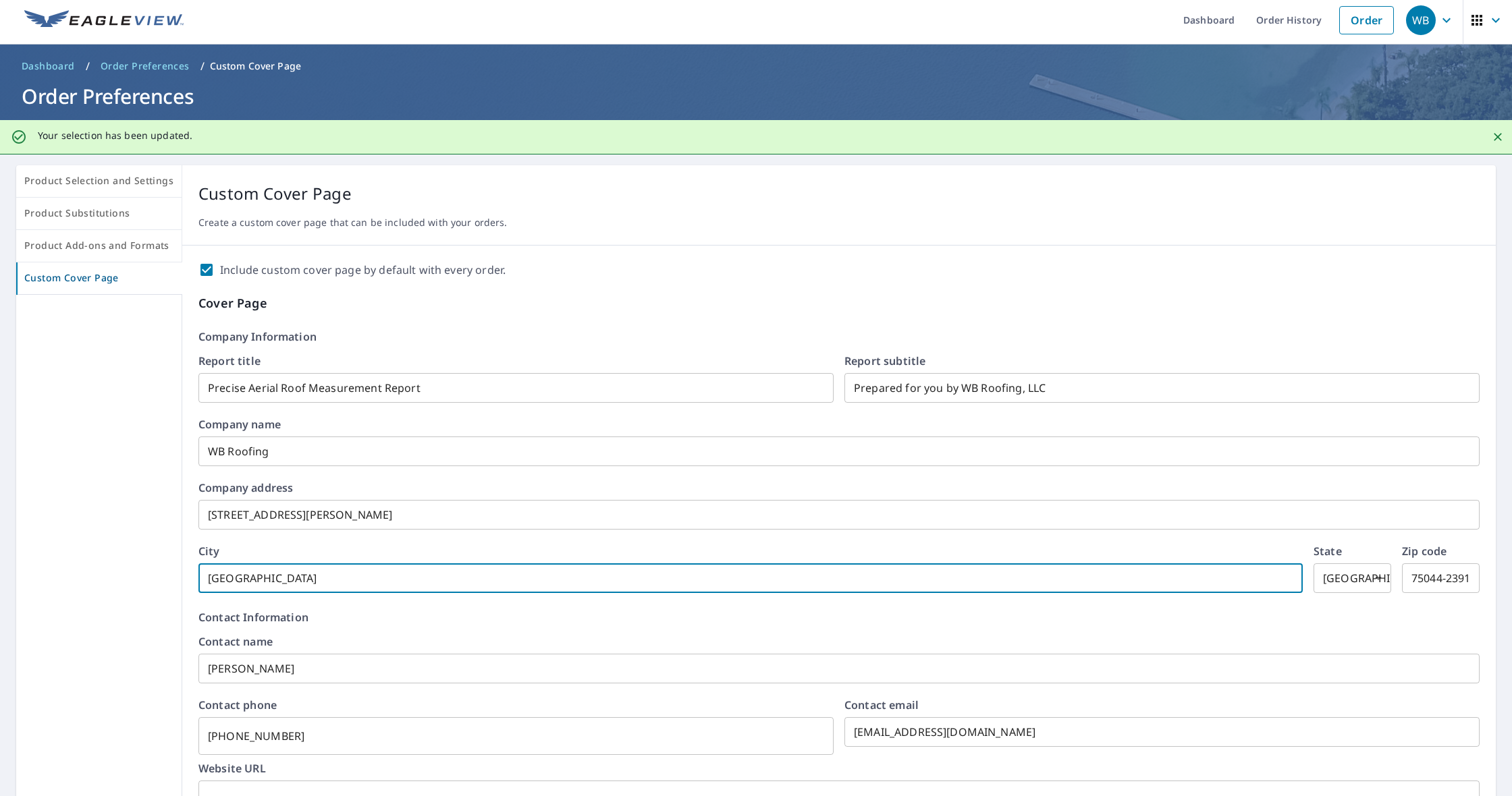
type input "[GEOGRAPHIC_DATA]"
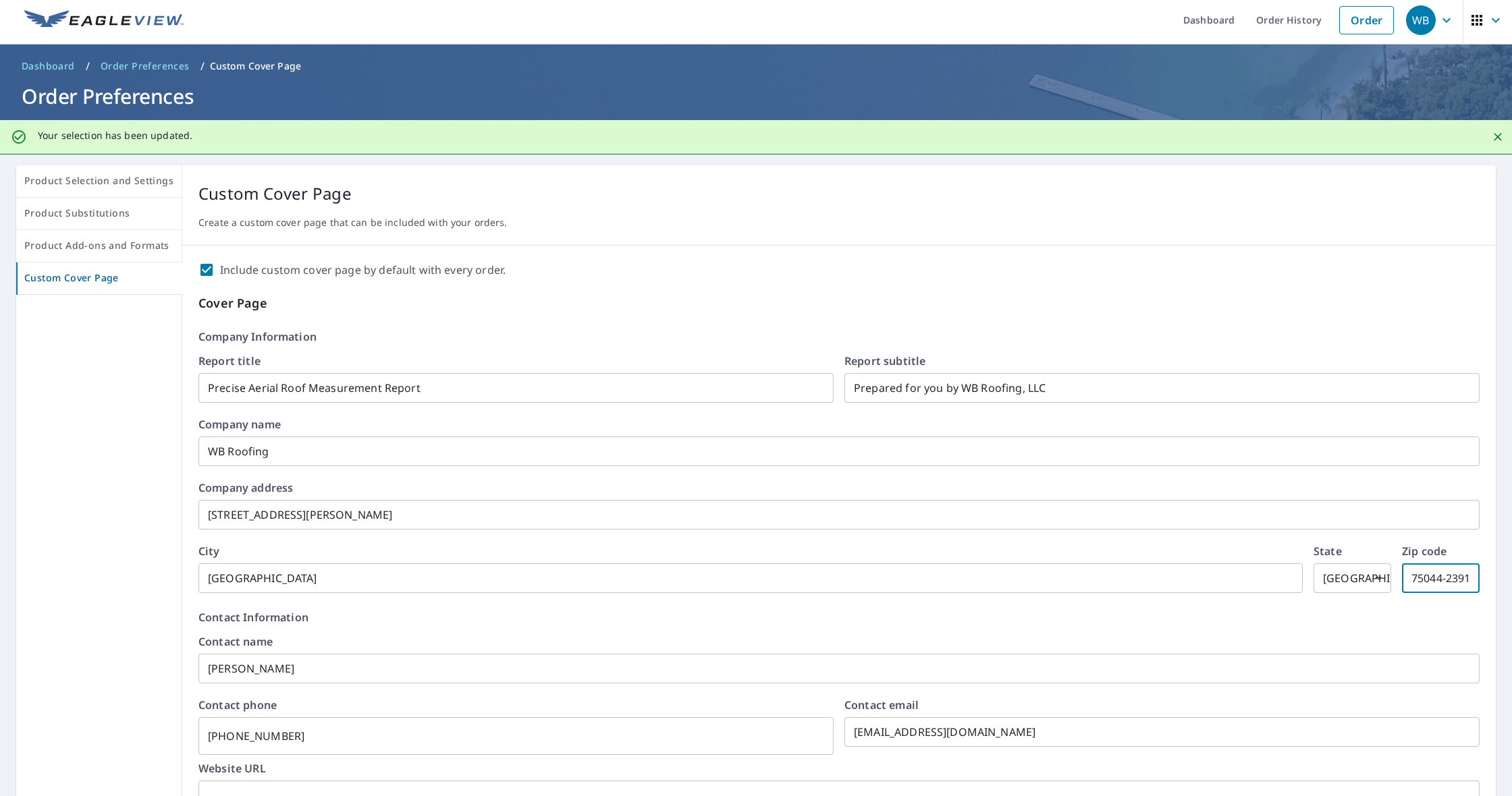
drag, startPoint x: 1433, startPoint y: 582, endPoint x: 1386, endPoint y: 578, distance: 47.2
checkbox input "true"
type input "71"
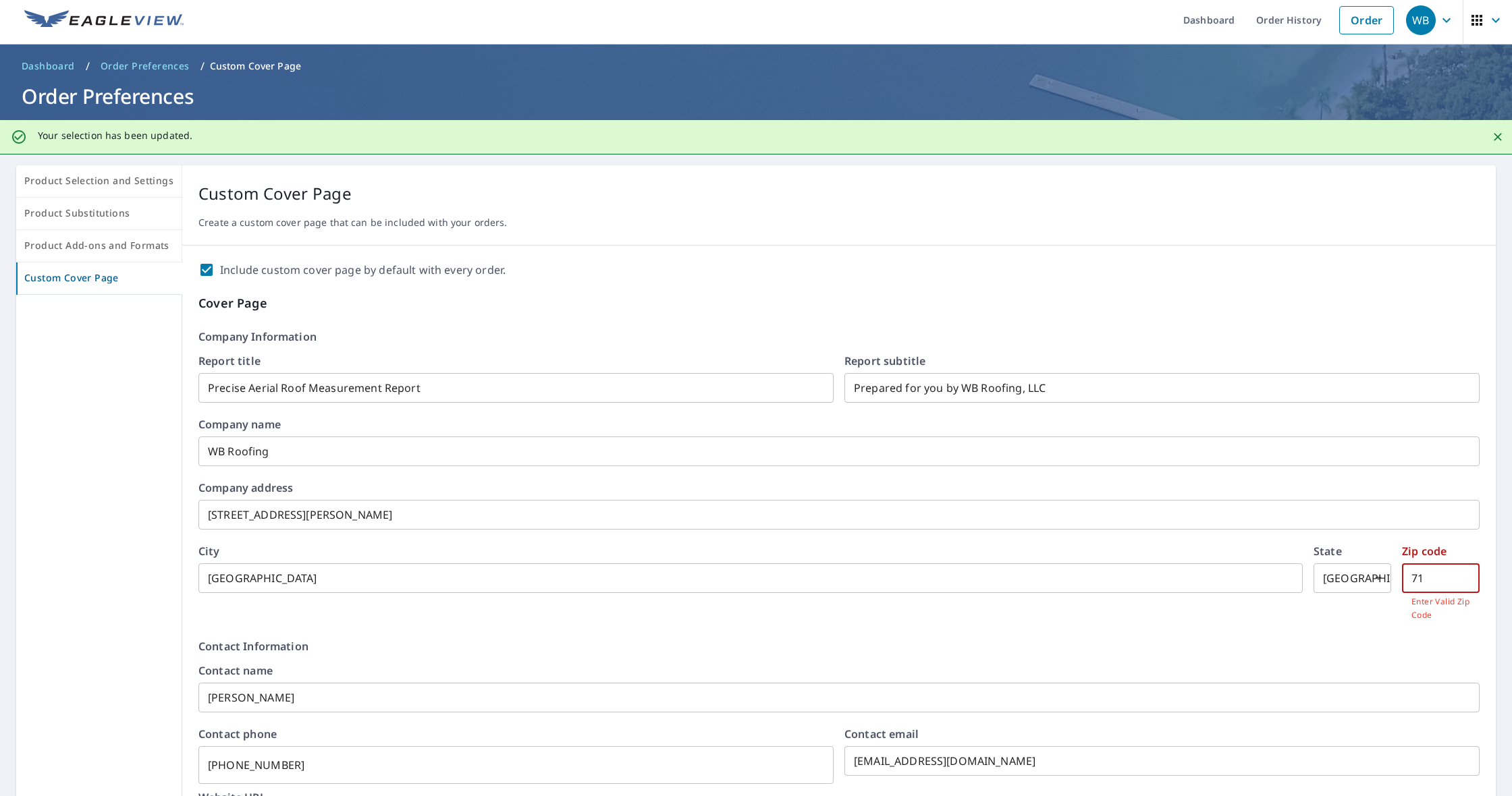
checkbox input "true"
type input "751"
checkbox input "true"
type input "7541"
checkbox input "true"
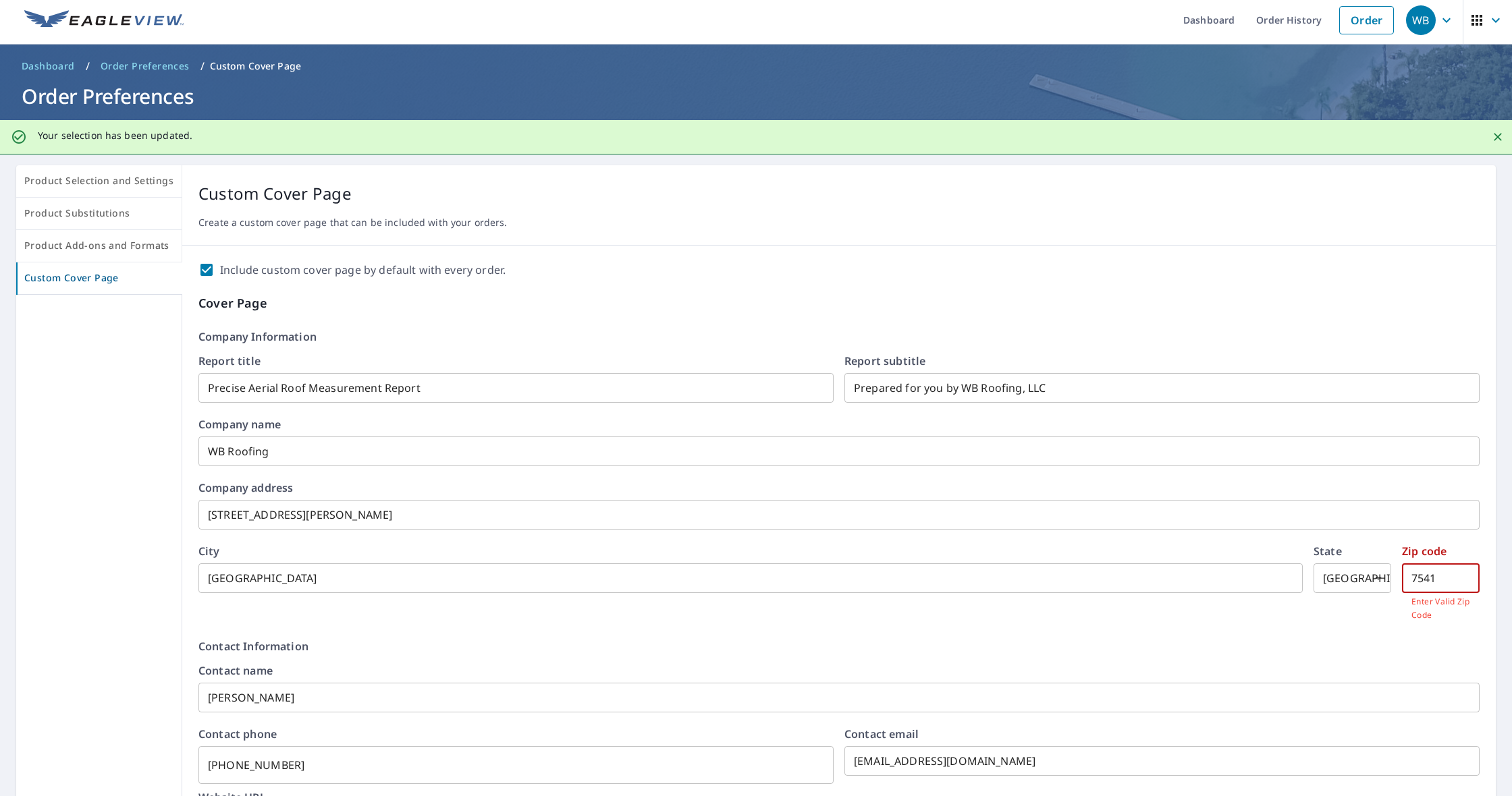
type input "75441"
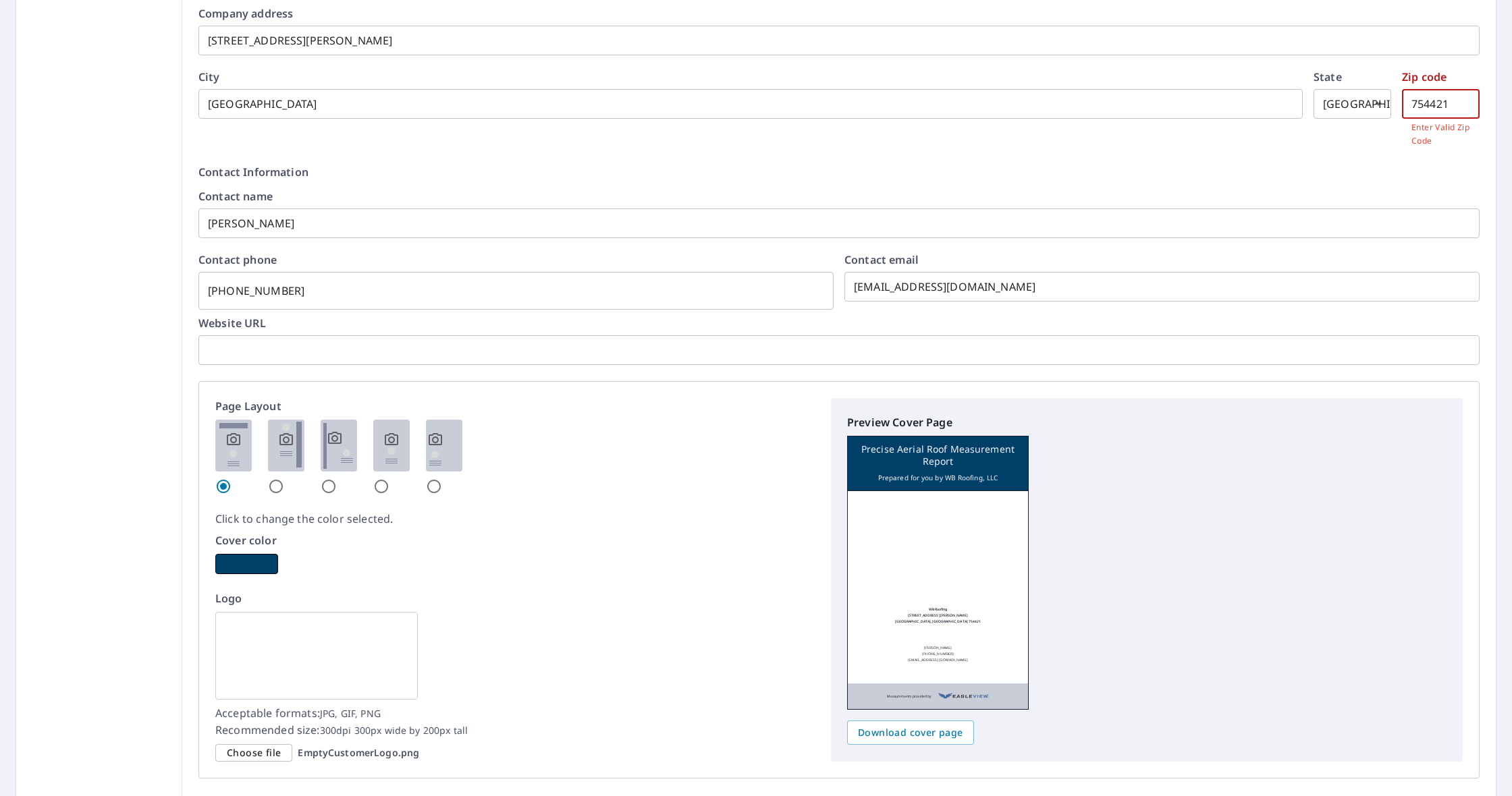
scroll to position [478, 0]
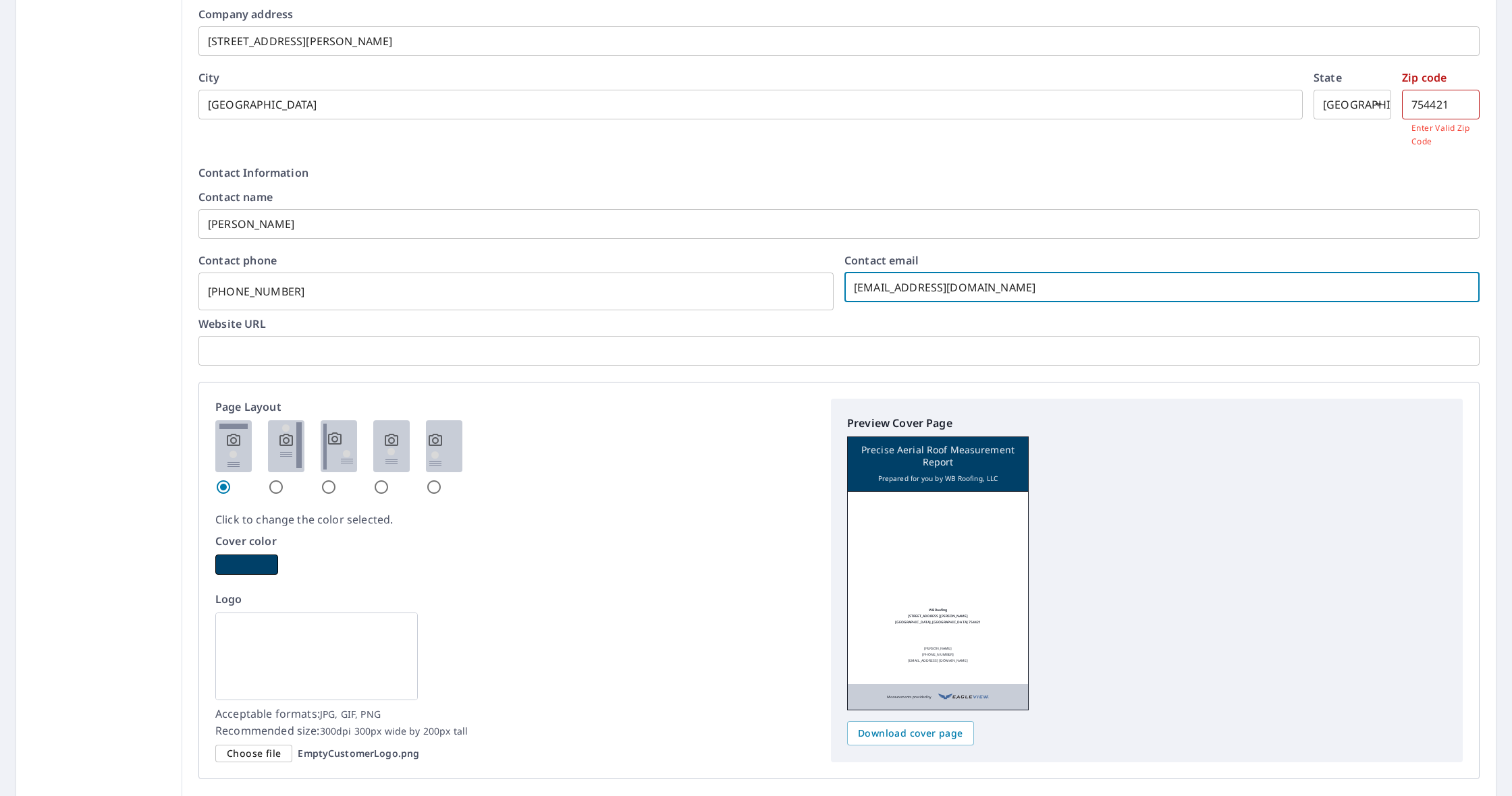
drag, startPoint x: 976, startPoint y: 288, endPoint x: 833, endPoint y: 287, distance: 143.0
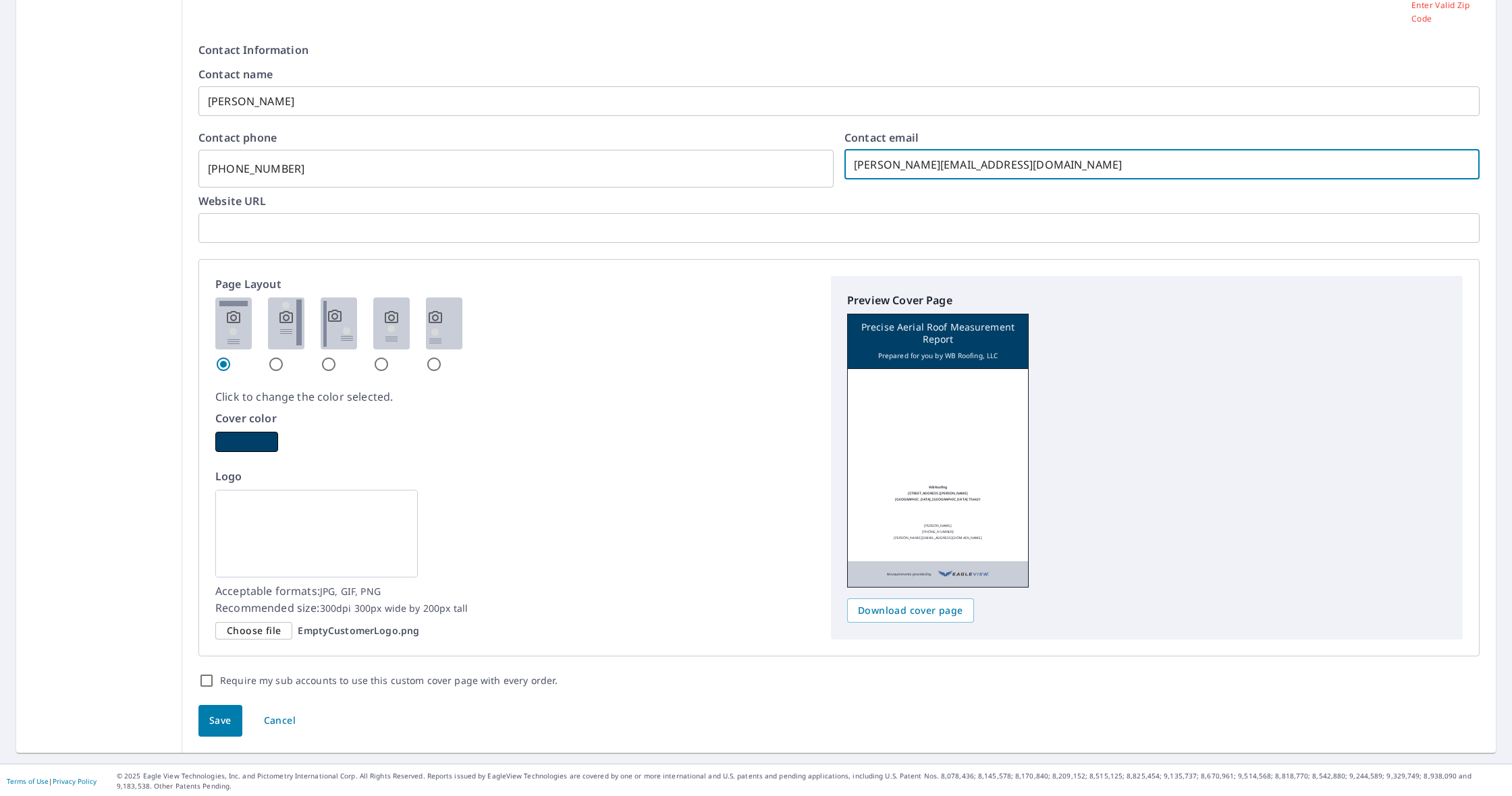
scroll to position [-4, 1]
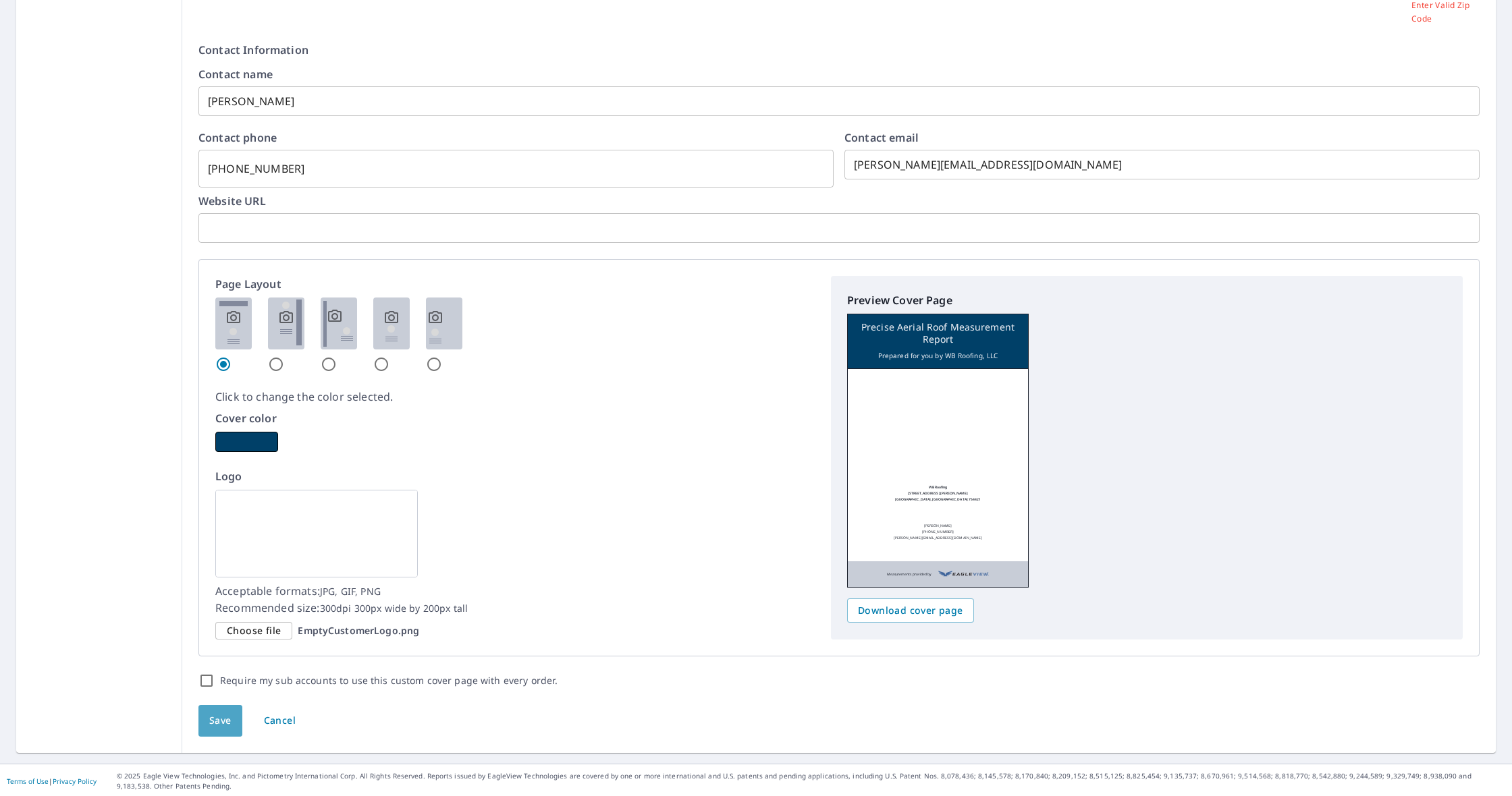
click at [225, 718] on span "Save" at bounding box center [219, 721] width 22 height 17
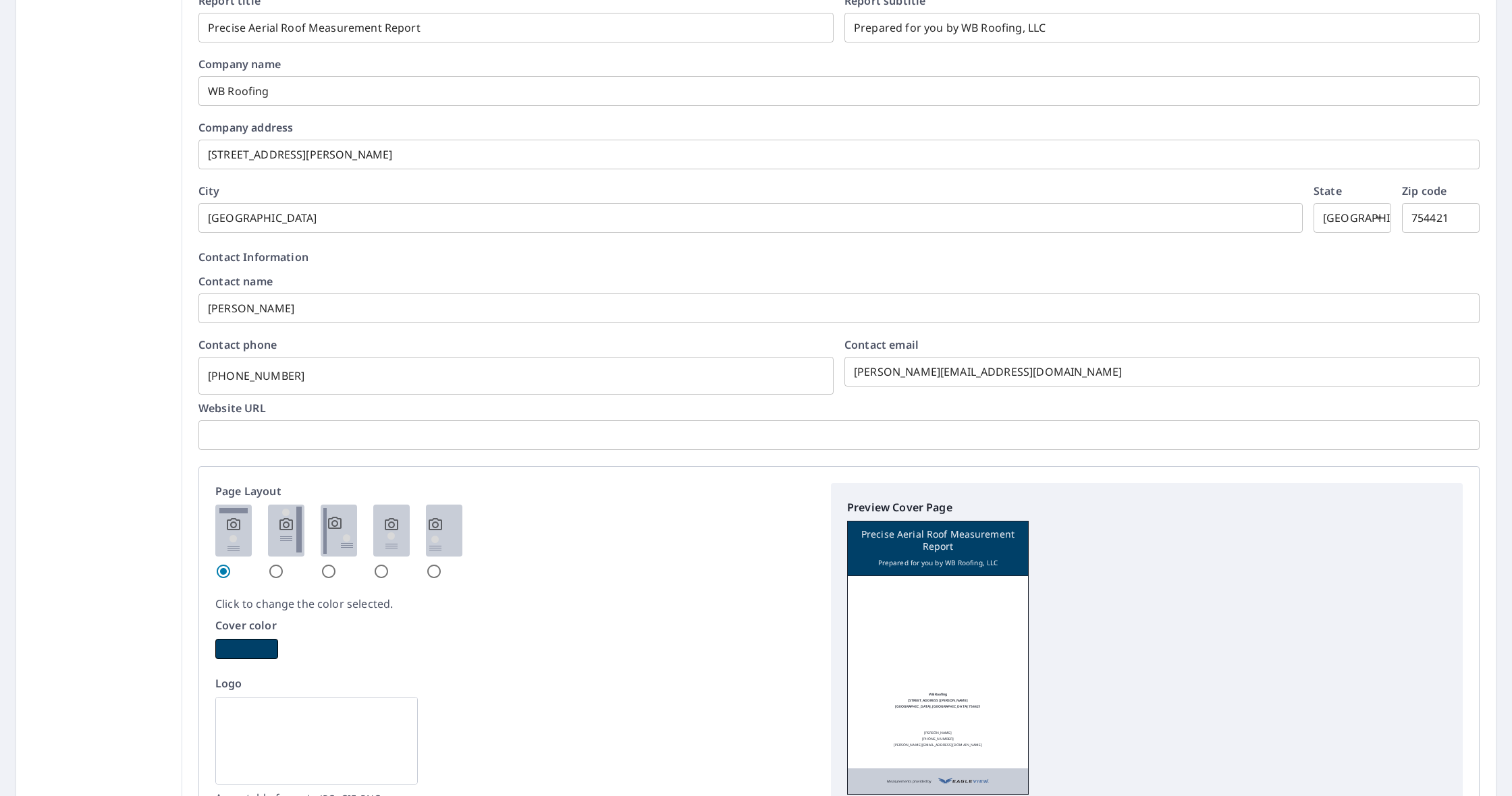
scroll to position [0, 2]
click at [277, 571] on input "radio" at bounding box center [276, 571] width 16 height 16
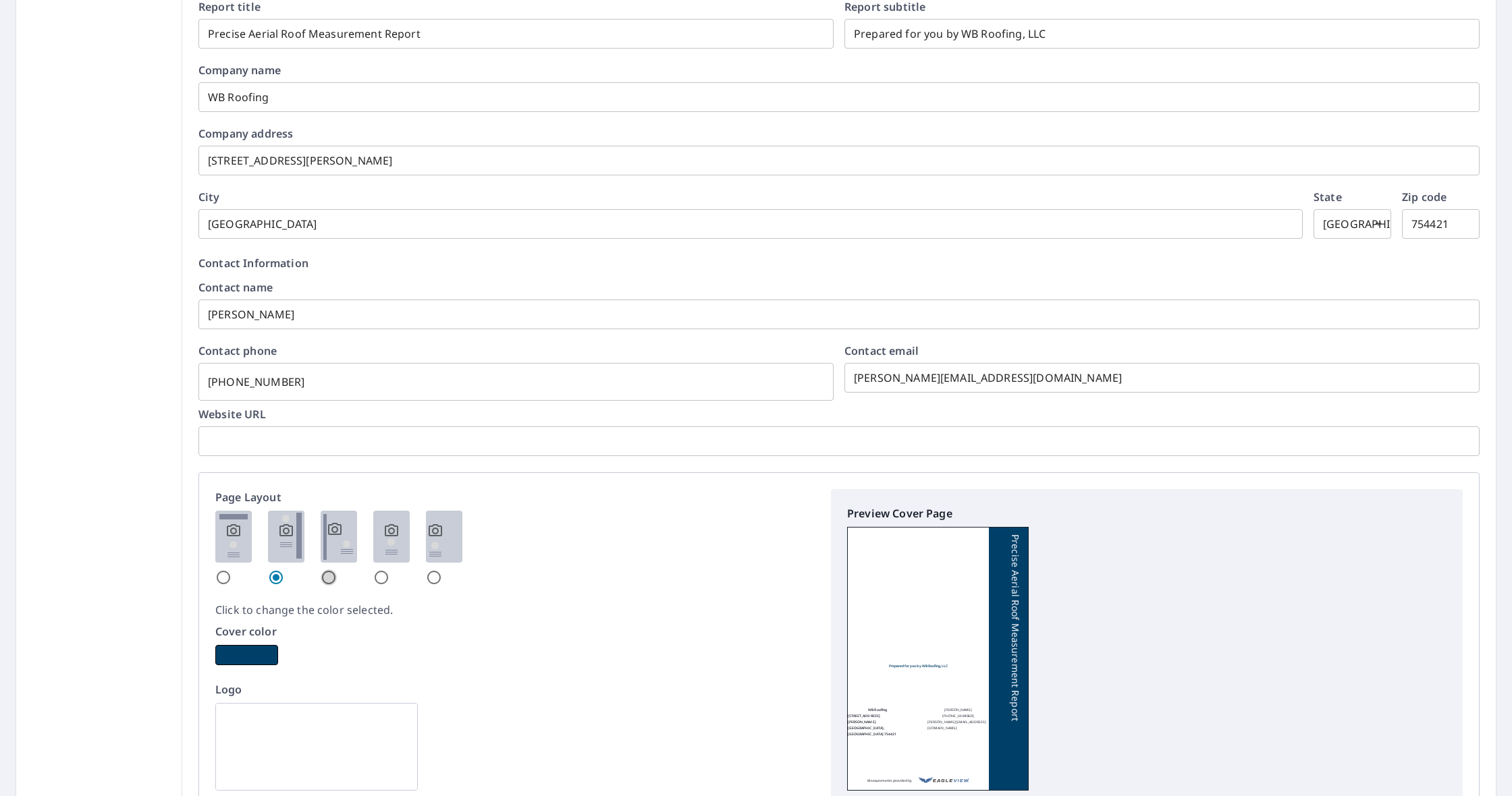
click at [323, 573] on input "radio" at bounding box center [328, 578] width 16 height 16
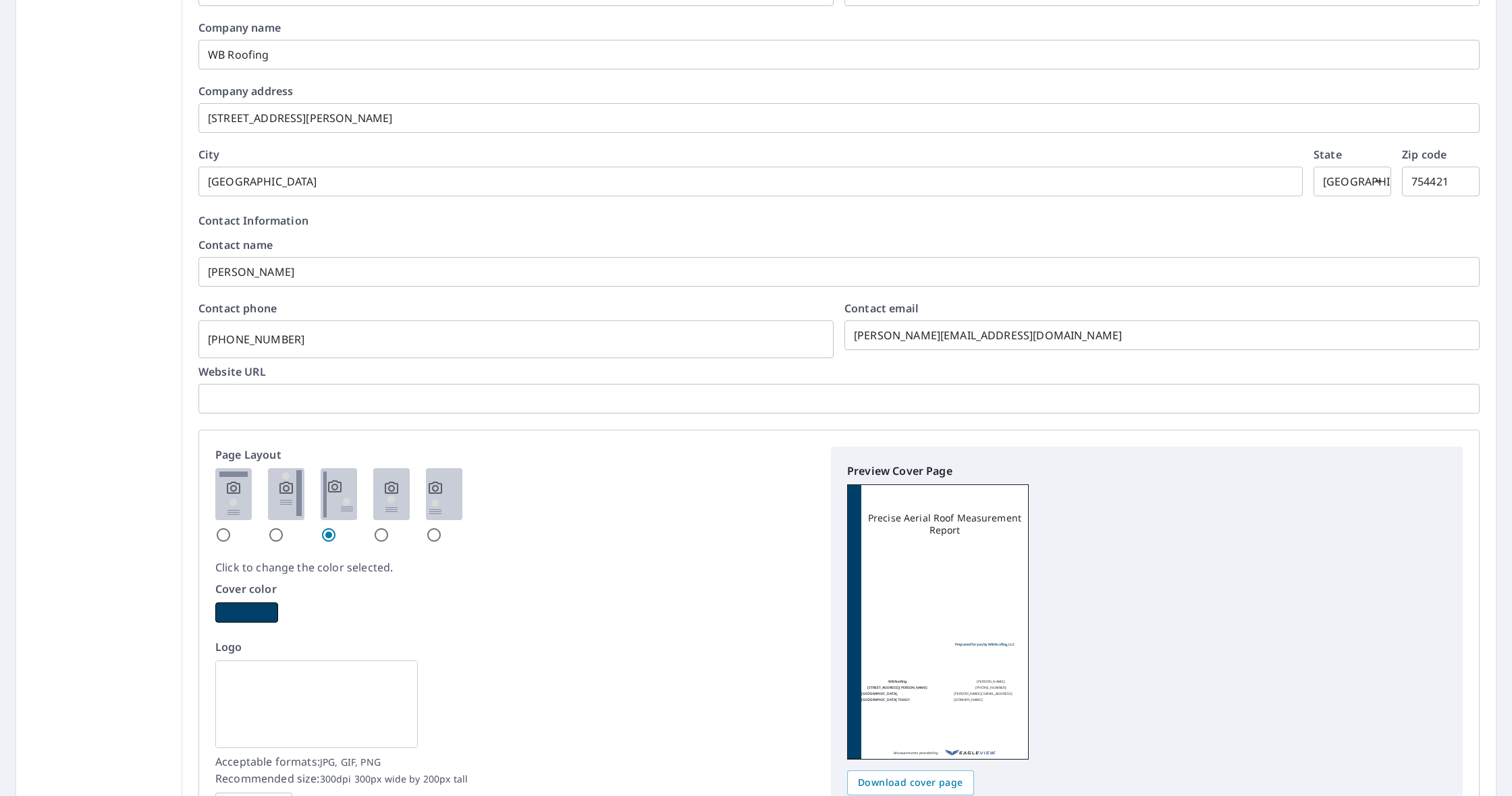
scroll to position [424, 0]
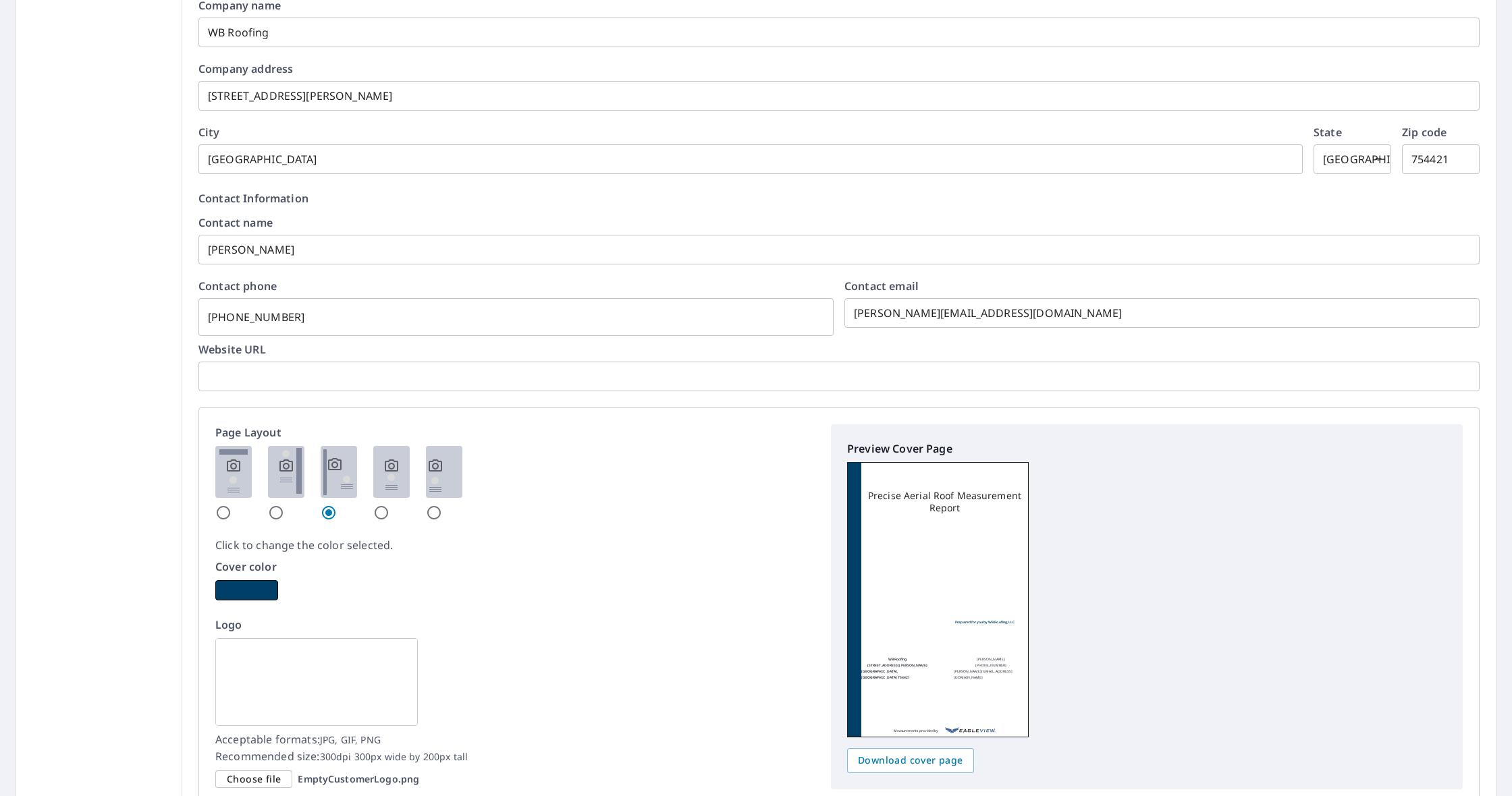
click at [380, 514] on input "radio" at bounding box center [381, 513] width 16 height 16
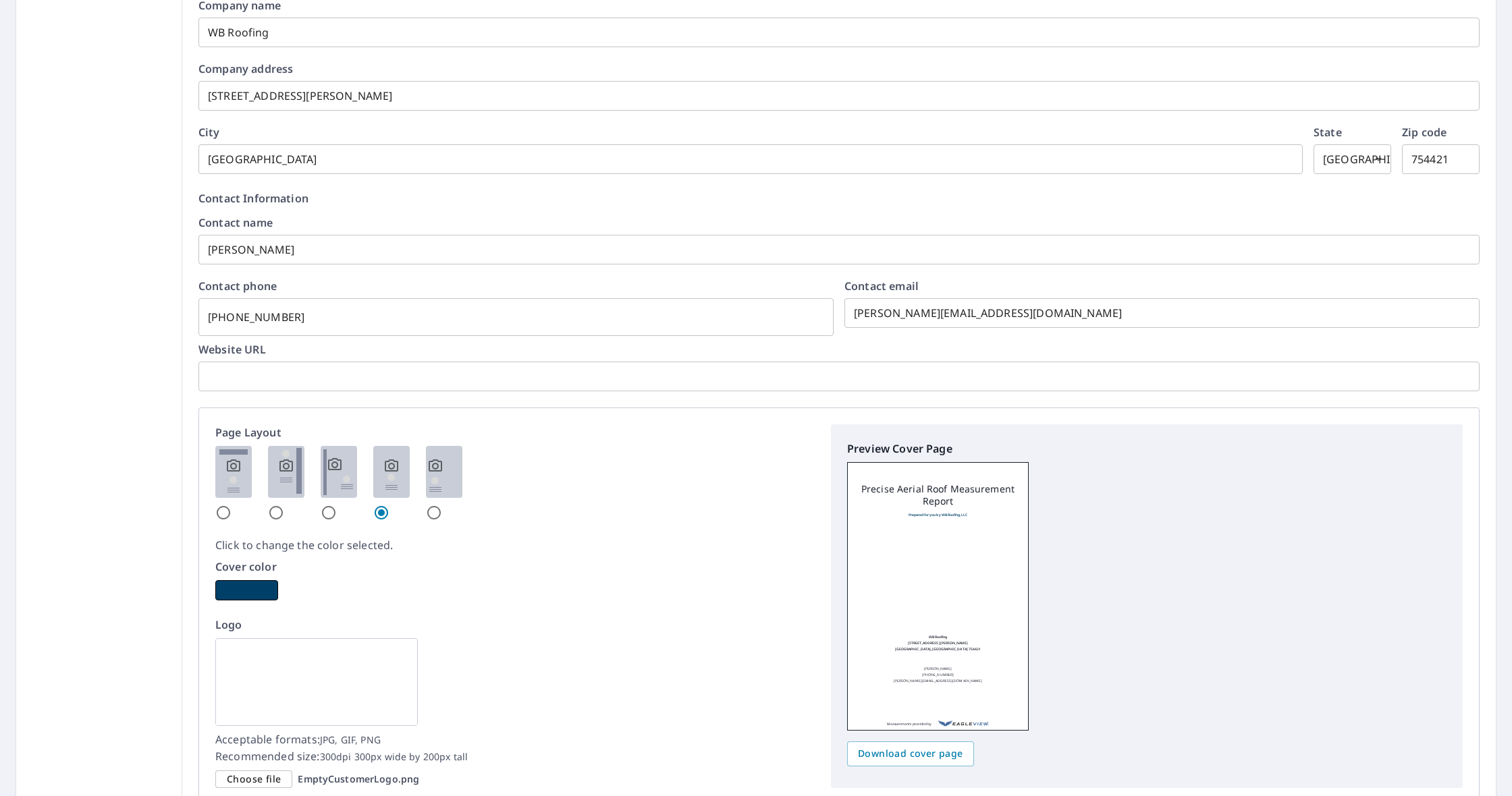
click at [427, 516] on input "radio" at bounding box center [434, 513] width 16 height 16
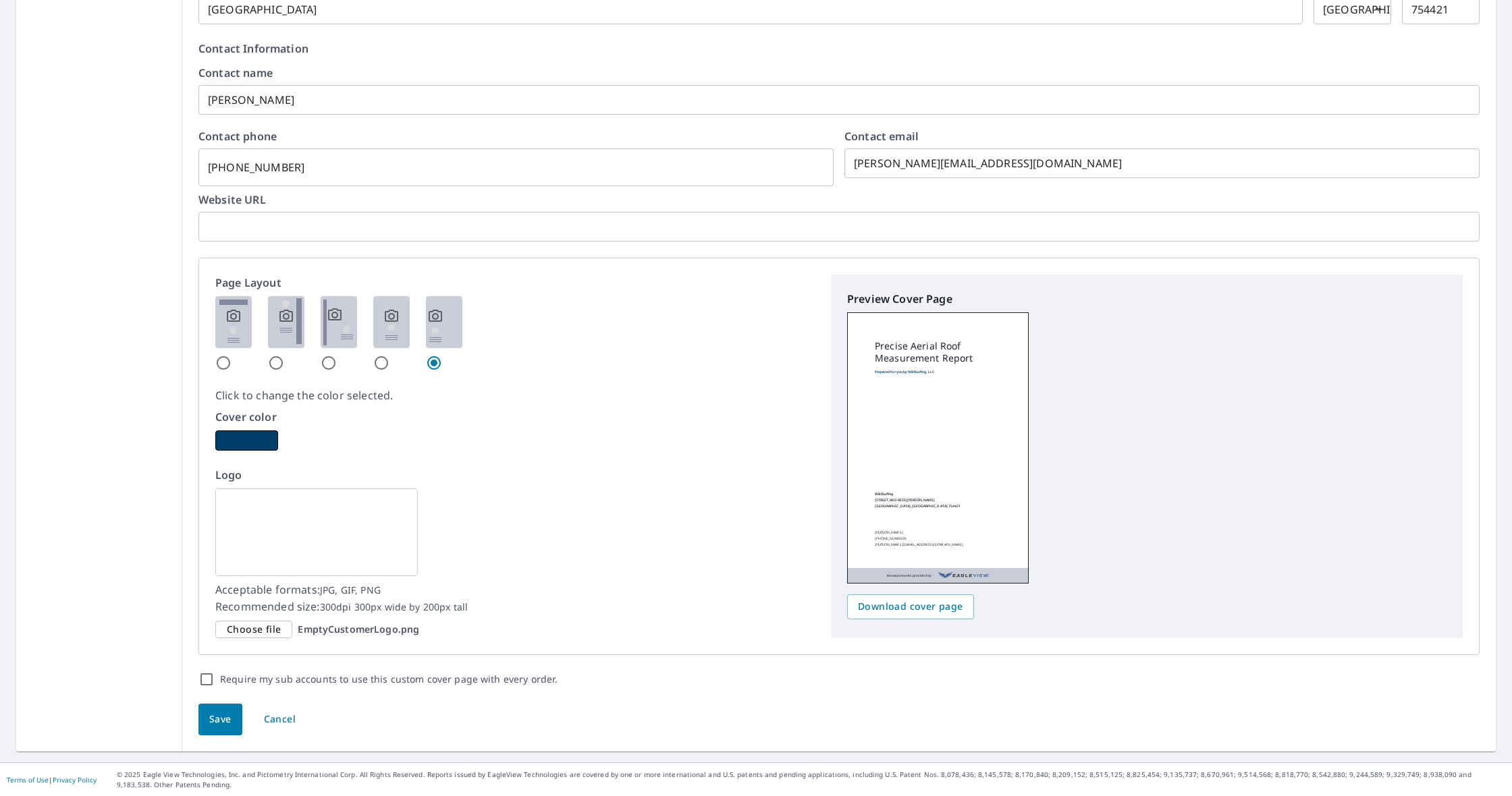
scroll to position [-2, 1]
click at [261, 627] on span "Choose file" at bounding box center [253, 630] width 54 height 17
click at [0, 0] on input "Choose file EmptyCustomerLogo.png" at bounding box center [0, 0] width 0 height 0
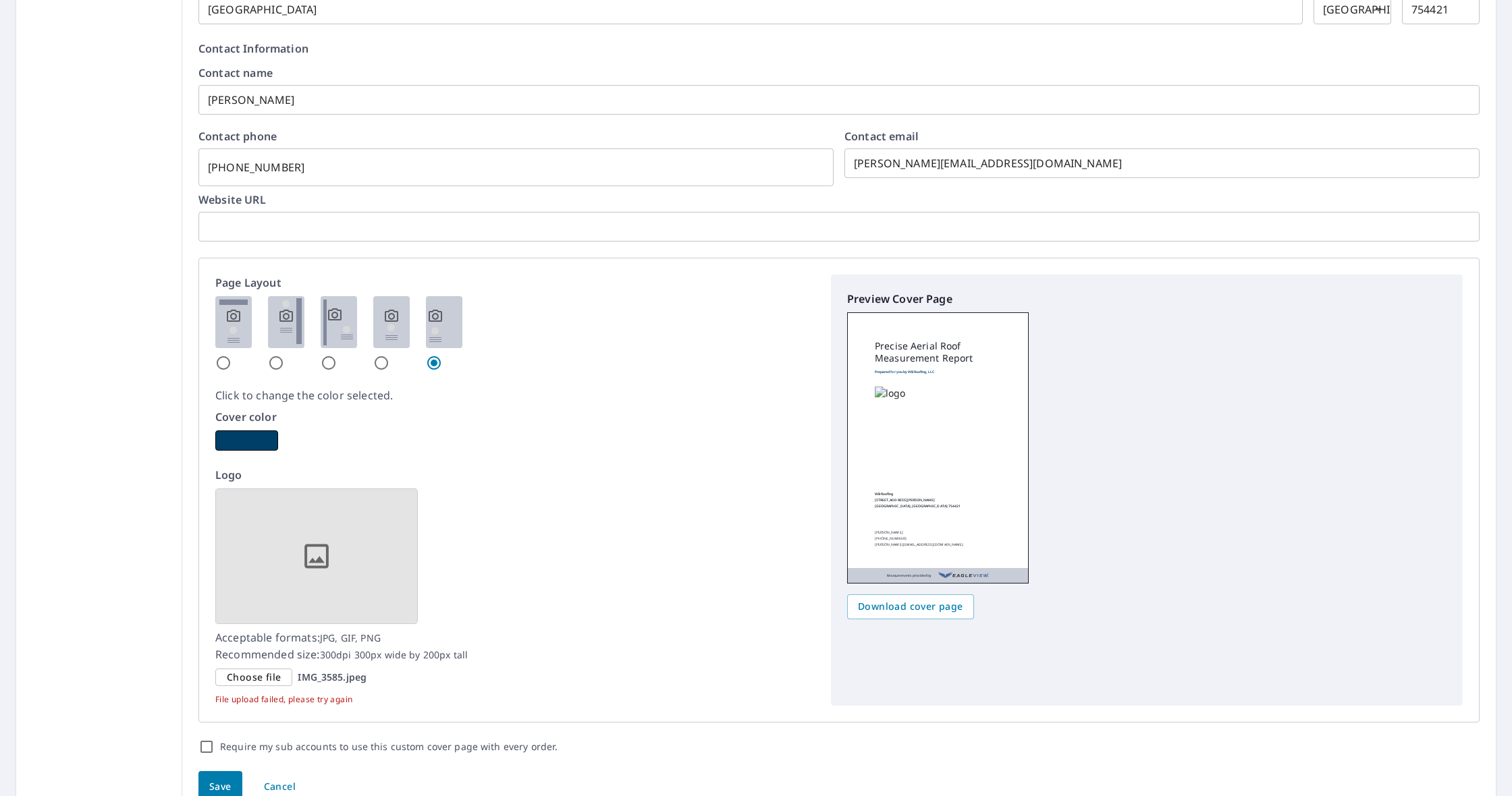
click at [265, 681] on span "Choose file" at bounding box center [253, 677] width 54 height 17
click at [0, 0] on input "Choose file IMG_3585.jpeg" at bounding box center [0, 0] width 0 height 0
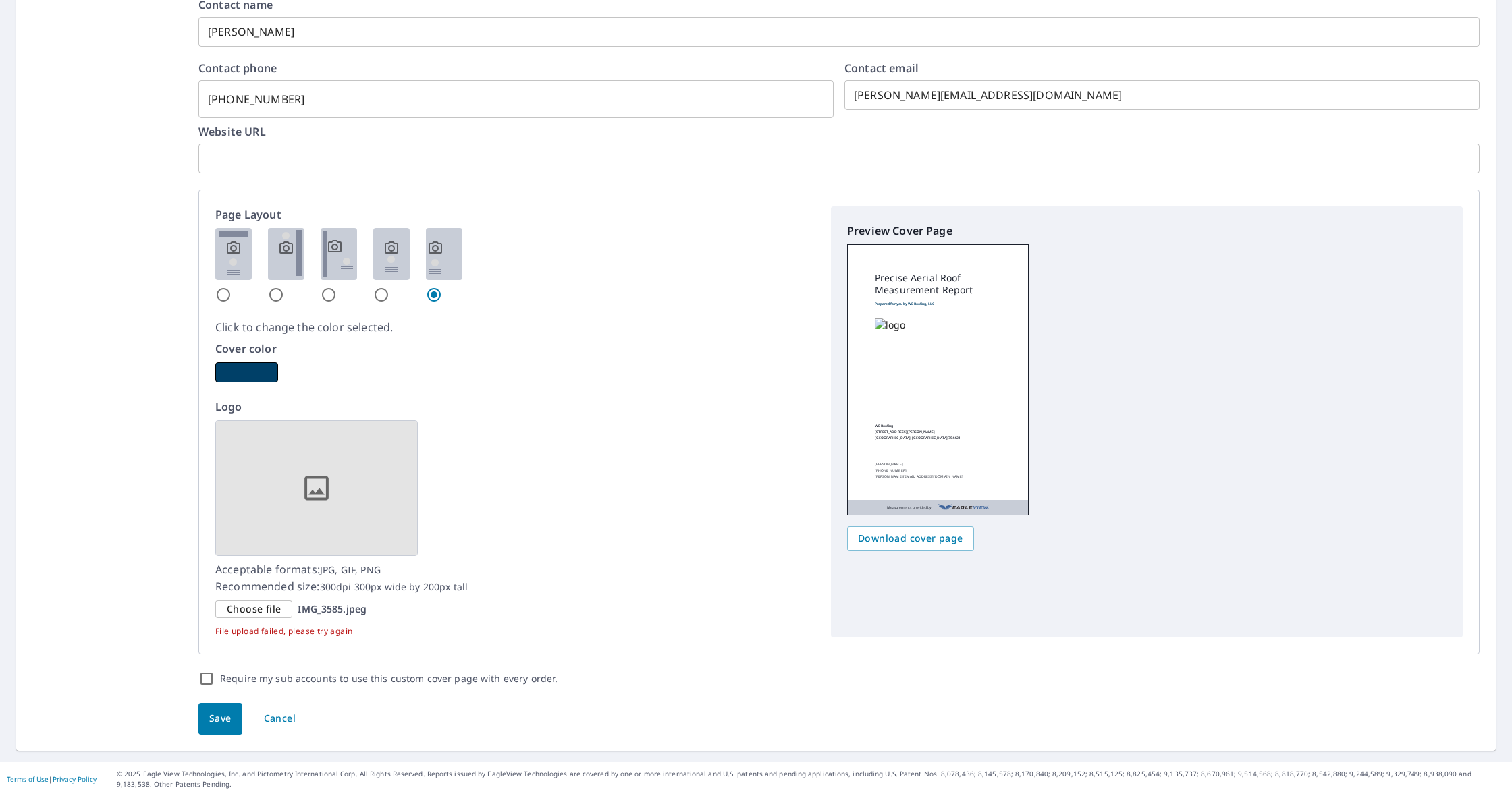
scroll to position [641, 0]
click at [223, 725] on span "Save" at bounding box center [219, 719] width 22 height 17
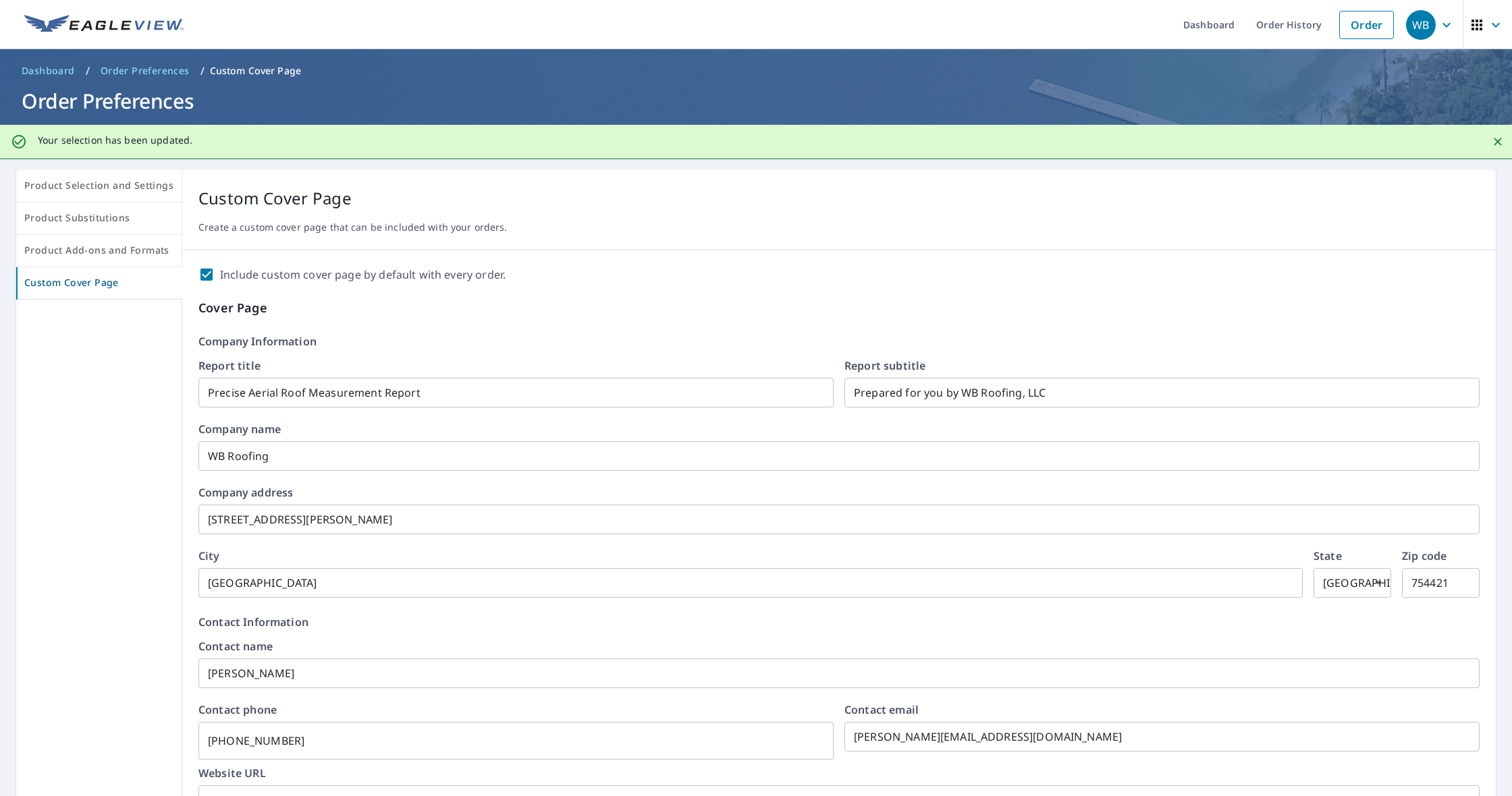
scroll to position [0, 0]
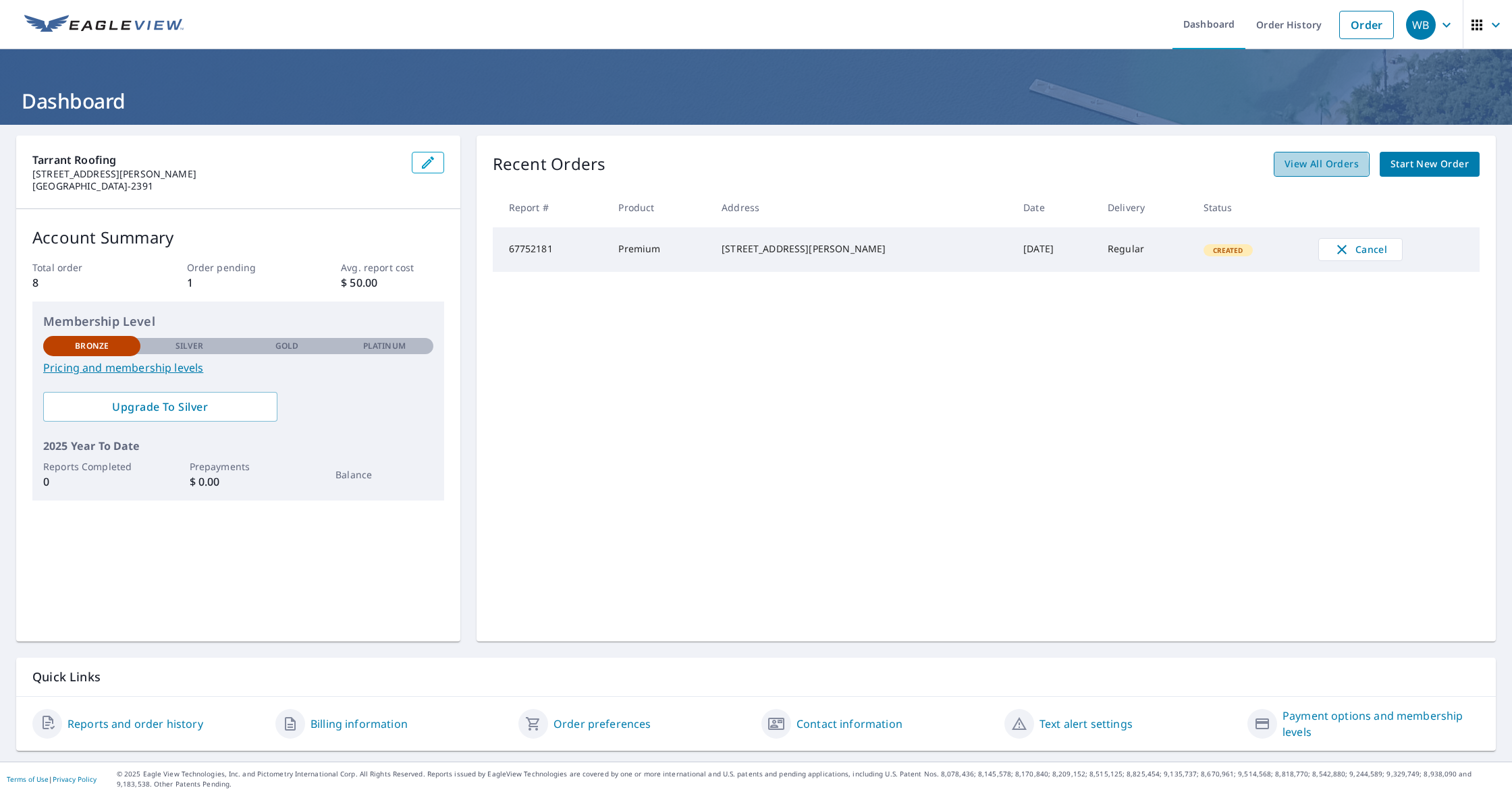
click at [1299, 166] on span "View All Orders" at bounding box center [1322, 164] width 74 height 17
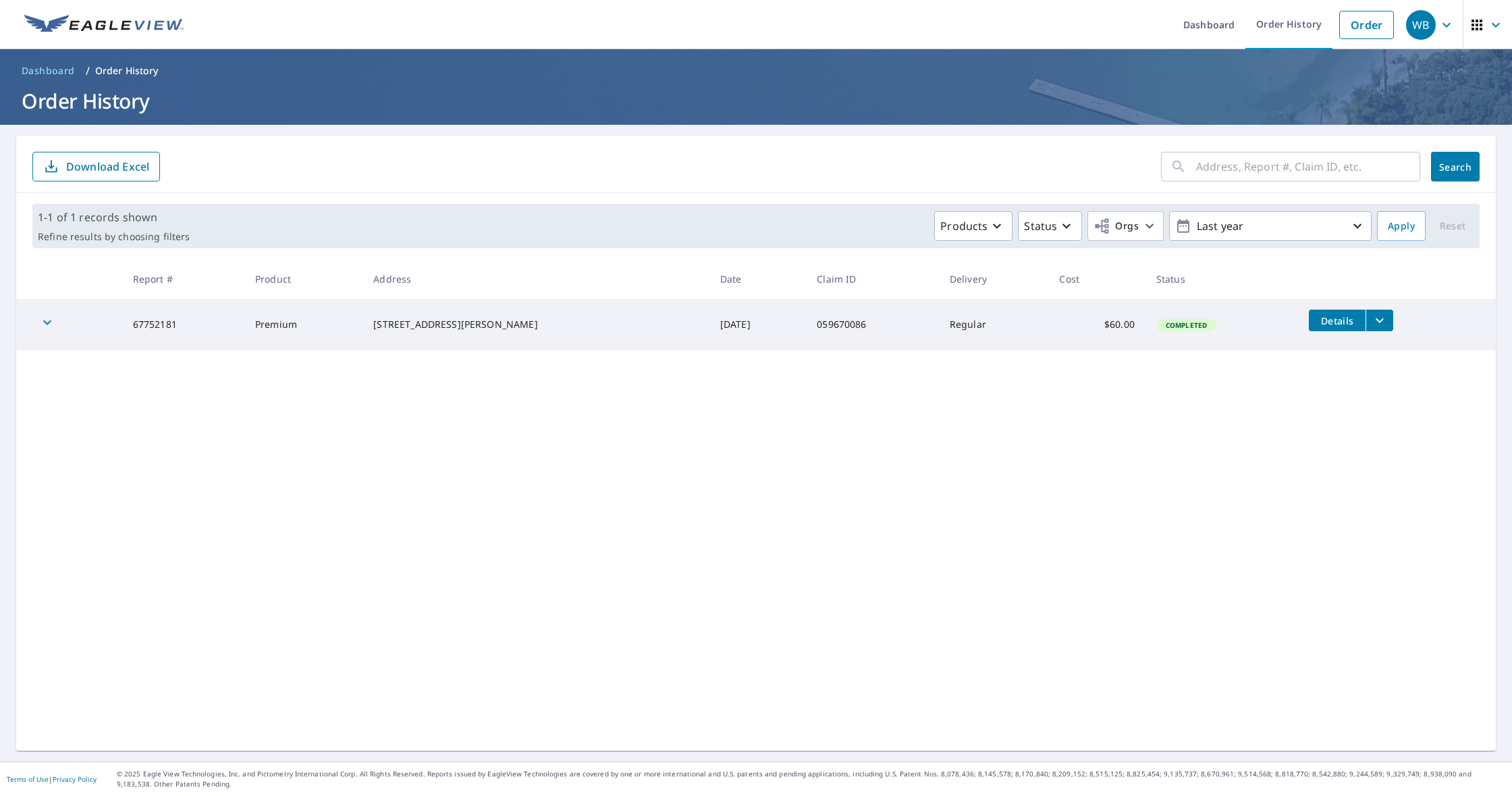
click at [1371, 321] on icon "filesDropdownBtn-67752181" at bounding box center [1379, 320] width 16 height 16
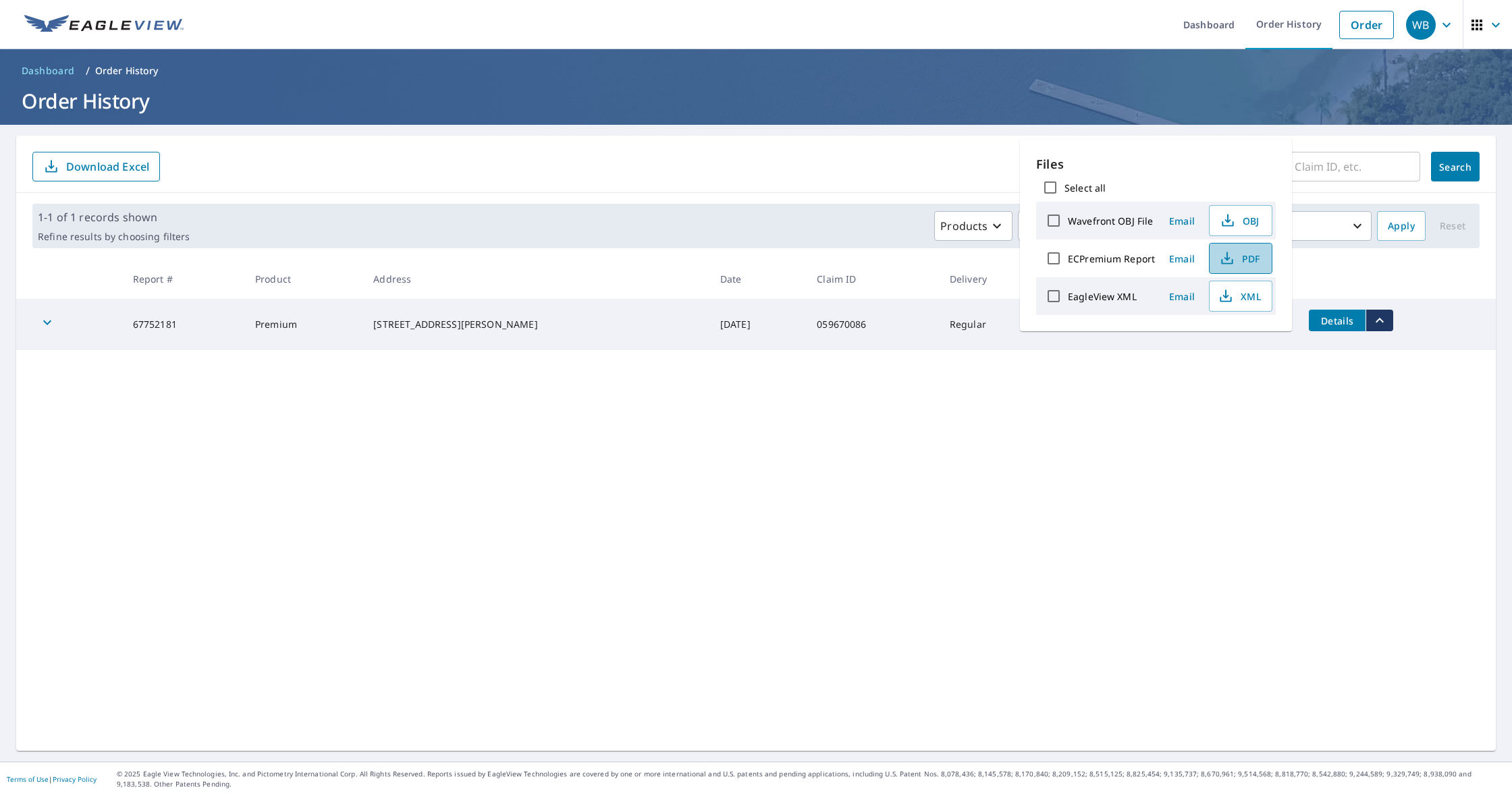
click at [1241, 262] on span "PDF" at bounding box center [1239, 258] width 43 height 16
